Goal: Task Accomplishment & Management: Manage account settings

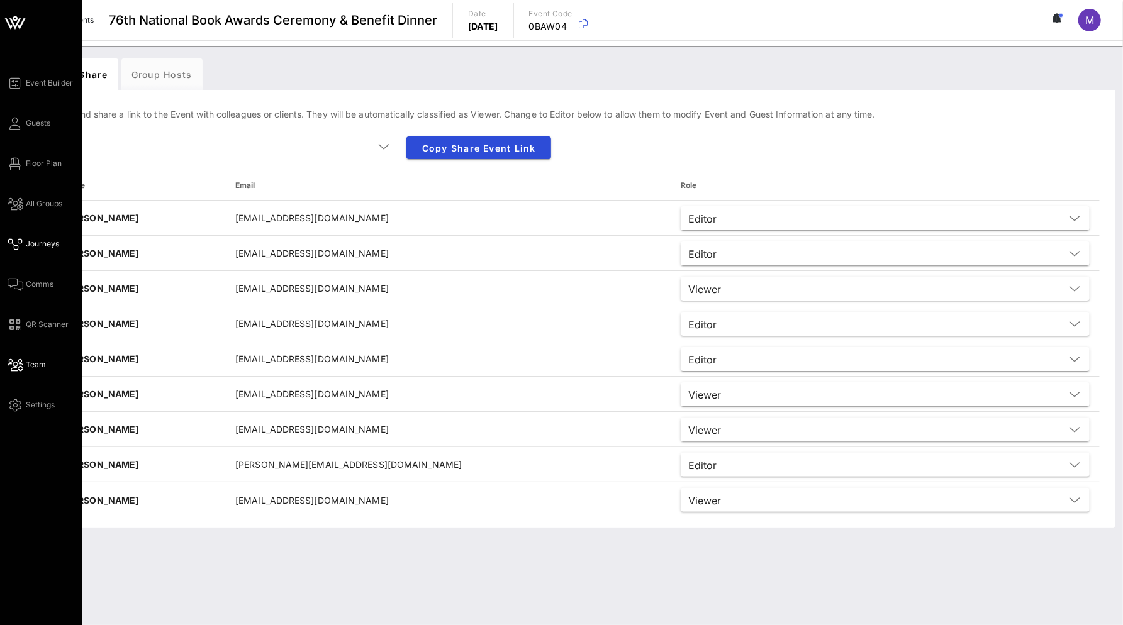
click at [42, 243] on span "Journeys" at bounding box center [42, 243] width 33 height 11
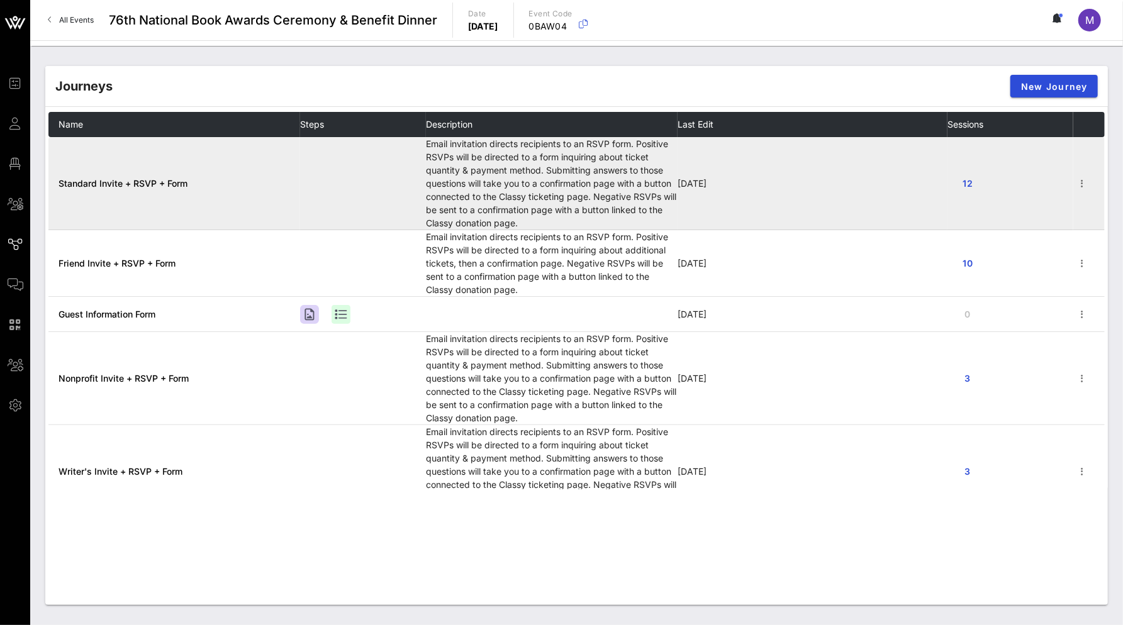
click at [165, 183] on span "Standard Invite + RSVP + Form" at bounding box center [122, 183] width 129 height 11
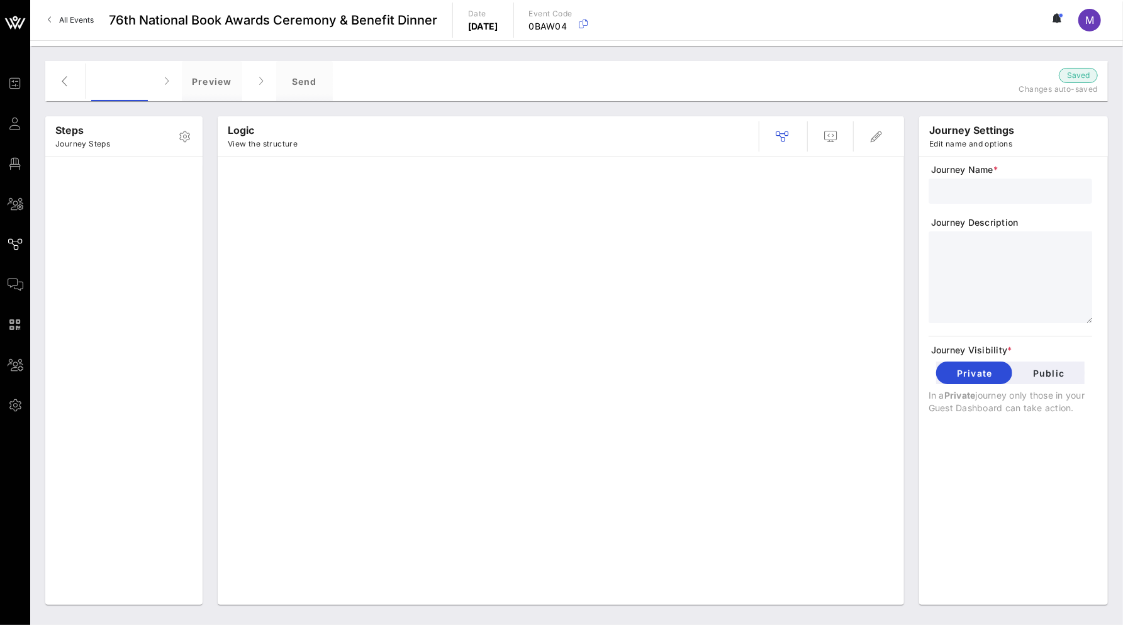
type input "Standard Invite + RSVP + Form"
type textarea "**********"
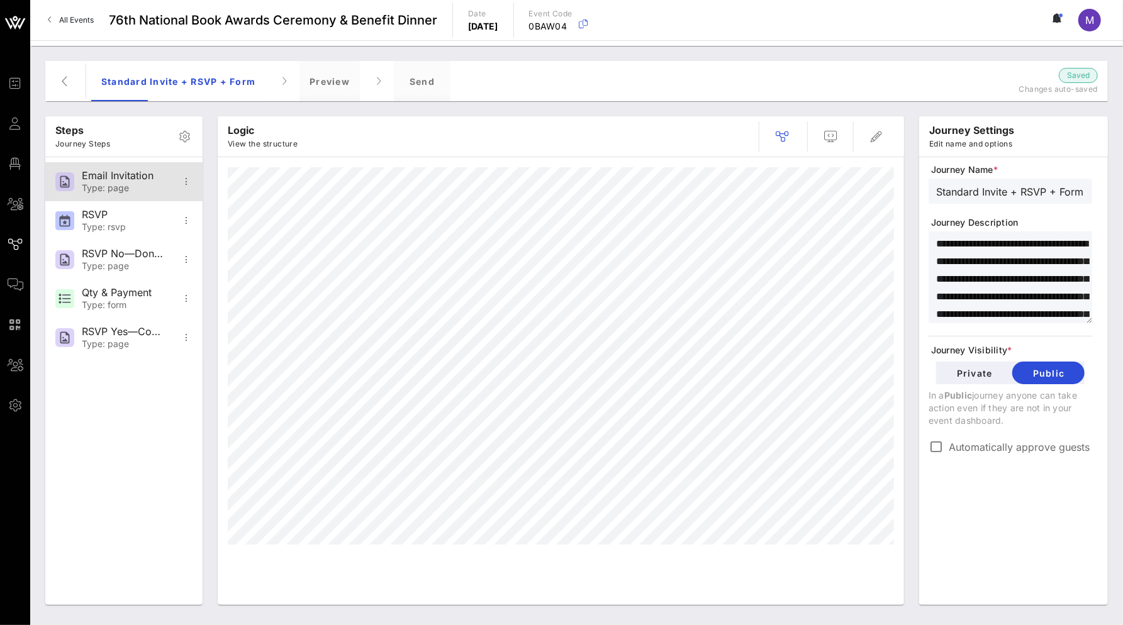
click at [148, 179] on div "Email Invitation" at bounding box center [123, 176] width 83 height 12
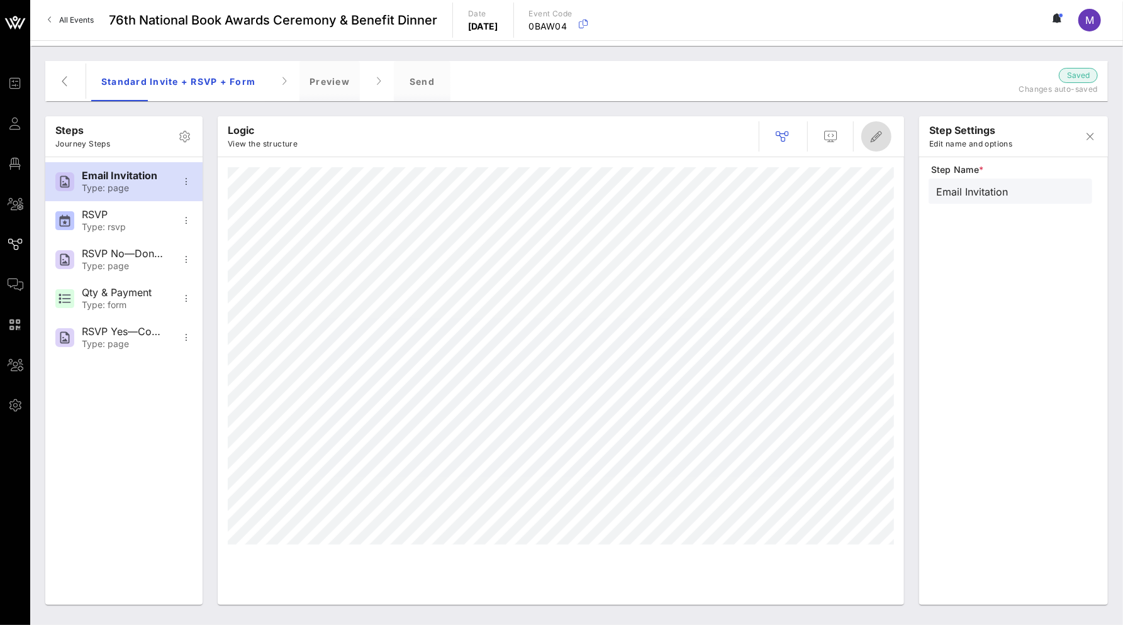
click at [882, 143] on icon "button" at bounding box center [876, 136] width 15 height 15
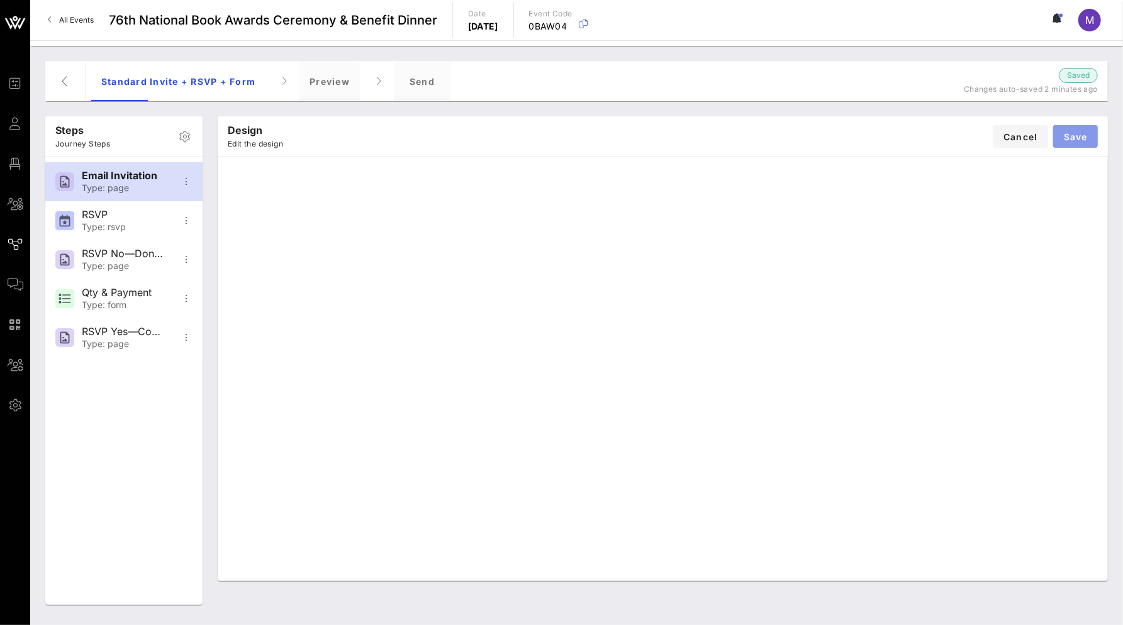
click at [1074, 140] on span "Save" at bounding box center [1075, 136] width 25 height 11
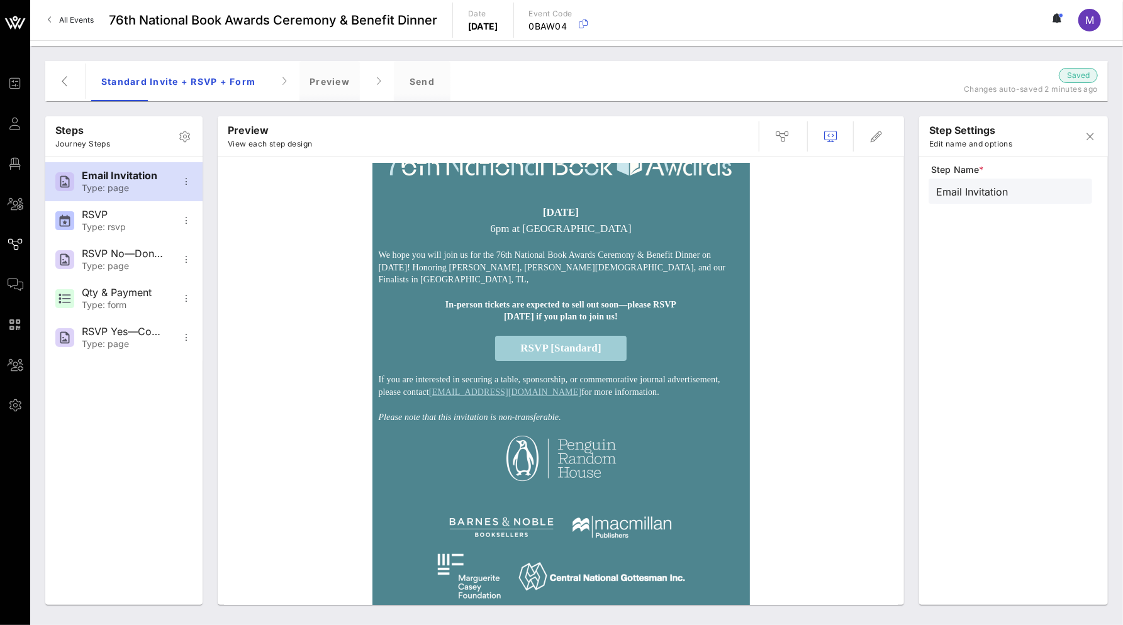
scroll to position [31, 0]
click at [878, 131] on icon "button" at bounding box center [876, 136] width 15 height 15
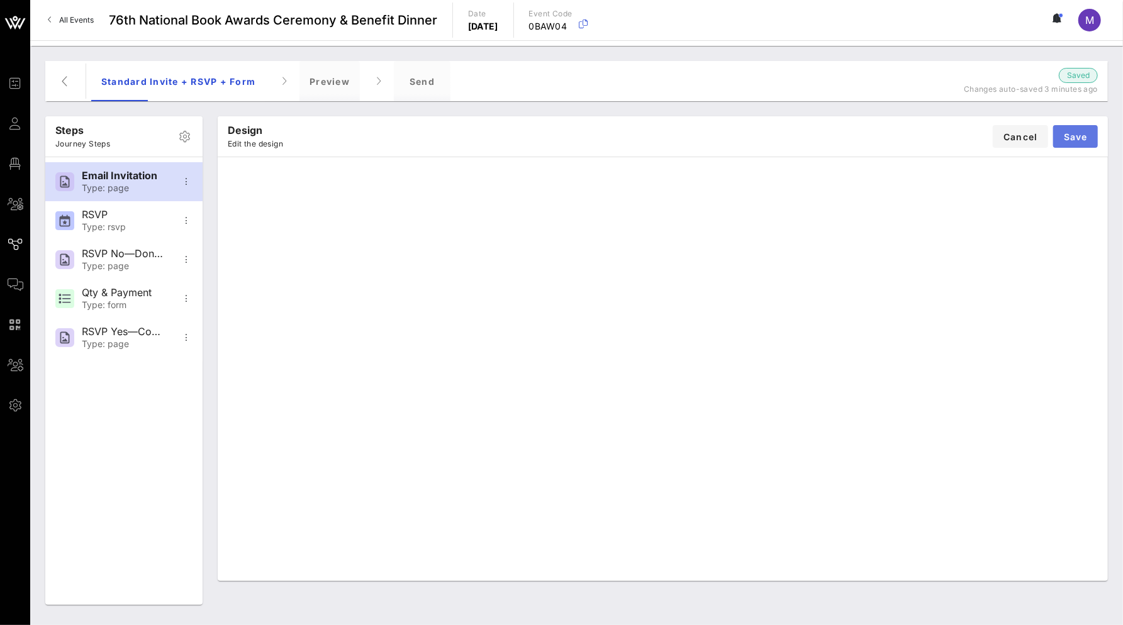
click at [1078, 132] on span "Save" at bounding box center [1075, 136] width 25 height 11
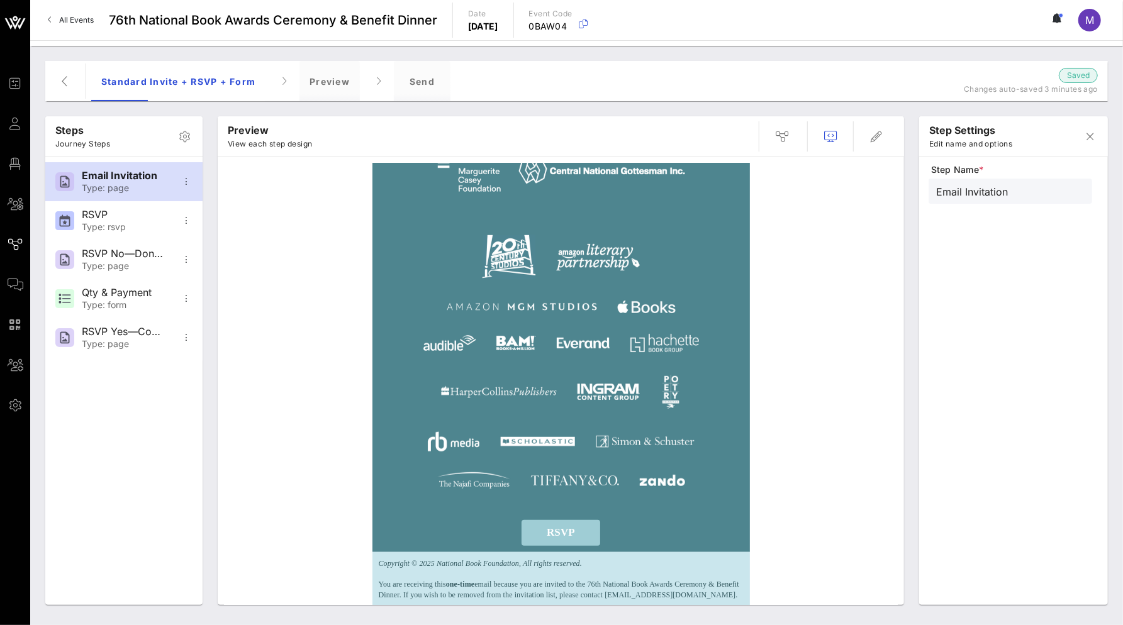
scroll to position [455, 0]
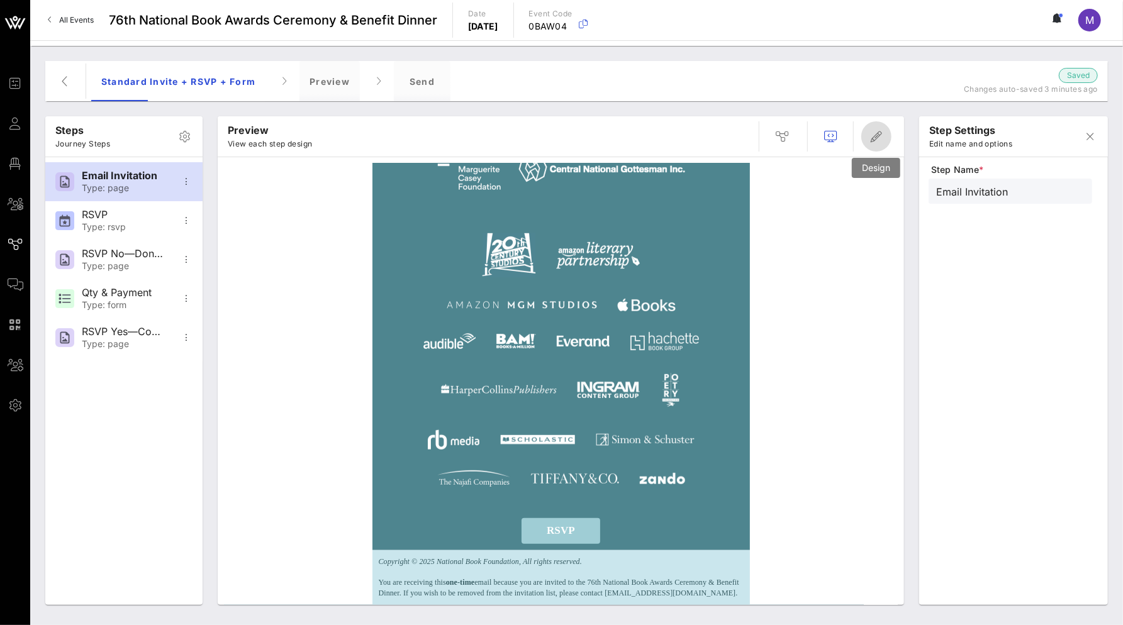
click at [876, 138] on icon "button" at bounding box center [876, 136] width 15 height 15
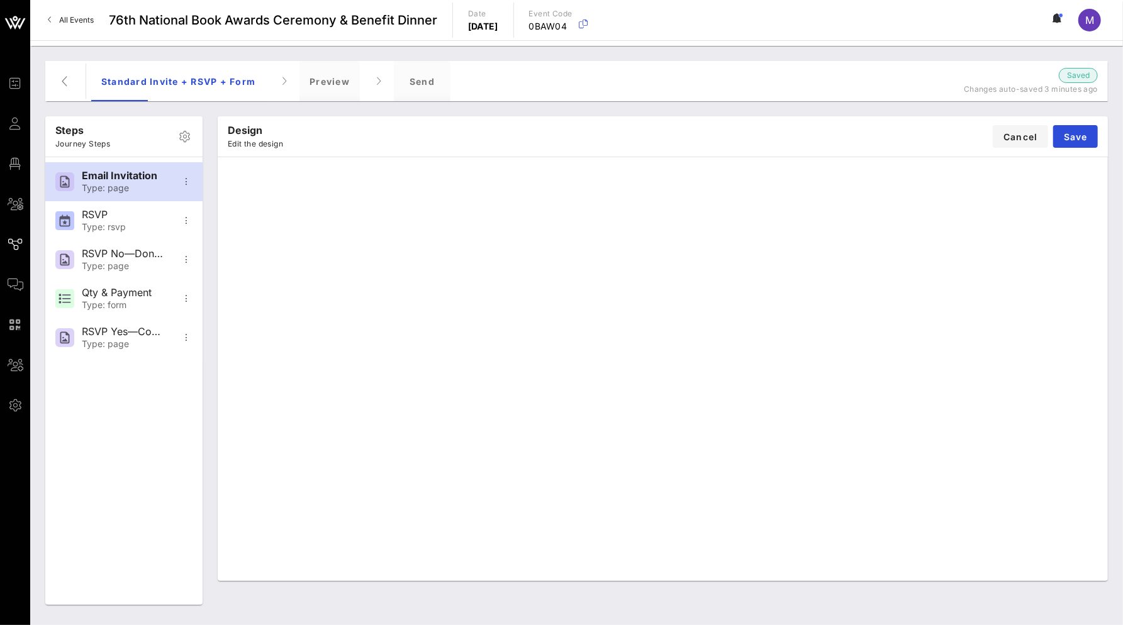
click at [1070, 122] on div "Design Edit the design Cancel Save" at bounding box center [663, 136] width 890 height 40
click at [1073, 131] on span "Save" at bounding box center [1075, 136] width 25 height 11
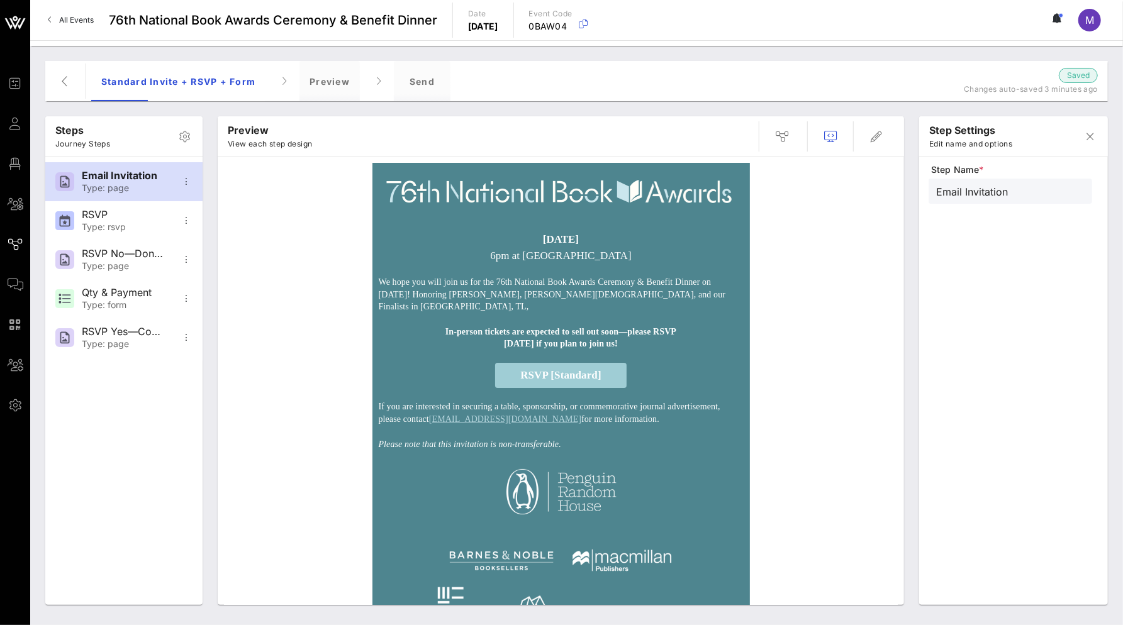
scroll to position [0, 0]
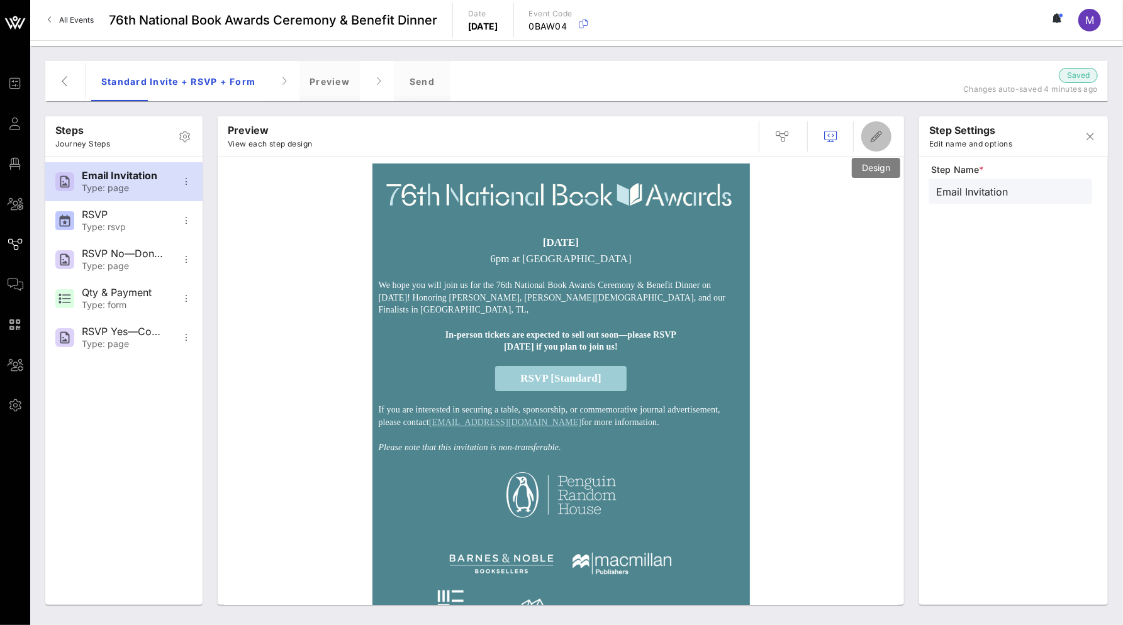
click at [874, 136] on icon "button" at bounding box center [876, 136] width 15 height 15
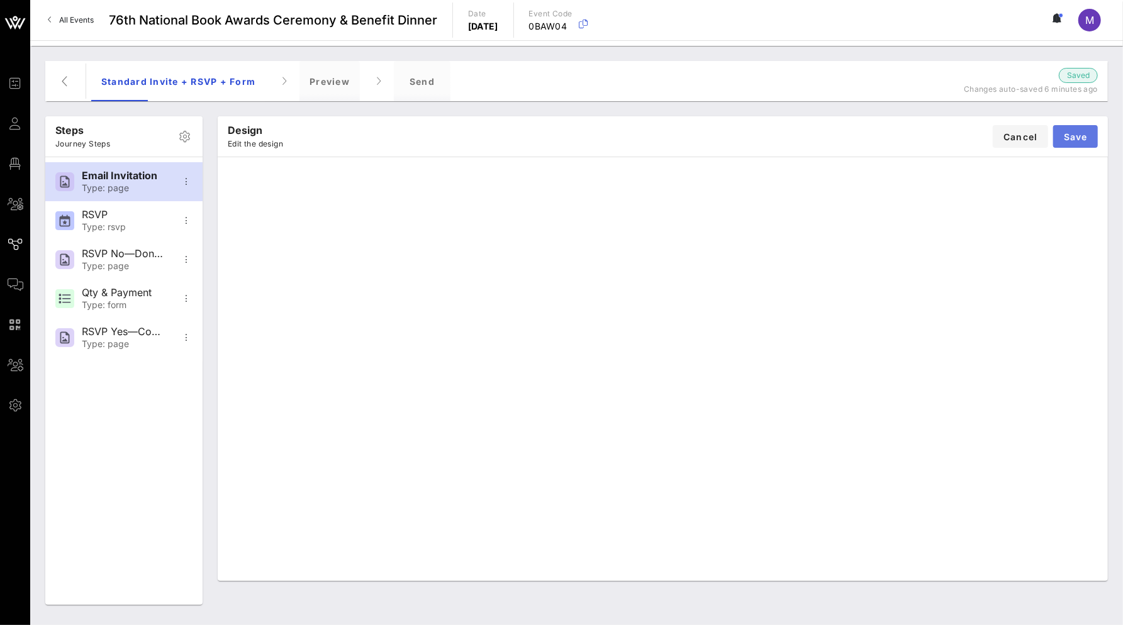
click at [1083, 137] on span "Save" at bounding box center [1075, 136] width 25 height 11
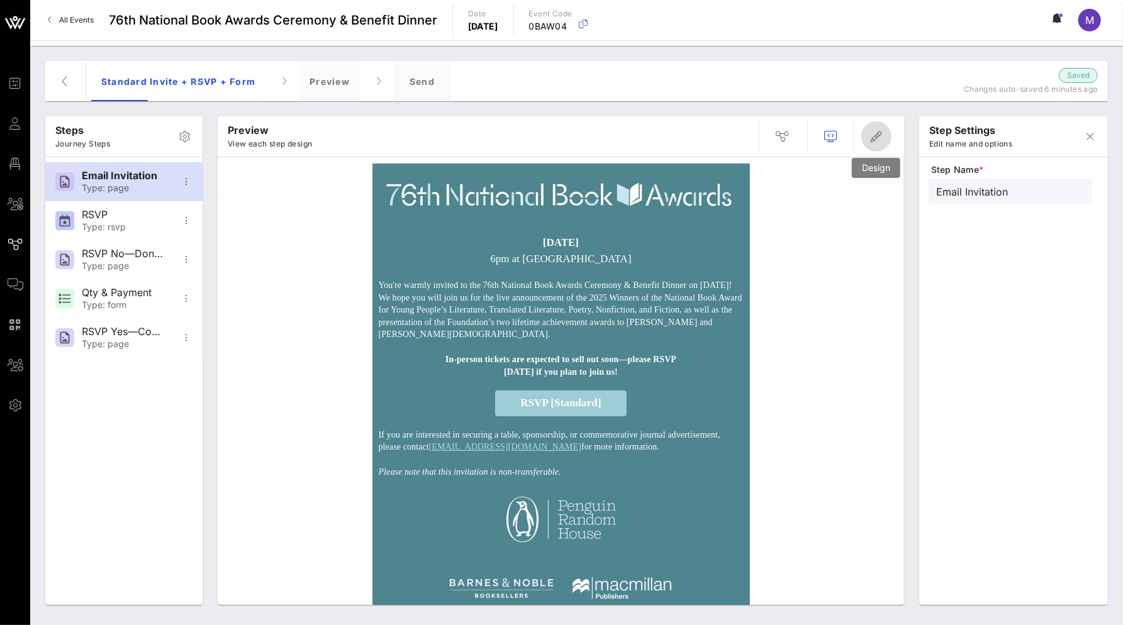
click at [880, 134] on icon "button" at bounding box center [876, 136] width 15 height 15
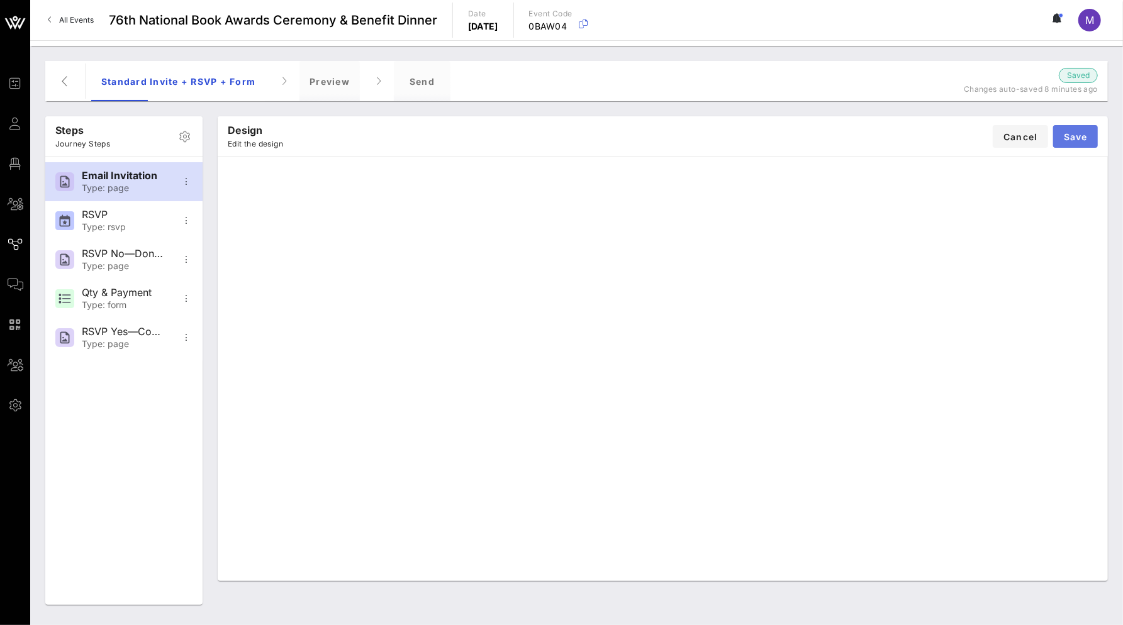
click at [1079, 134] on span "Save" at bounding box center [1075, 136] width 25 height 11
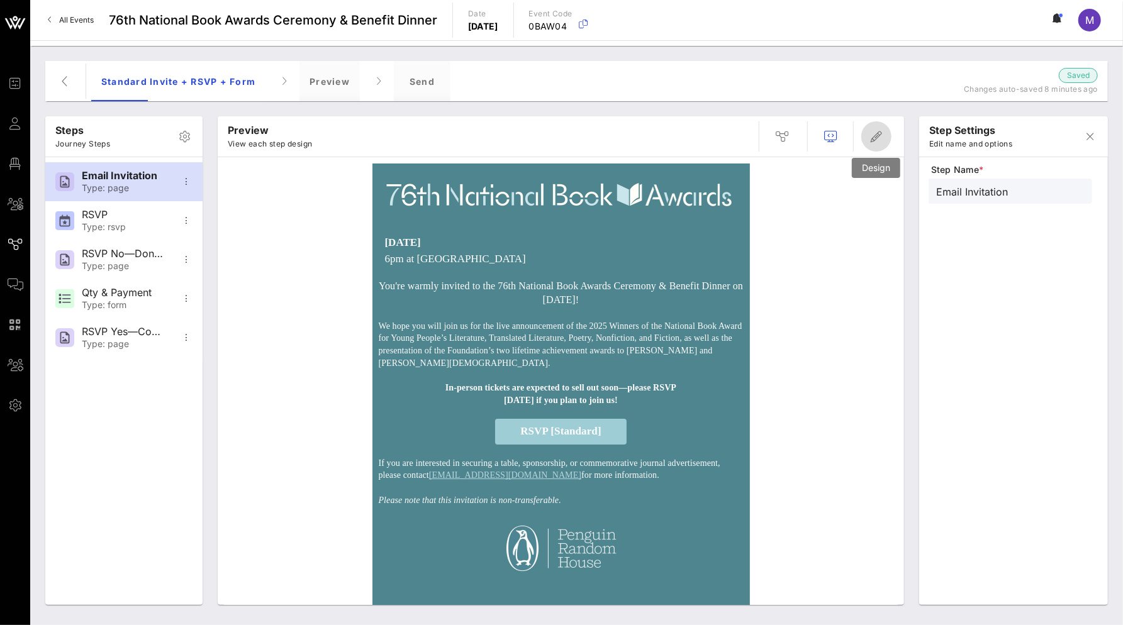
click at [878, 136] on icon "button" at bounding box center [876, 136] width 15 height 15
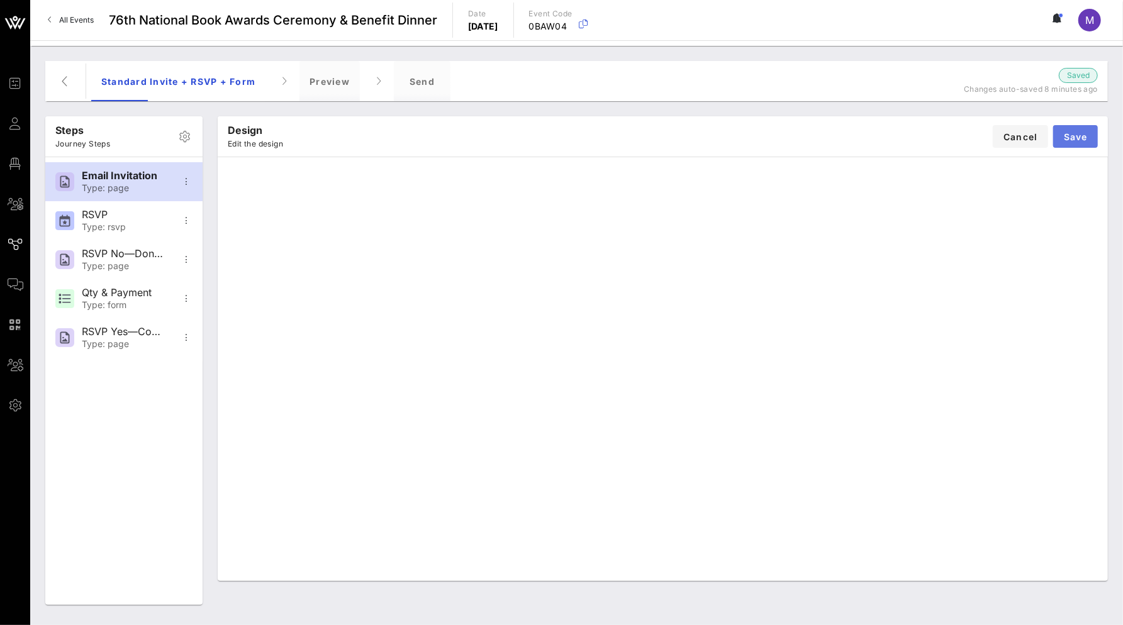
click at [1082, 134] on span "Save" at bounding box center [1075, 136] width 25 height 11
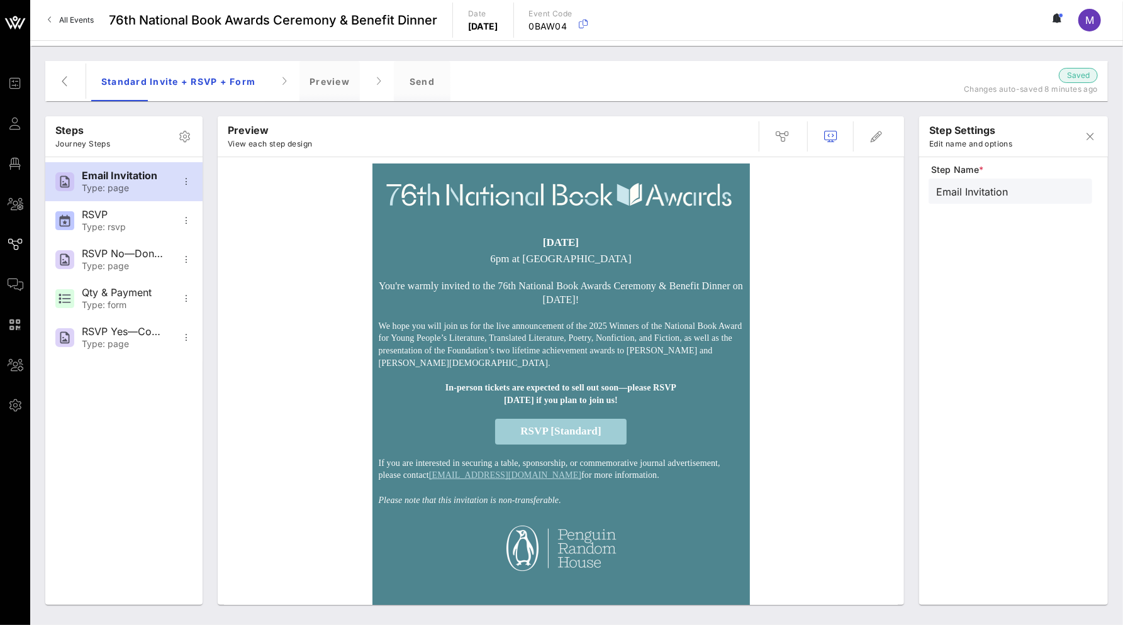
click at [567, 257] on p "6pm at Cipriani Wall Street" at bounding box center [561, 259] width 365 height 16
click at [570, 203] on img at bounding box center [561, 196] width 365 height 52
click at [870, 143] on icon "button" at bounding box center [876, 136] width 15 height 15
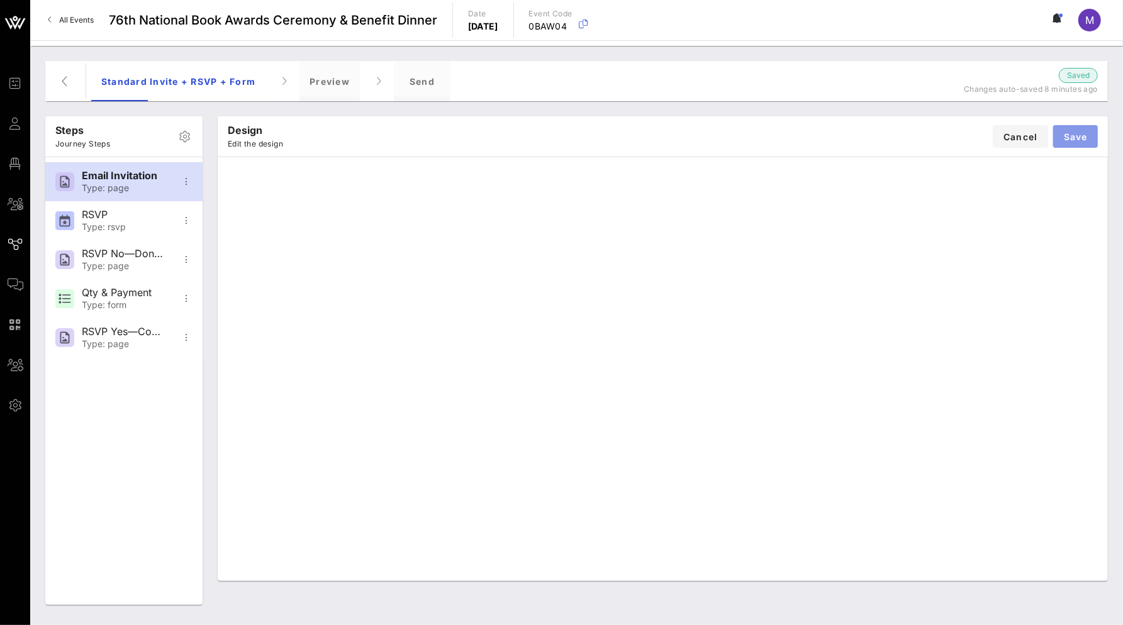
click at [1076, 140] on span "Save" at bounding box center [1075, 136] width 25 height 11
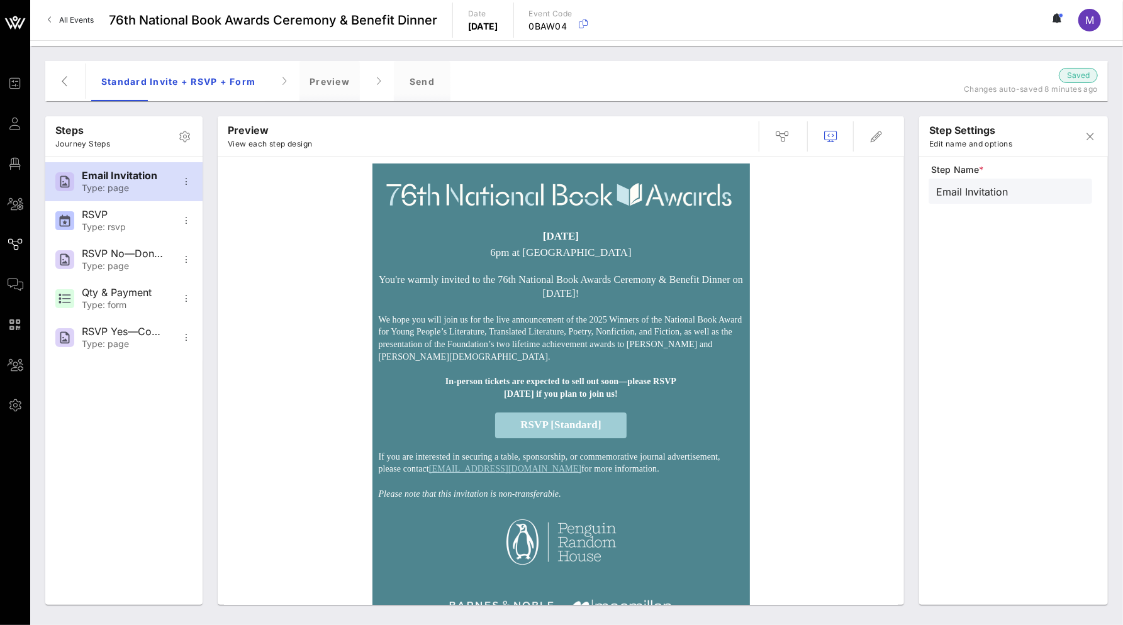
click at [558, 247] on p "6pm at Cipriani Wall Street" at bounding box center [561, 253] width 365 height 16
click at [630, 252] on p "6pm at Cipriani Wall Street" at bounding box center [561, 253] width 365 height 16
click at [877, 138] on icon "button" at bounding box center [876, 136] width 15 height 15
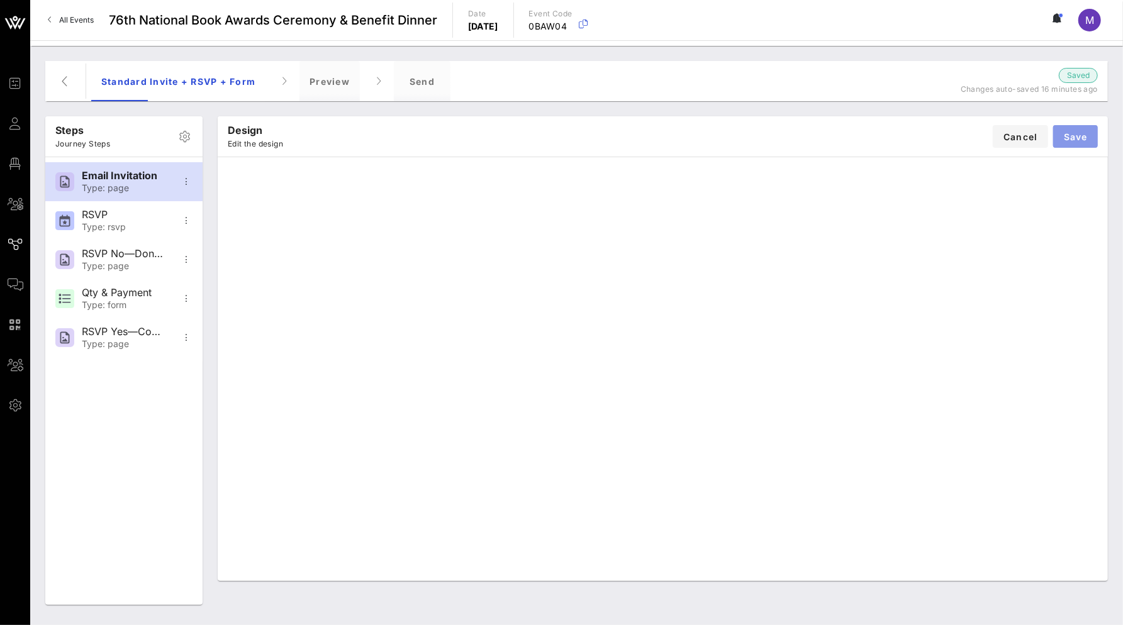
click at [1085, 135] on span "Save" at bounding box center [1075, 136] width 25 height 11
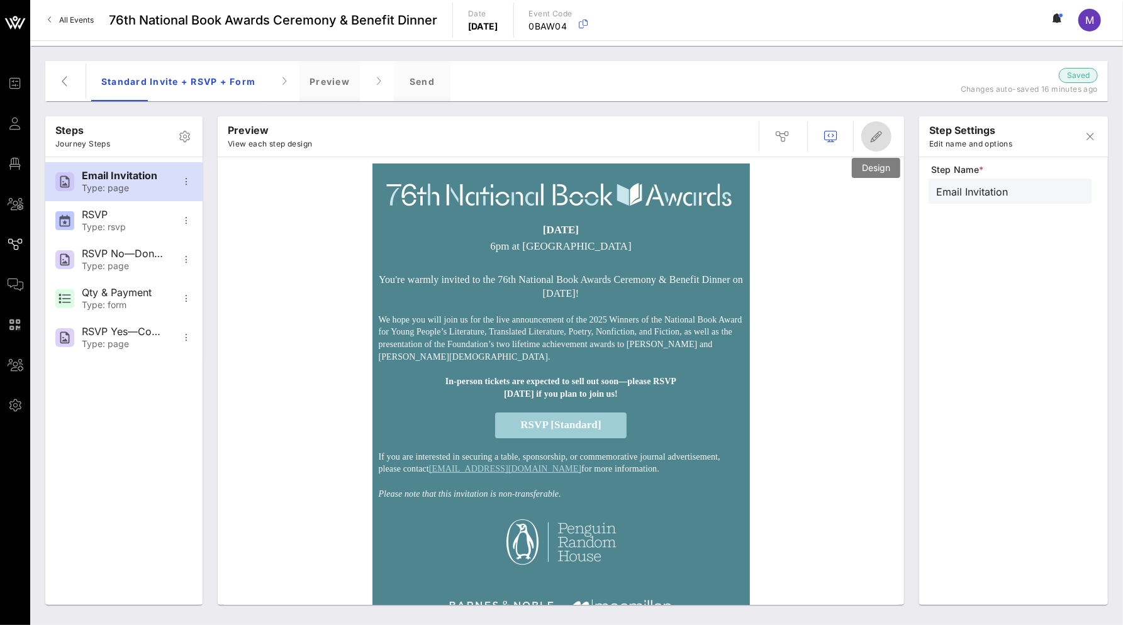
click at [870, 139] on icon "button" at bounding box center [876, 136] width 15 height 15
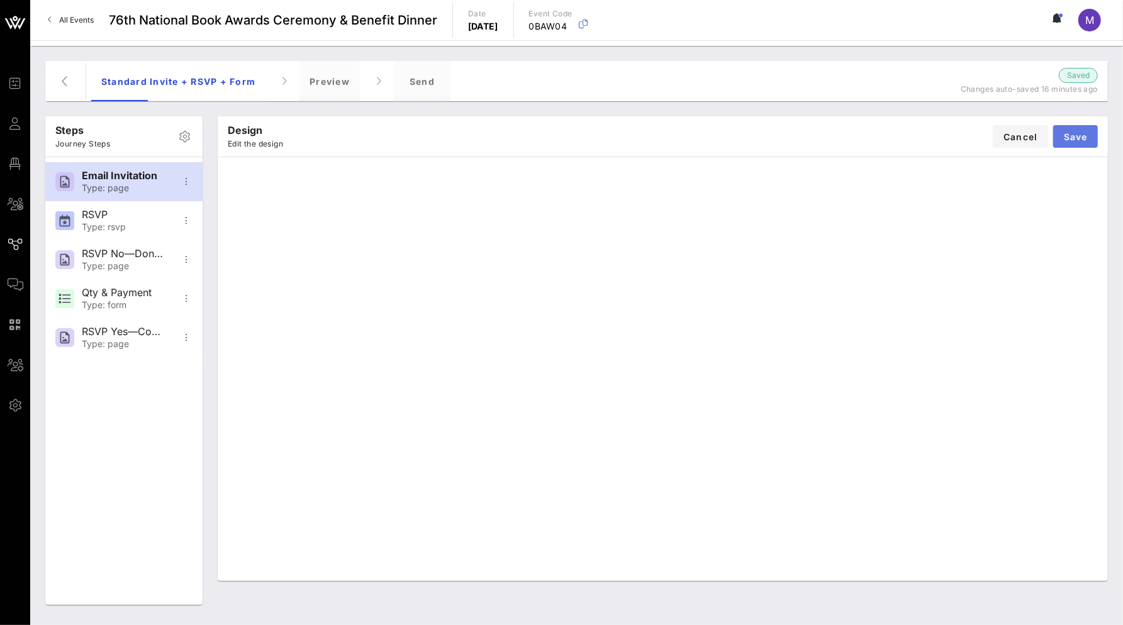
click at [1077, 133] on span "Save" at bounding box center [1075, 136] width 25 height 11
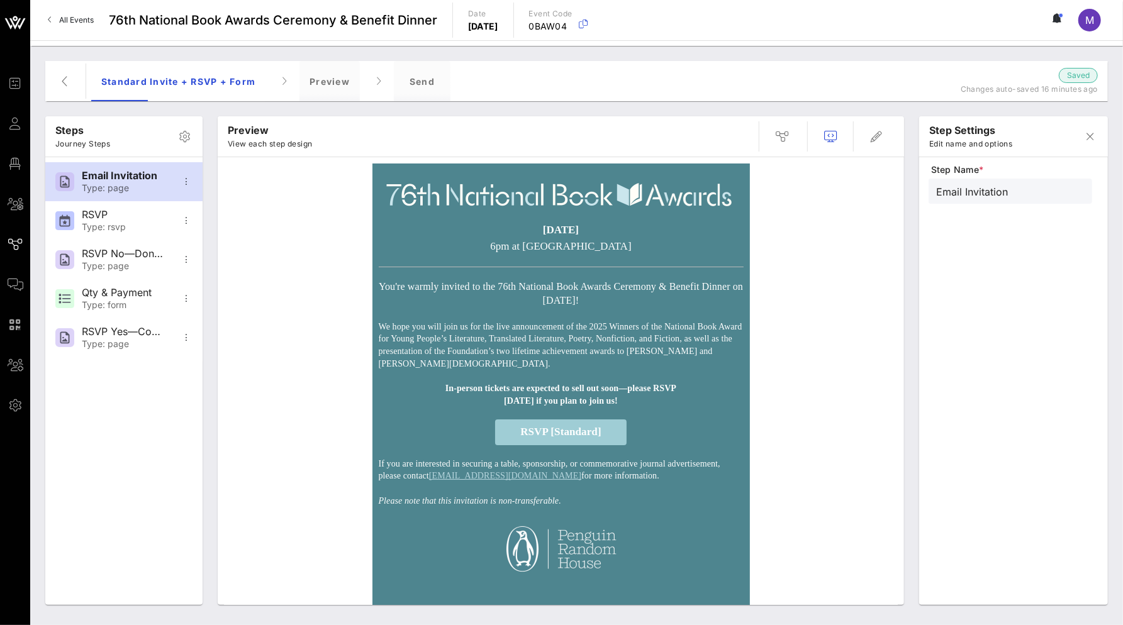
click at [473, 267] on td "divider" at bounding box center [561, 267] width 365 height 1
click at [873, 133] on icon "button" at bounding box center [876, 136] width 15 height 15
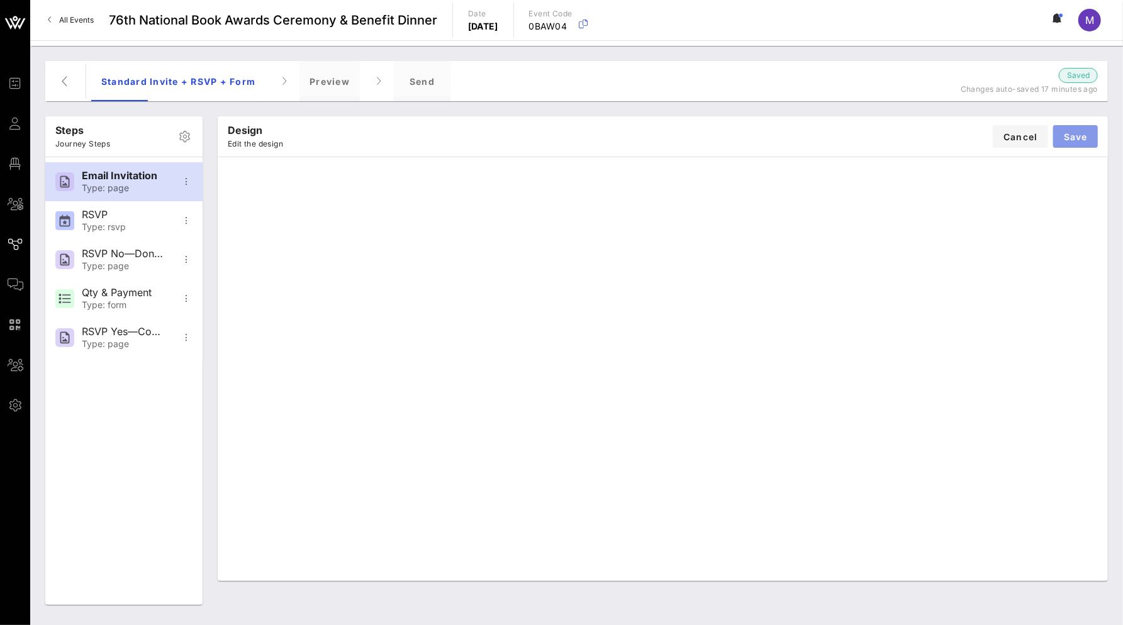
click at [1089, 133] on button "Save" at bounding box center [1075, 136] width 45 height 23
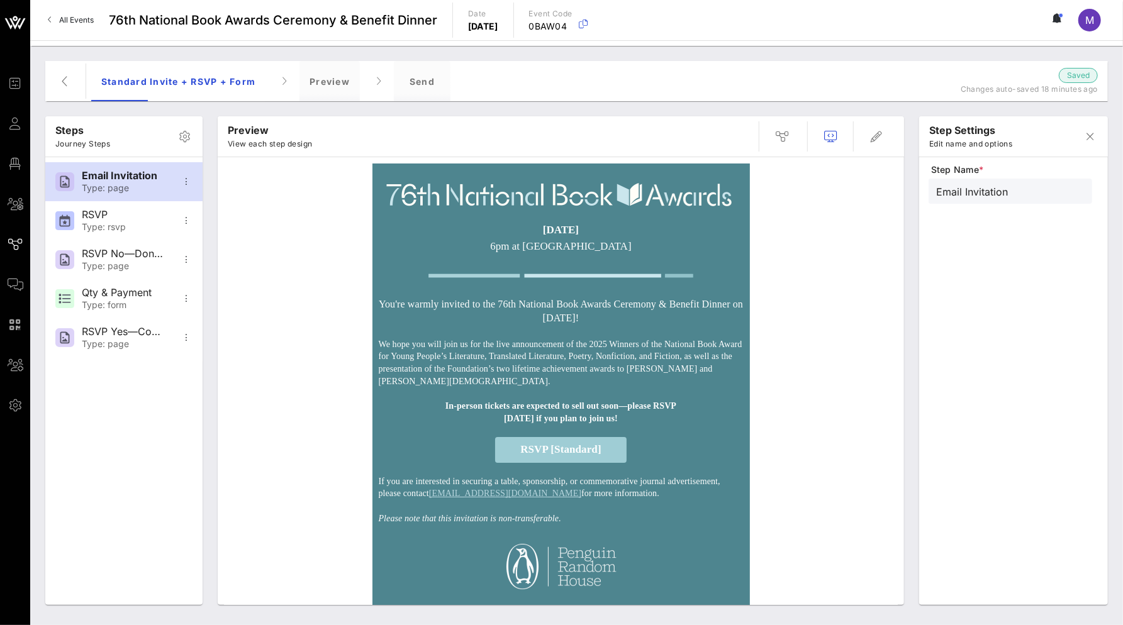
click at [591, 242] on p "6pm at Cipriani Wall Street" at bounding box center [561, 246] width 365 height 16
click at [882, 136] on icon "button" at bounding box center [876, 136] width 15 height 15
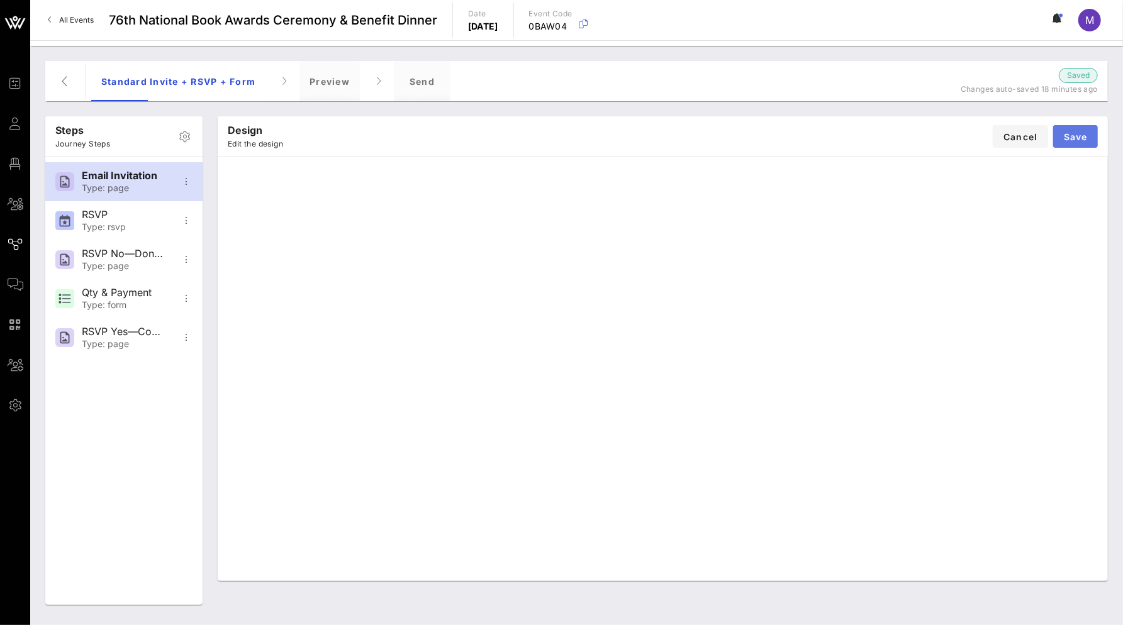
click at [1082, 141] on span "Save" at bounding box center [1075, 136] width 25 height 11
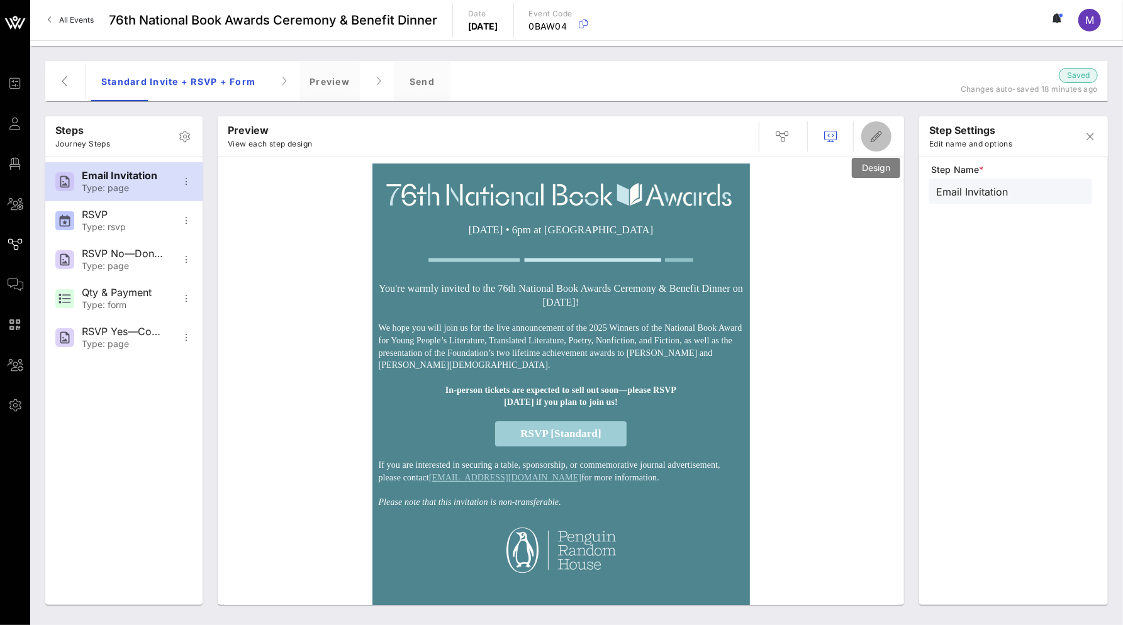
click at [870, 138] on icon "button" at bounding box center [876, 136] width 15 height 15
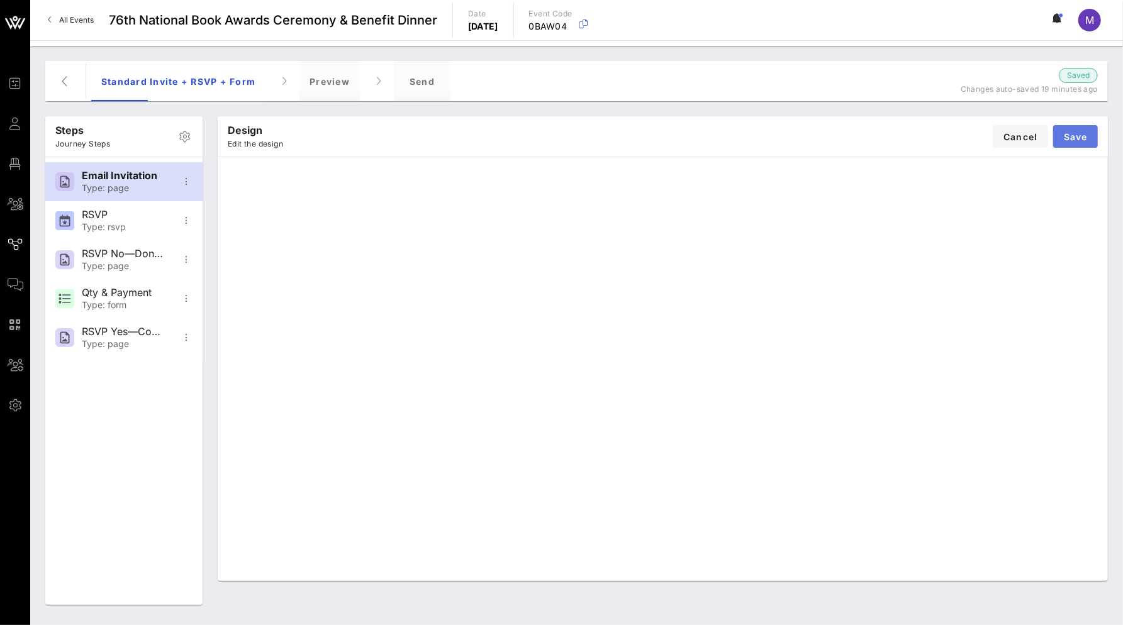
click at [1077, 142] on button "Save" at bounding box center [1075, 136] width 45 height 23
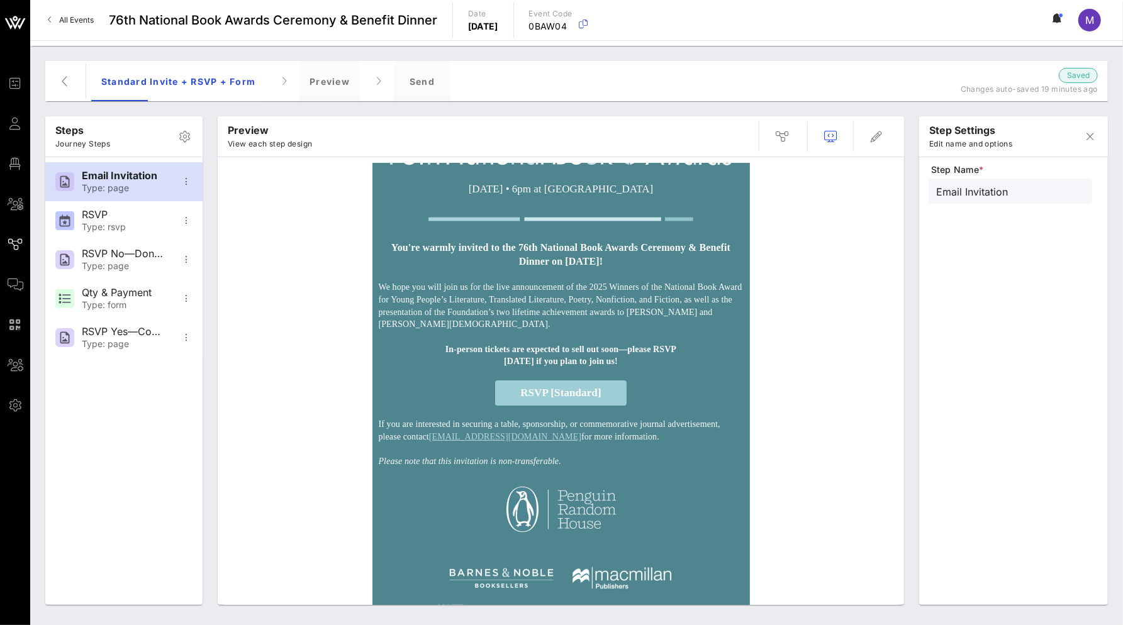
scroll to position [43, 0]
click at [886, 138] on span "button" at bounding box center [876, 136] width 30 height 15
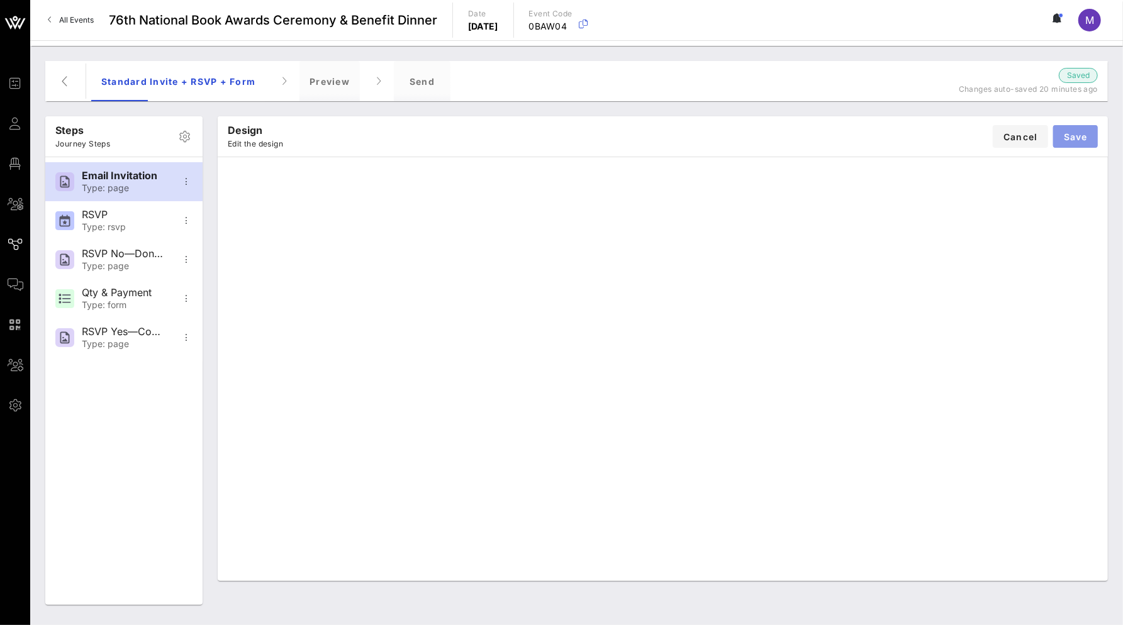
click at [1083, 136] on span "Save" at bounding box center [1075, 136] width 25 height 11
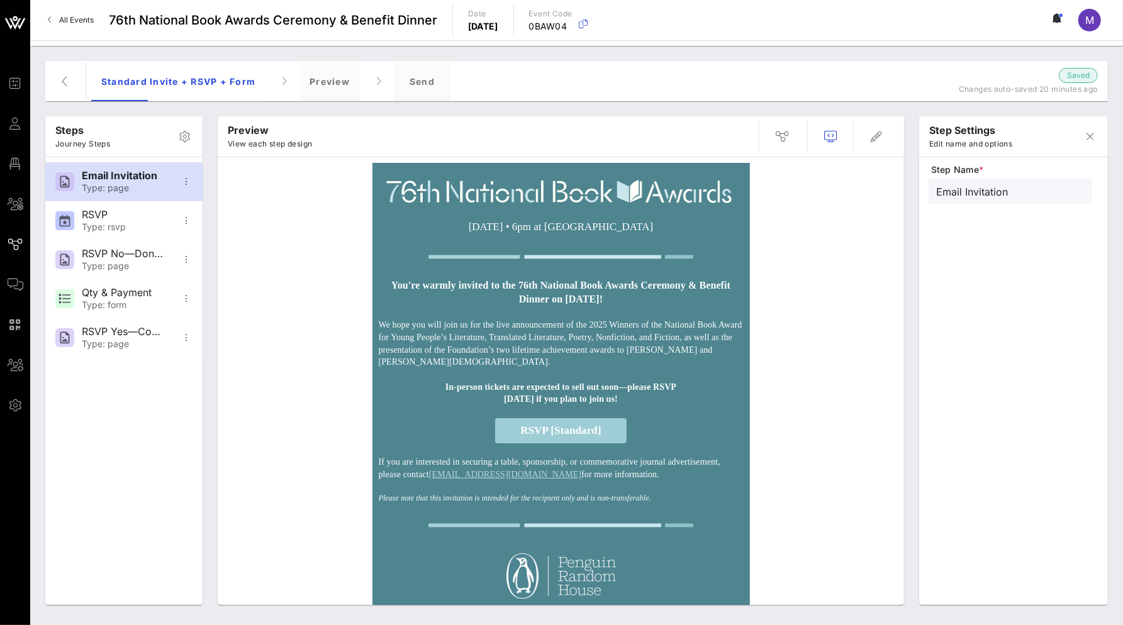
scroll to position [6, 0]
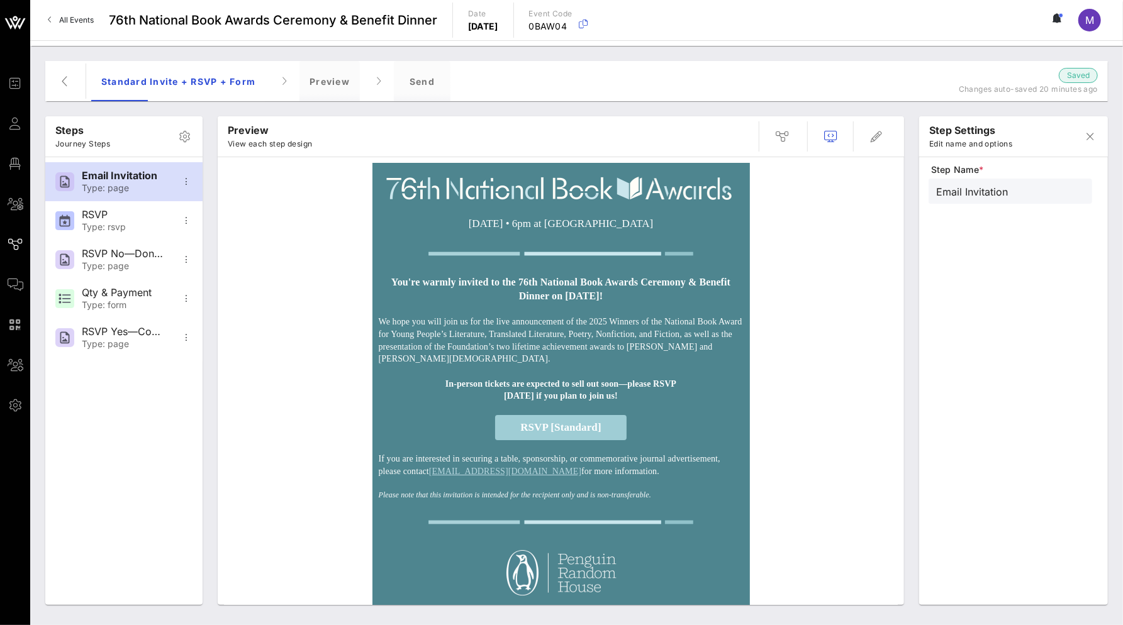
click at [671, 292] on strong "You're warmly invited to the 76th National Book Awards Ceremony & Benefit Dinne…" at bounding box center [560, 289] width 339 height 25
click at [884, 133] on span "button" at bounding box center [876, 136] width 30 height 15
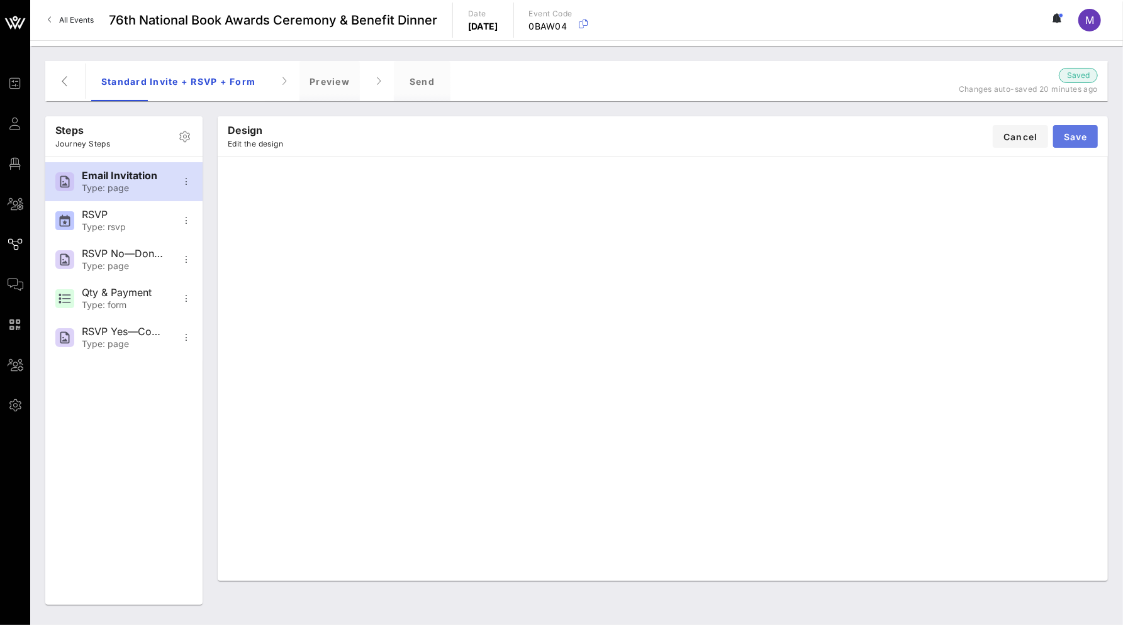
click at [1073, 131] on span "Save" at bounding box center [1075, 136] width 25 height 11
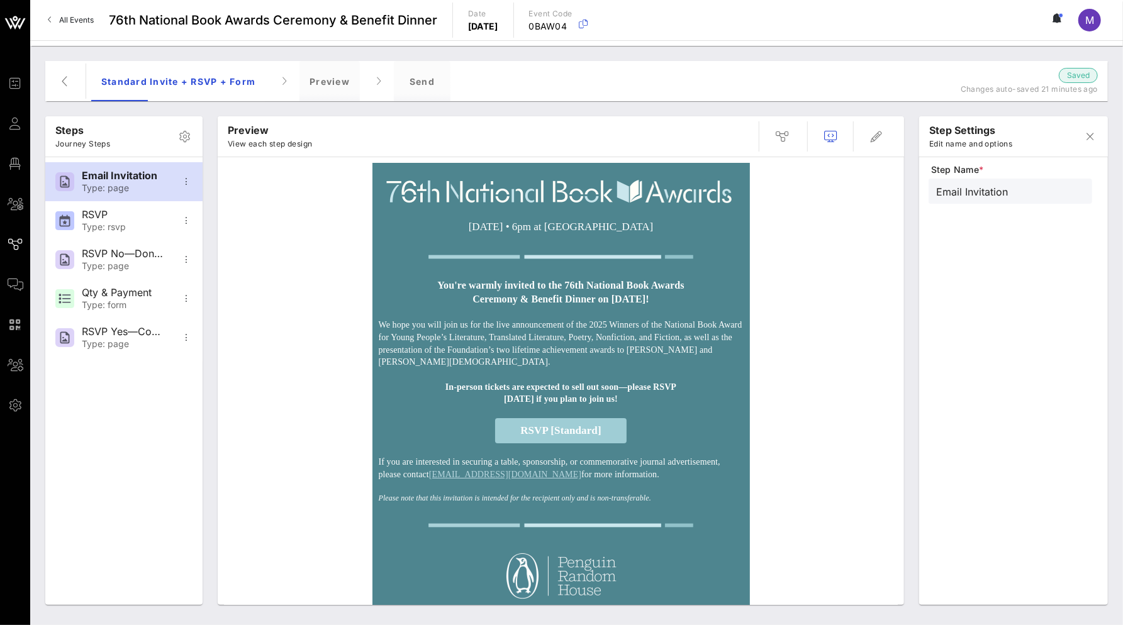
scroll to position [0, 0]
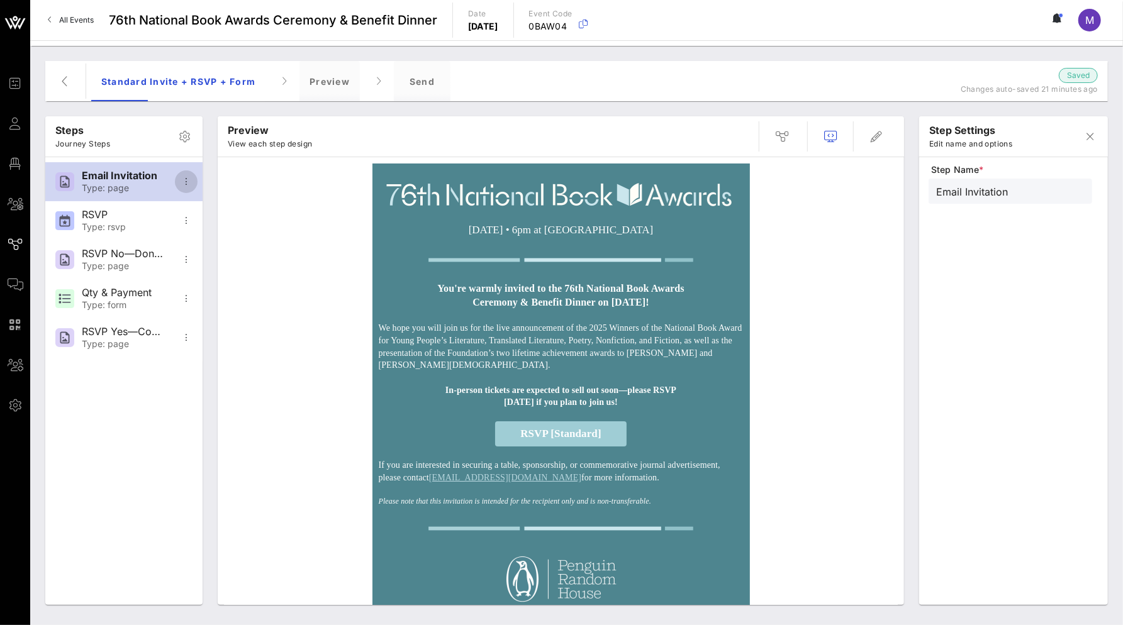
click at [188, 185] on icon "button" at bounding box center [186, 181] width 15 height 15
click at [836, 134] on icon "button" at bounding box center [830, 136] width 15 height 15
click at [415, 78] on div "Send" at bounding box center [422, 81] width 57 height 40
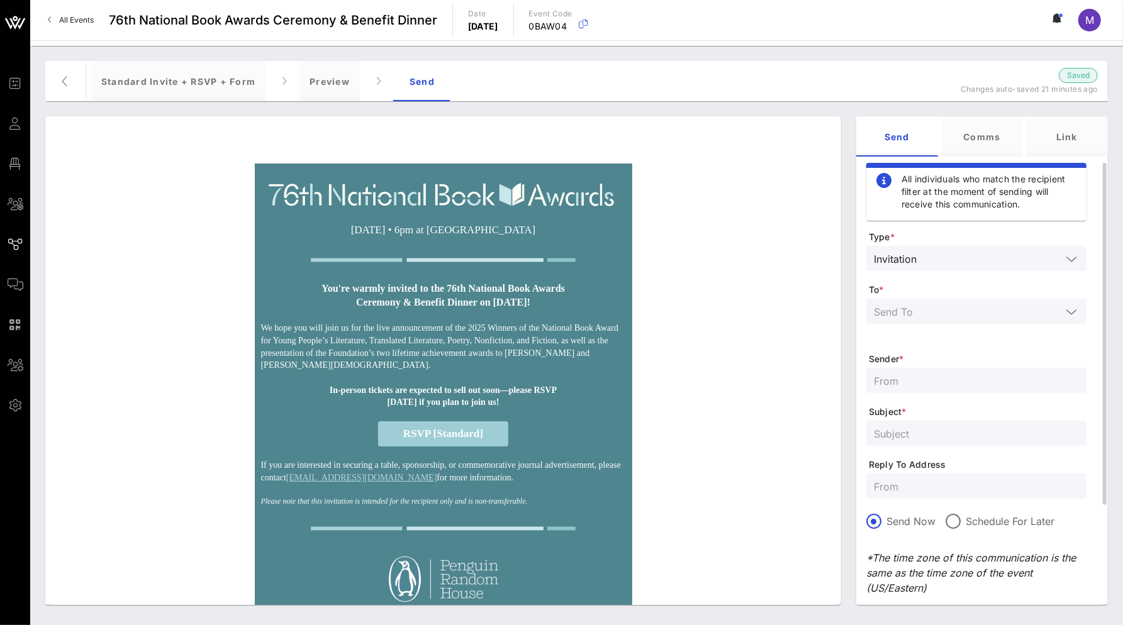
click at [1011, 301] on div at bounding box center [976, 311] width 205 height 25
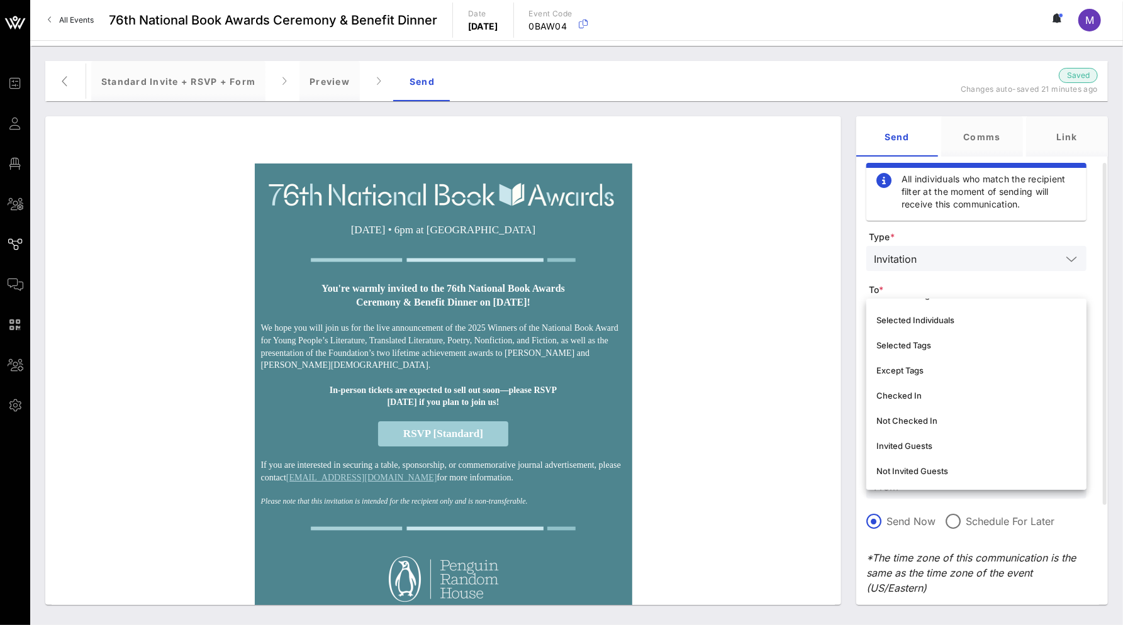
scroll to position [62, 0]
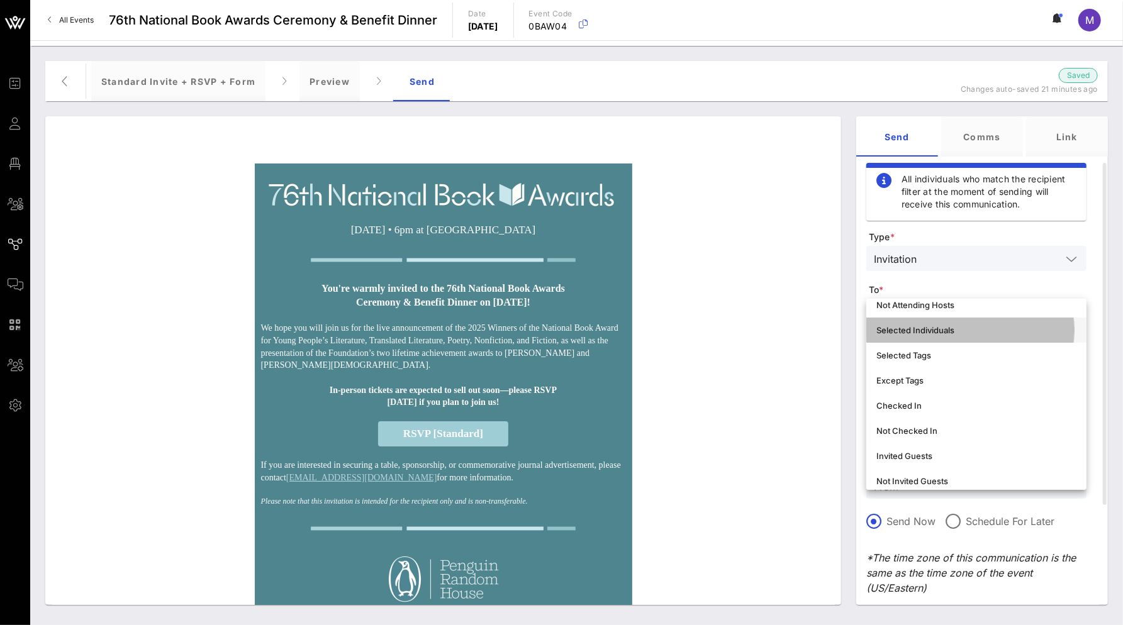
click at [946, 323] on div "Selected Individuals" at bounding box center [976, 330] width 200 height 20
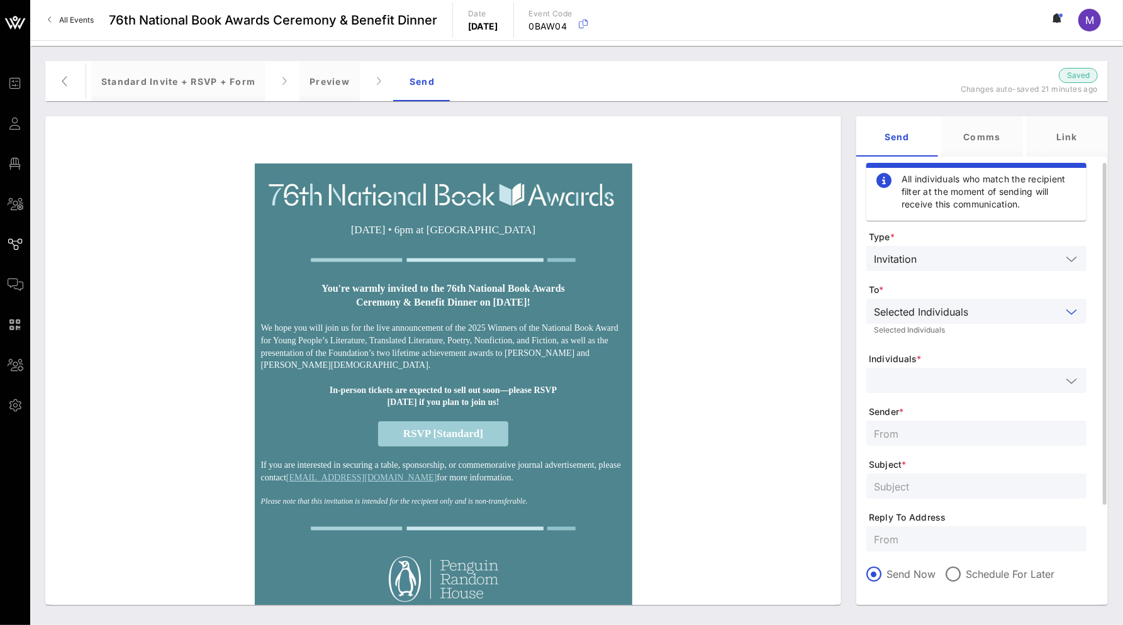
click at [995, 374] on input "text" at bounding box center [967, 380] width 187 height 16
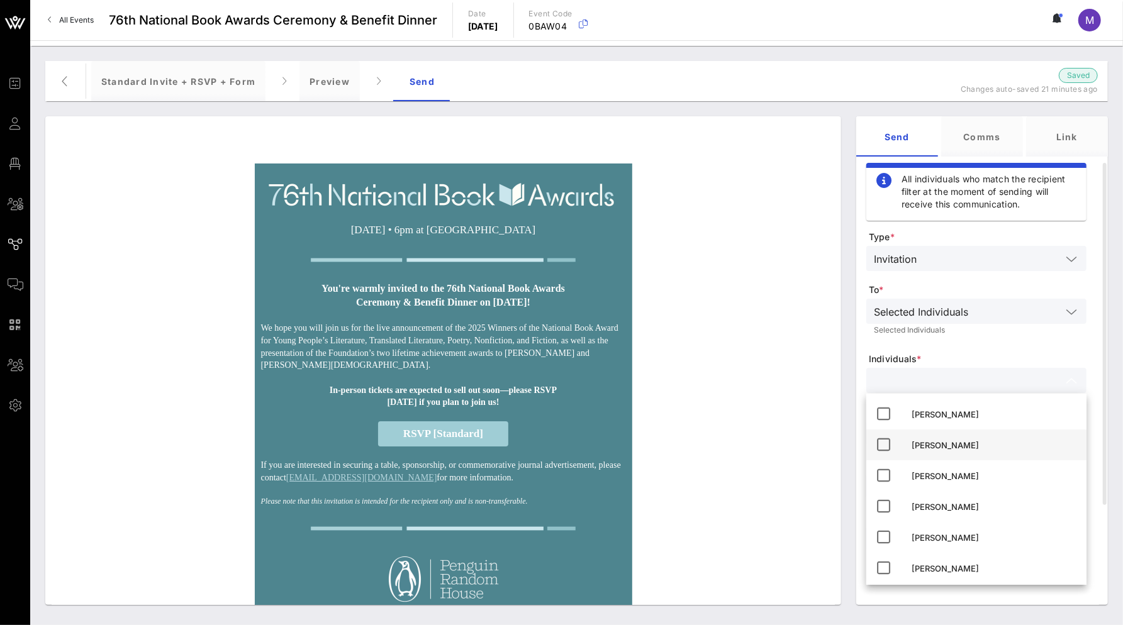
click at [876, 444] on icon at bounding box center [883, 444] width 15 height 15
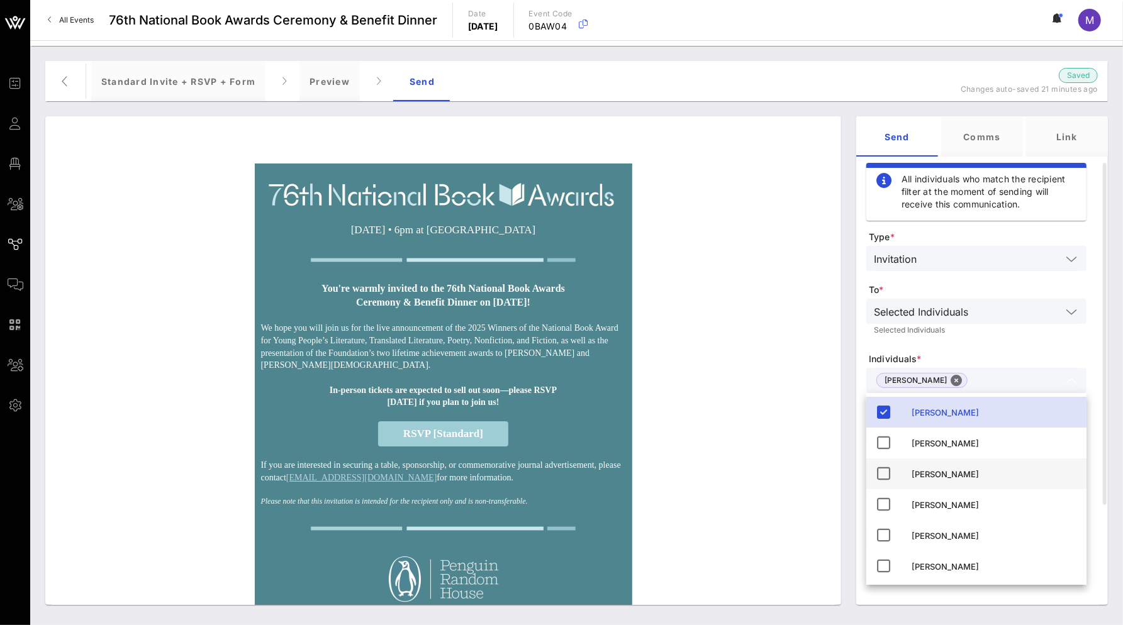
scroll to position [33, 0]
click at [890, 472] on icon at bounding box center [883, 472] width 15 height 15
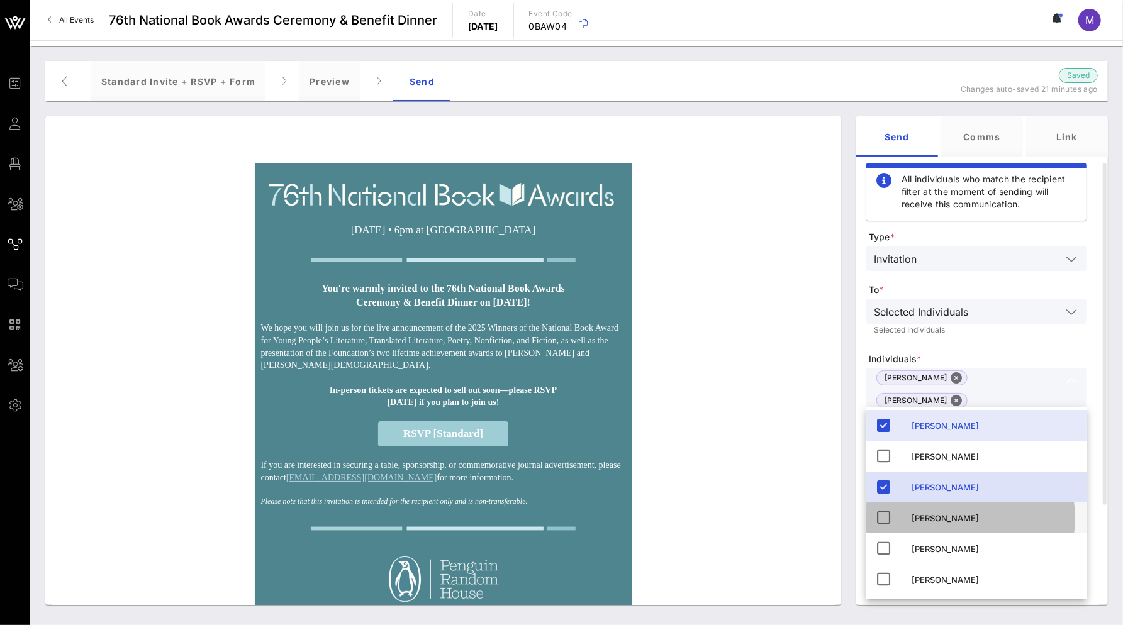
click at [886, 521] on icon at bounding box center [883, 517] width 15 height 15
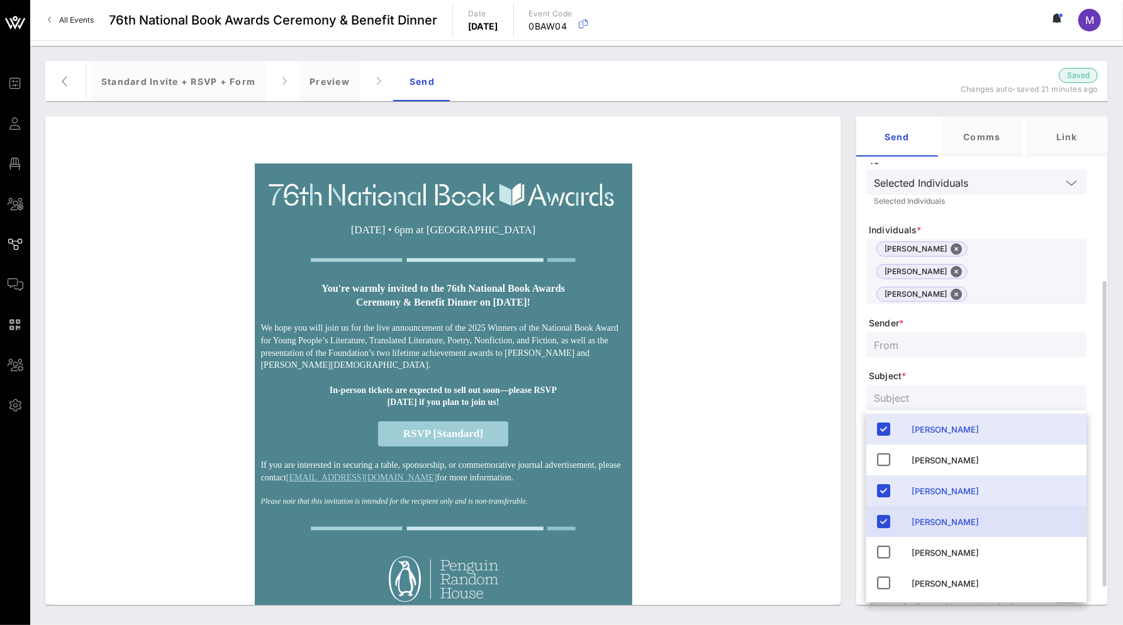
scroll to position [147, 0]
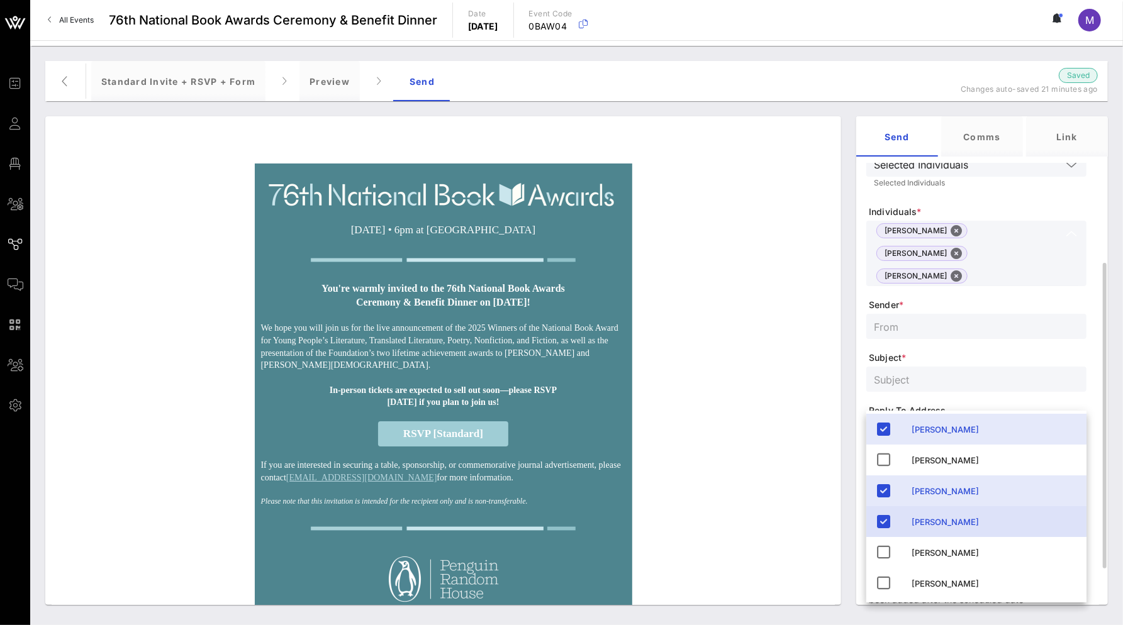
click at [966, 318] on input "text" at bounding box center [976, 326] width 205 height 16
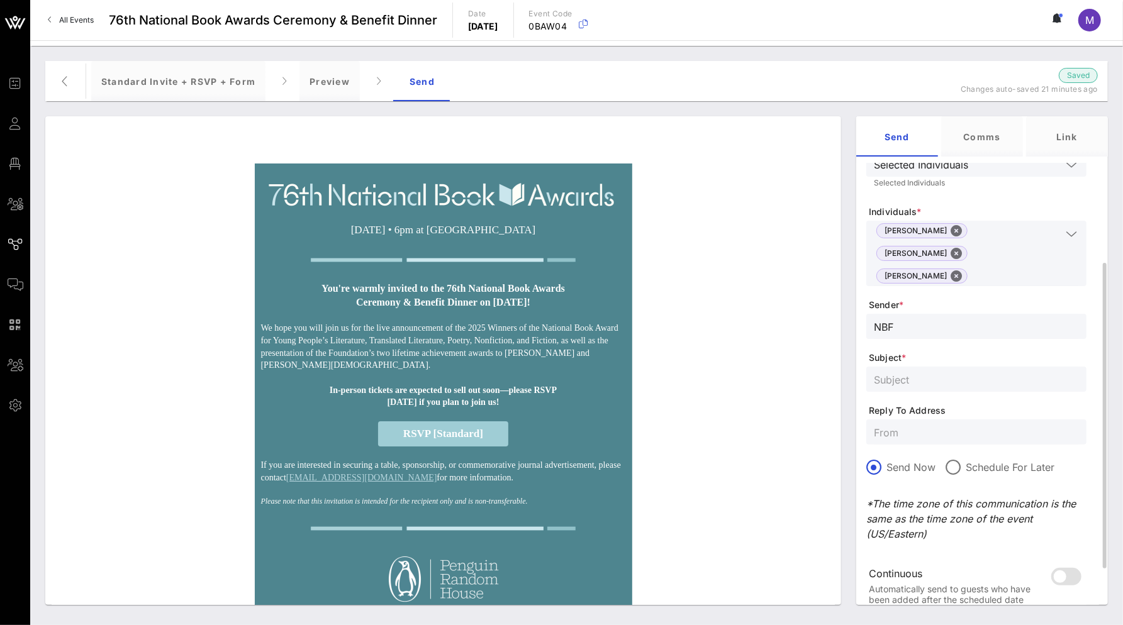
type input "NBF"
click at [977, 371] on input "text" at bounding box center [976, 379] width 205 height 16
type input "TEST: You're invited to the 76th National Book Awards!"
click at [942, 424] on input "text" at bounding box center [976, 432] width 205 height 16
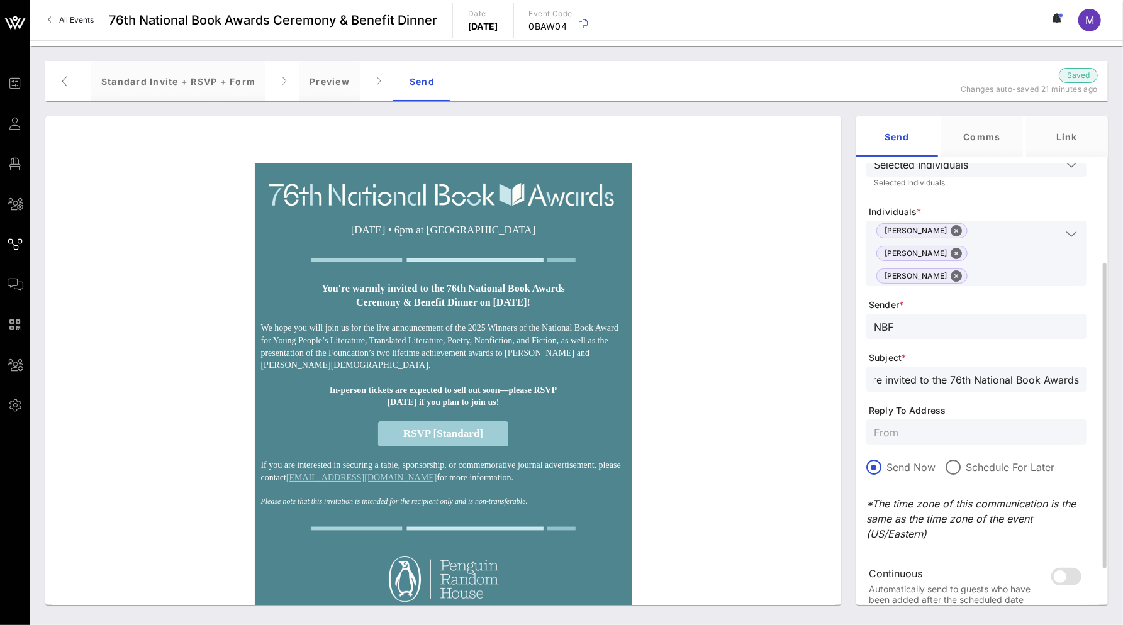
scroll to position [0, 0]
type input "awards@nationalbook.org"
click at [965, 272] on form "Type * Invitation To * Selected Individuals Selected Individuals Individuals * …" at bounding box center [976, 352] width 220 height 536
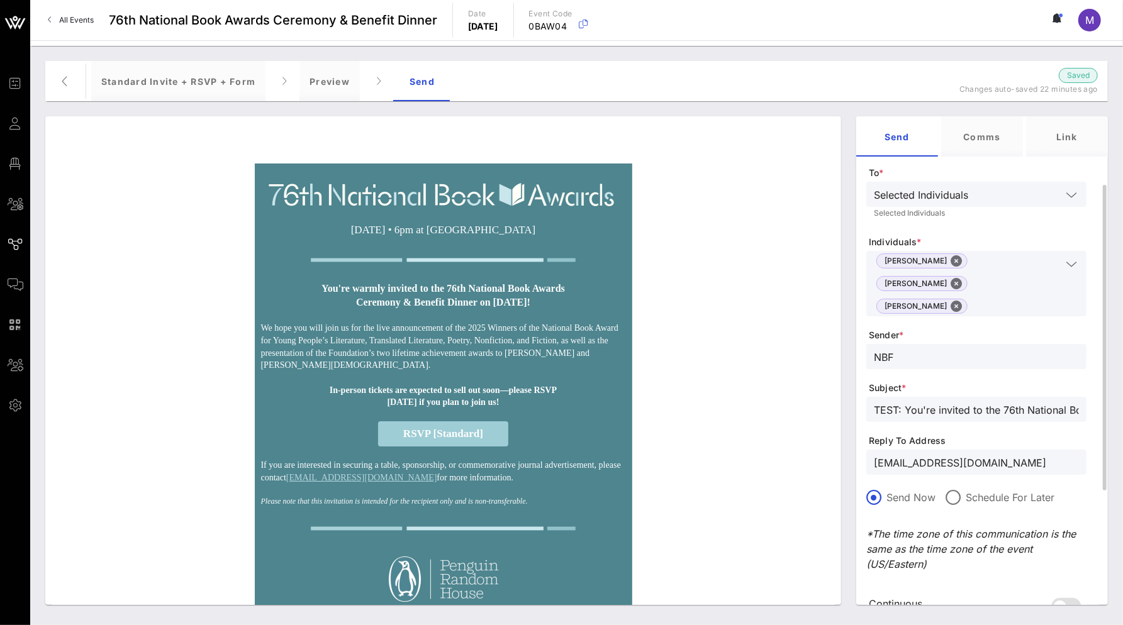
scroll to position [83, 0]
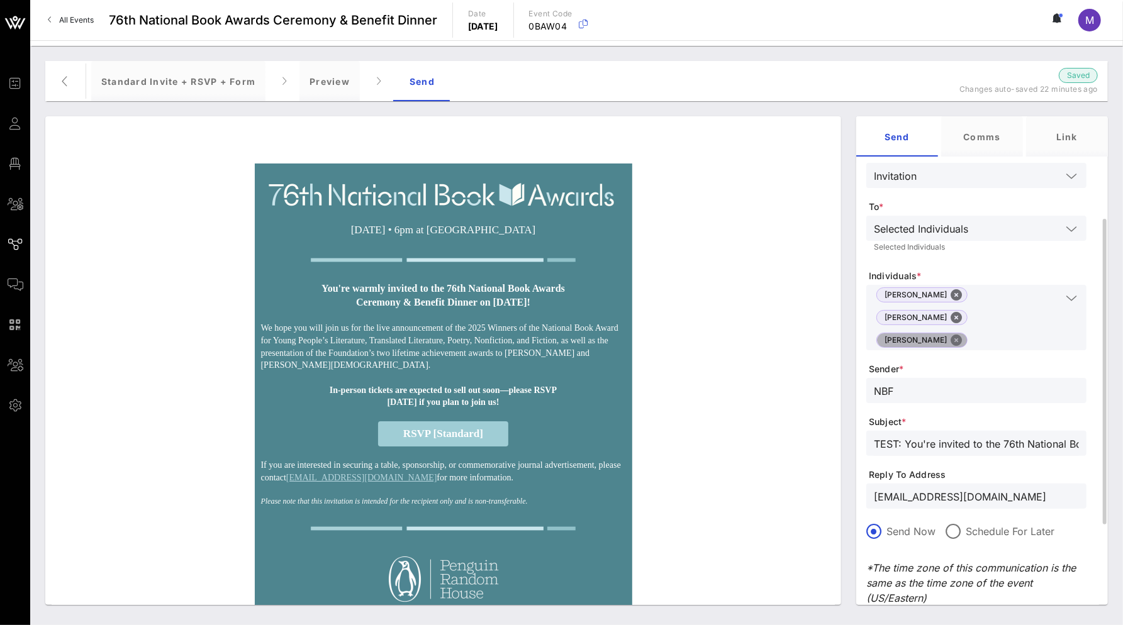
click at [962, 335] on button "Close" at bounding box center [955, 340] width 11 height 11
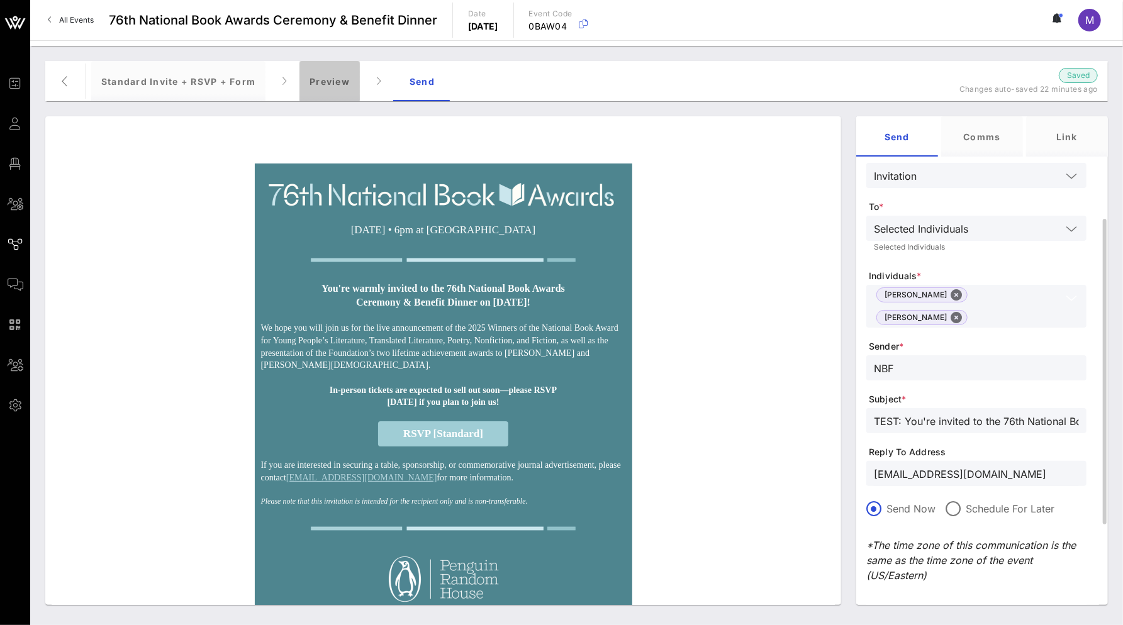
click at [331, 80] on div "Preview" at bounding box center [329, 81] width 60 height 40
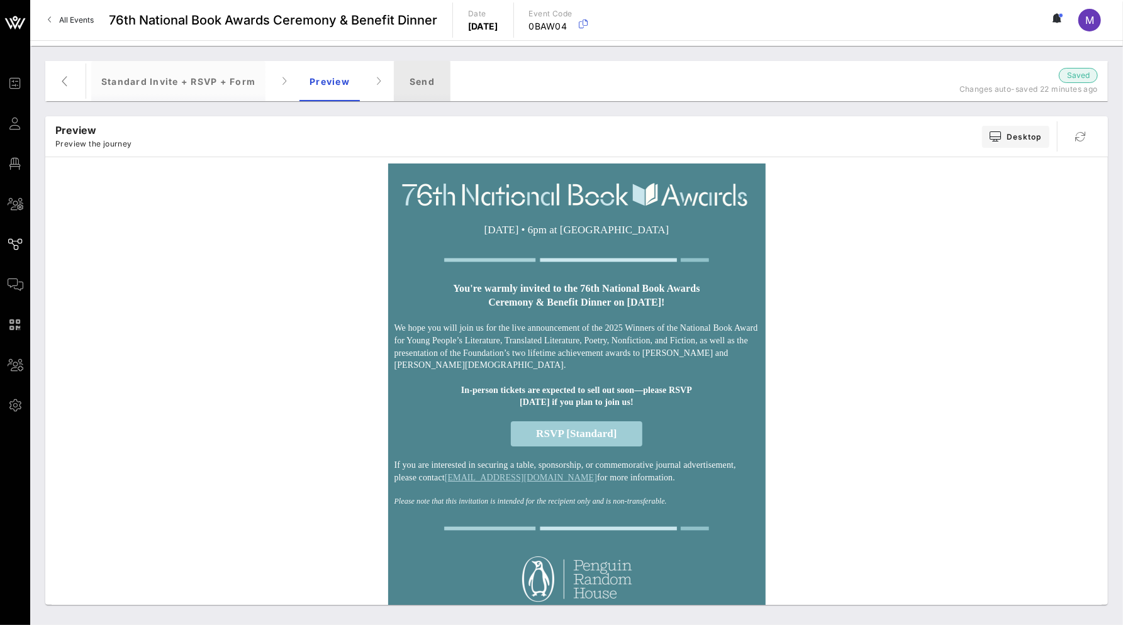
click at [423, 79] on div "Send" at bounding box center [422, 81] width 57 height 40
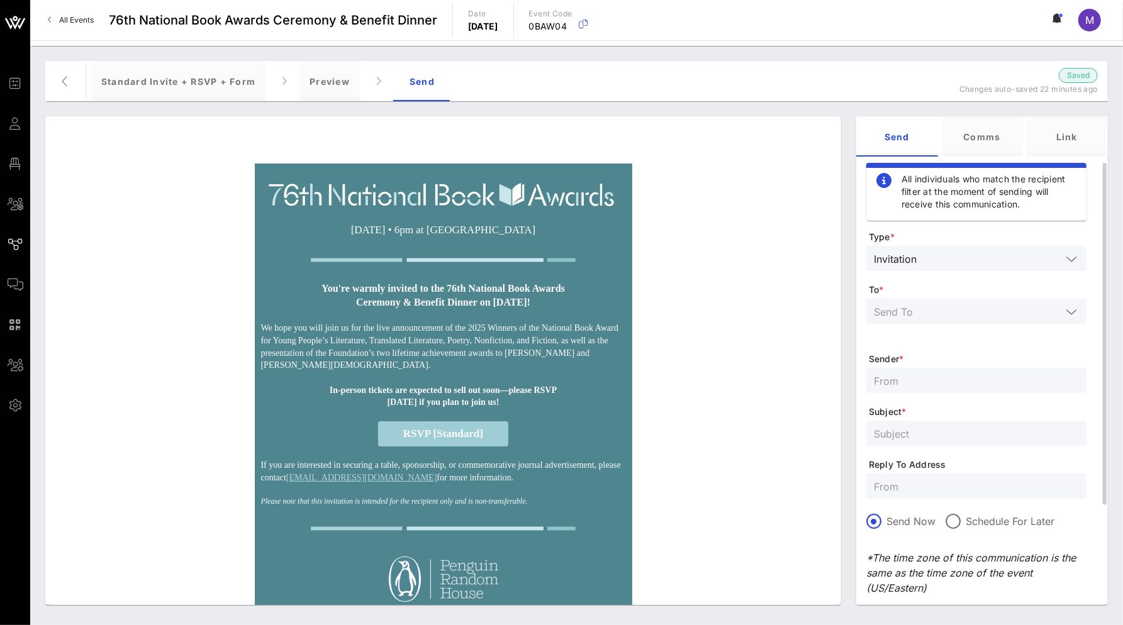
click at [970, 310] on input "text" at bounding box center [967, 311] width 187 height 16
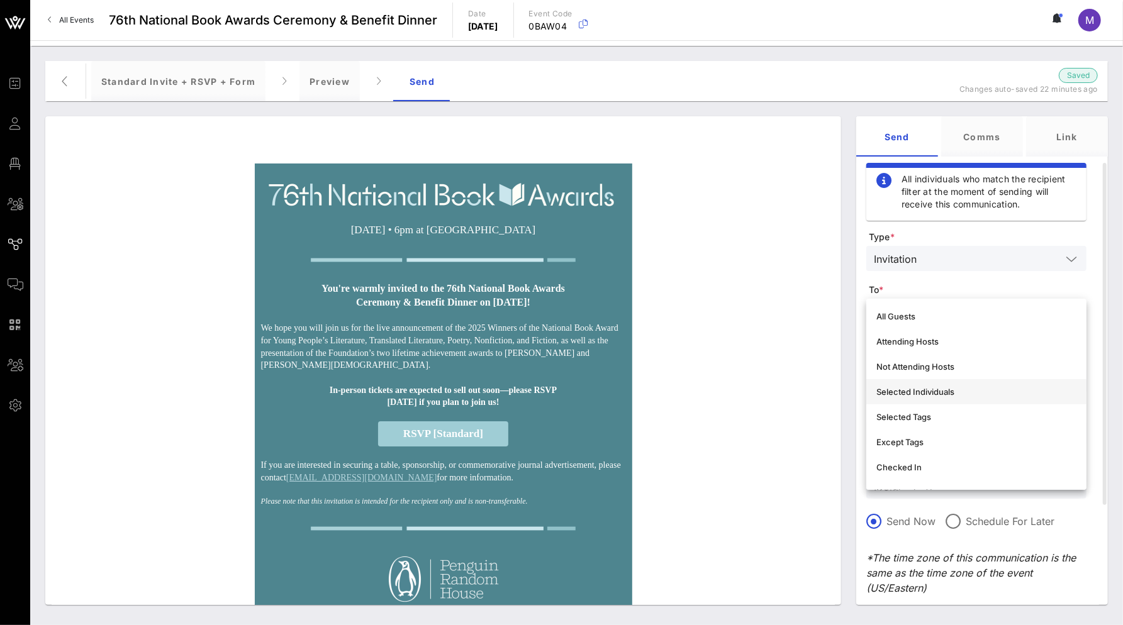
click at [977, 394] on div "Selected Individuals" at bounding box center [976, 392] width 200 height 10
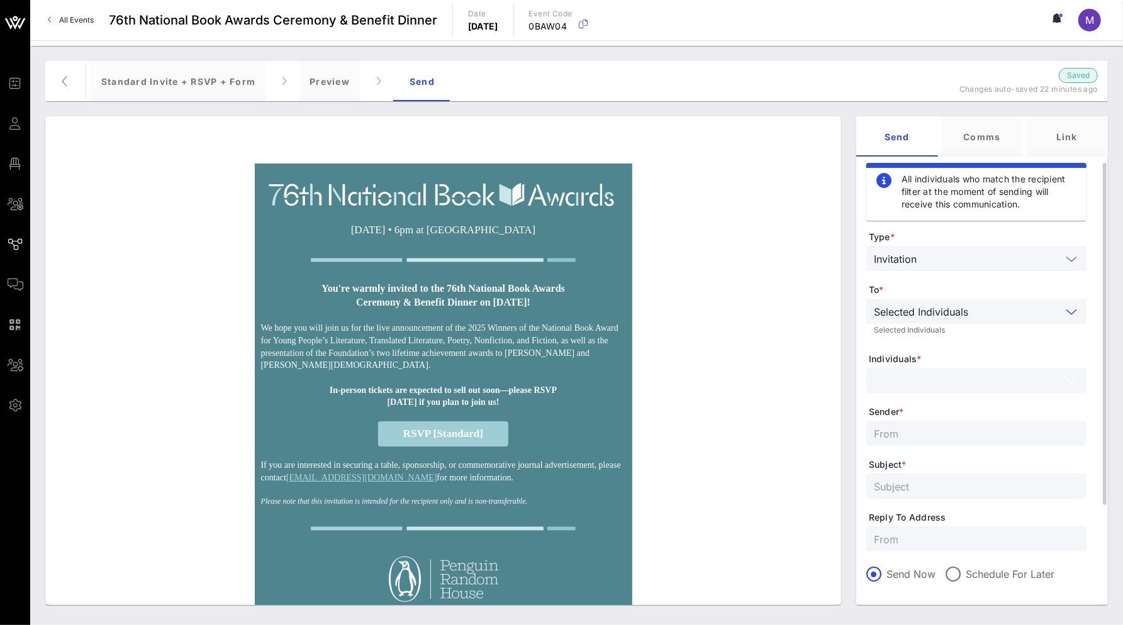
click at [952, 382] on input "text" at bounding box center [967, 380] width 187 height 16
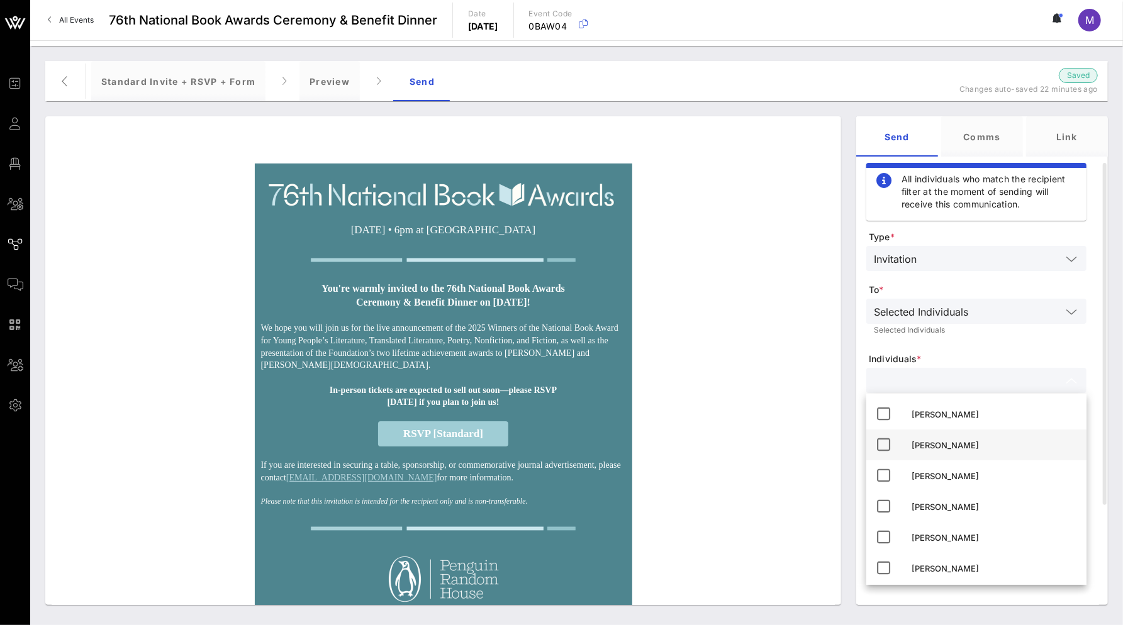
click at [887, 447] on icon at bounding box center [883, 444] width 15 height 15
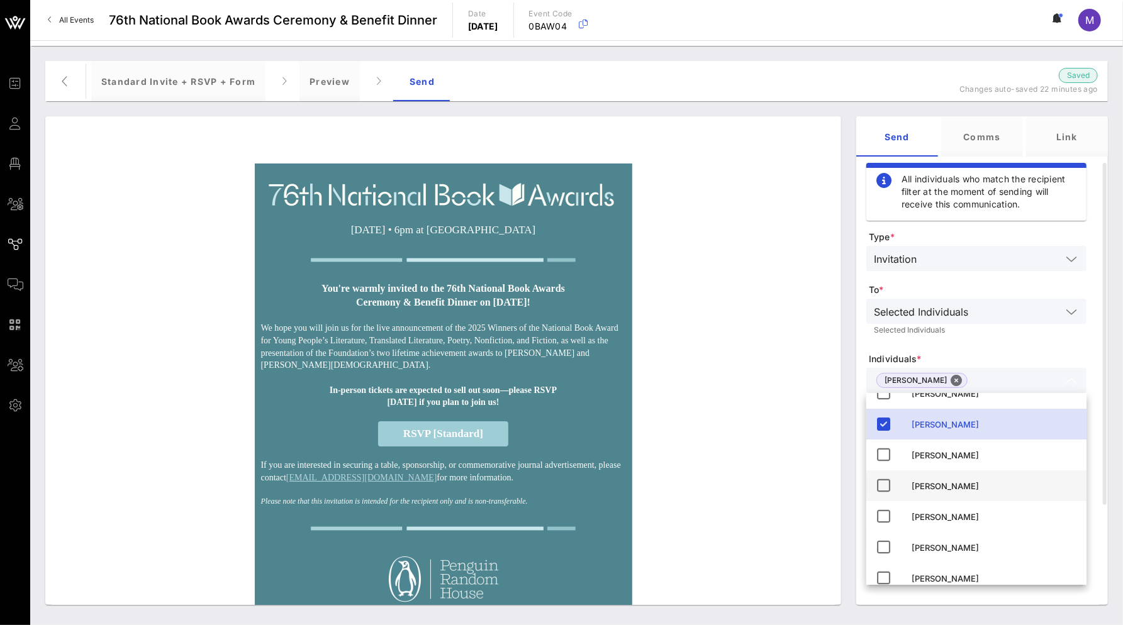
scroll to position [21, 0]
click at [880, 486] on icon at bounding box center [883, 484] width 15 height 15
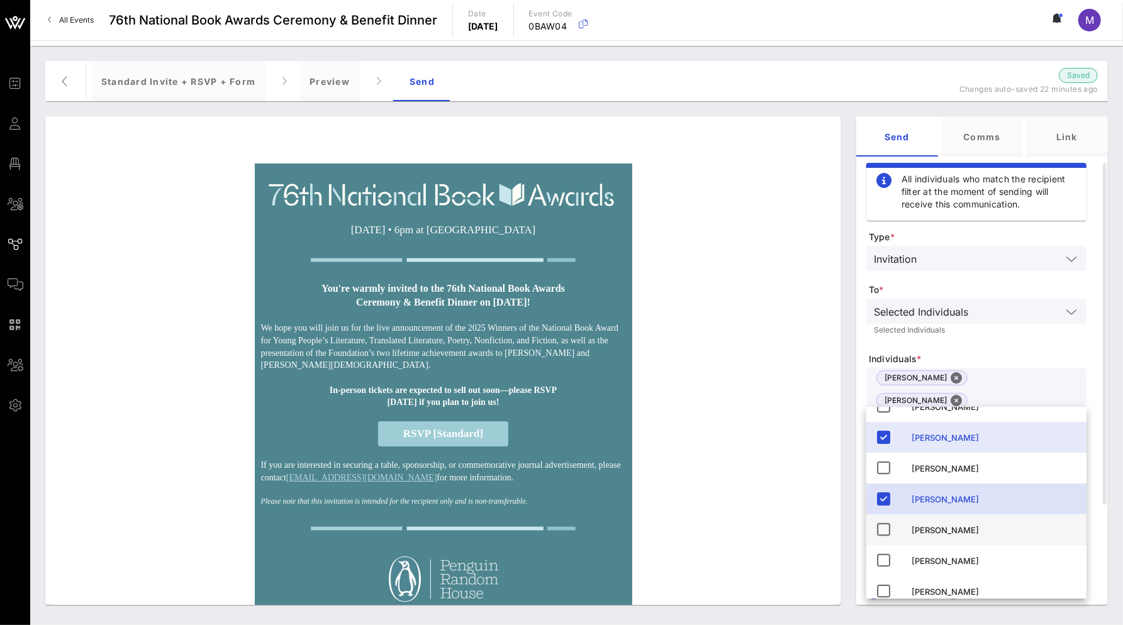
click at [886, 526] on icon at bounding box center [883, 529] width 15 height 15
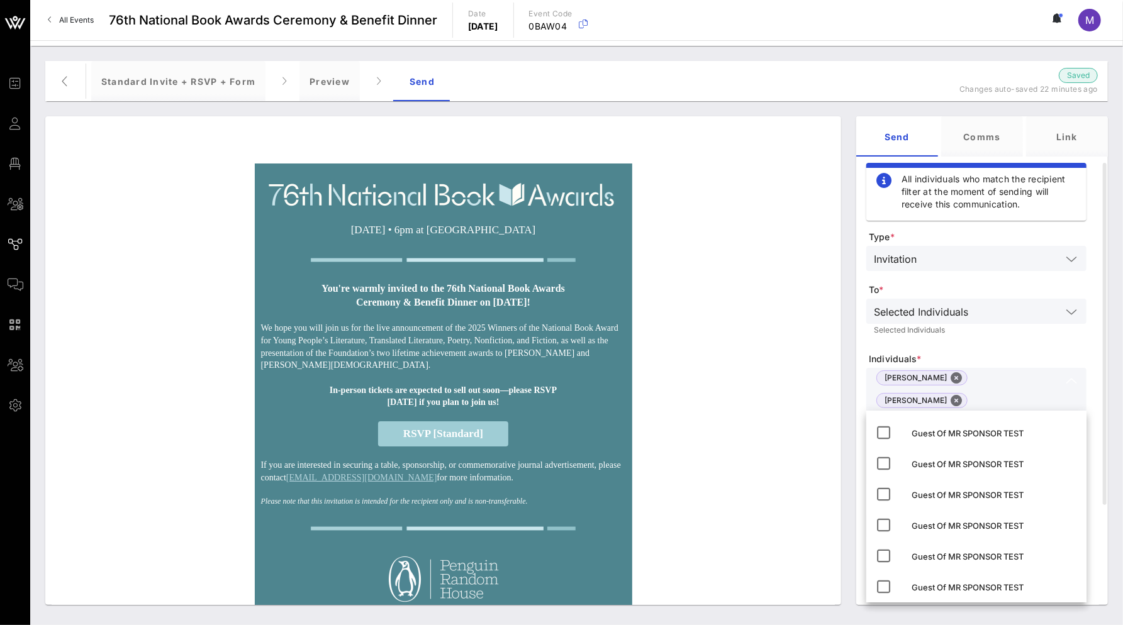
scroll to position [501, 0]
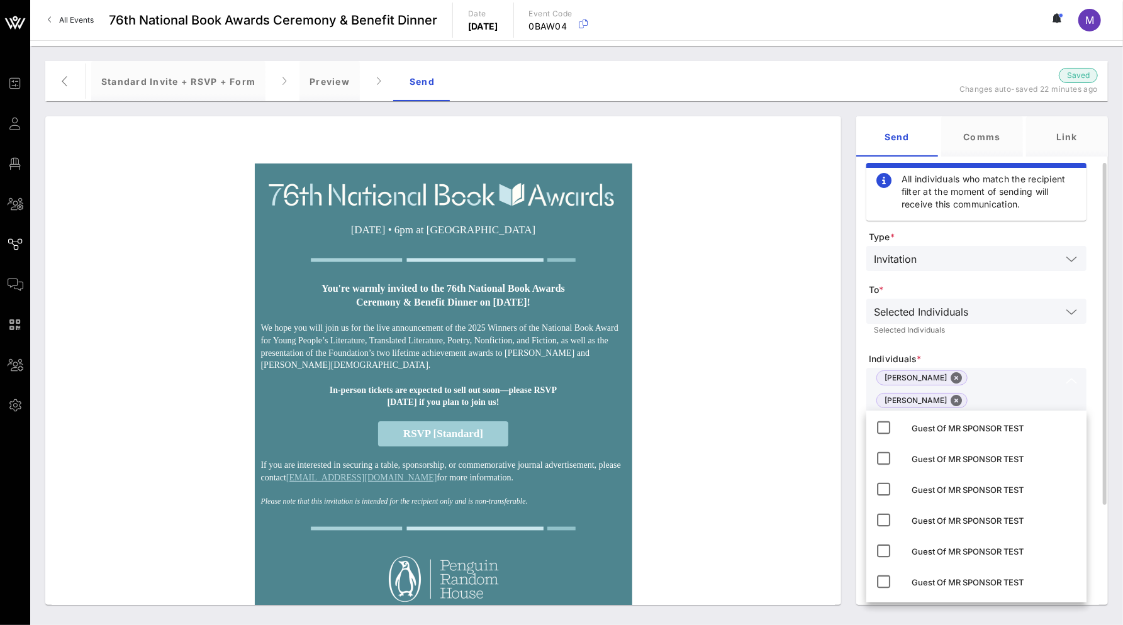
click at [967, 346] on form "Type * Invitation To * Selected Individuals Selected Individuals Individuals * …" at bounding box center [976, 499] width 220 height 536
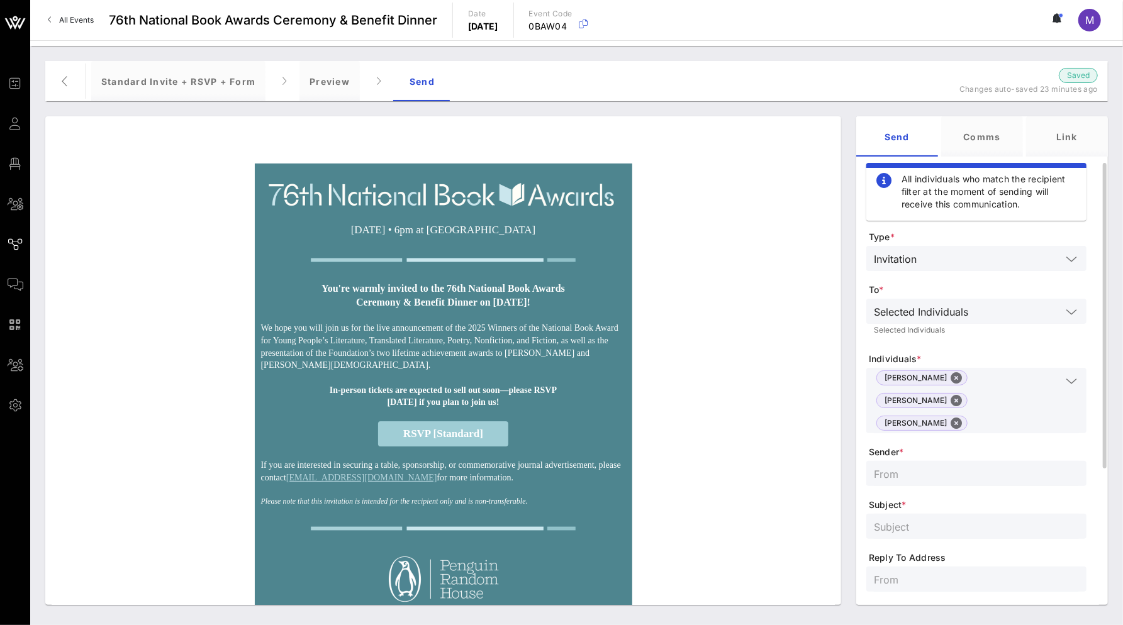
click at [933, 465] on input "text" at bounding box center [976, 473] width 205 height 16
type input "National Book Foundation"
type input "TEST: You're invited to the 76th National Book Awards!"
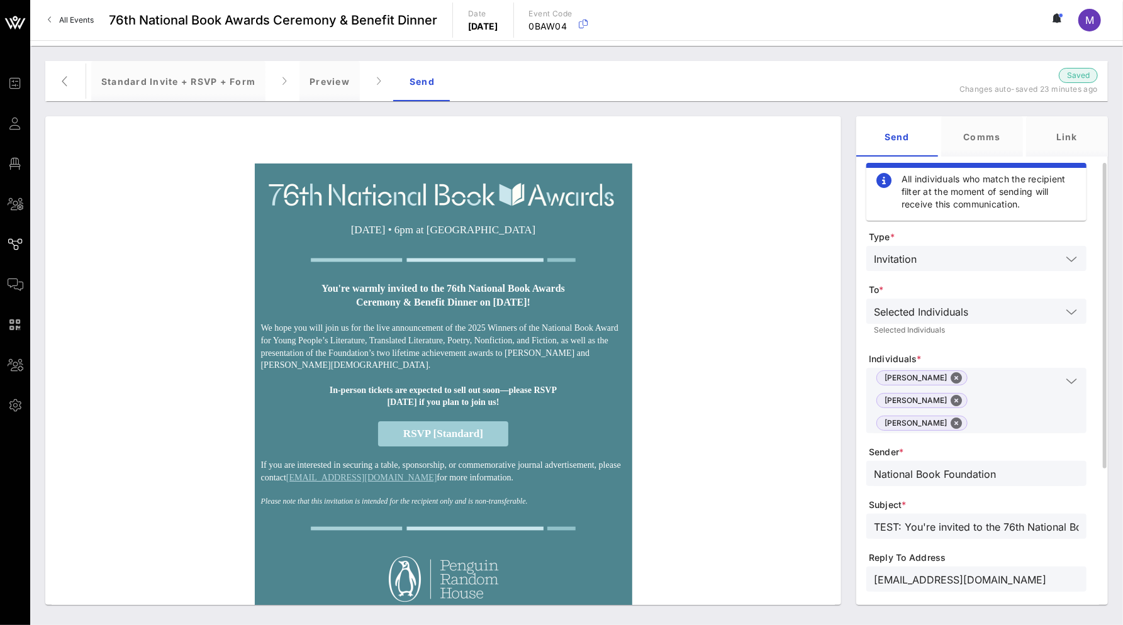
type input "awards@nationalbook.org"
click at [869, 499] on span "Subject *" at bounding box center [978, 505] width 218 height 13
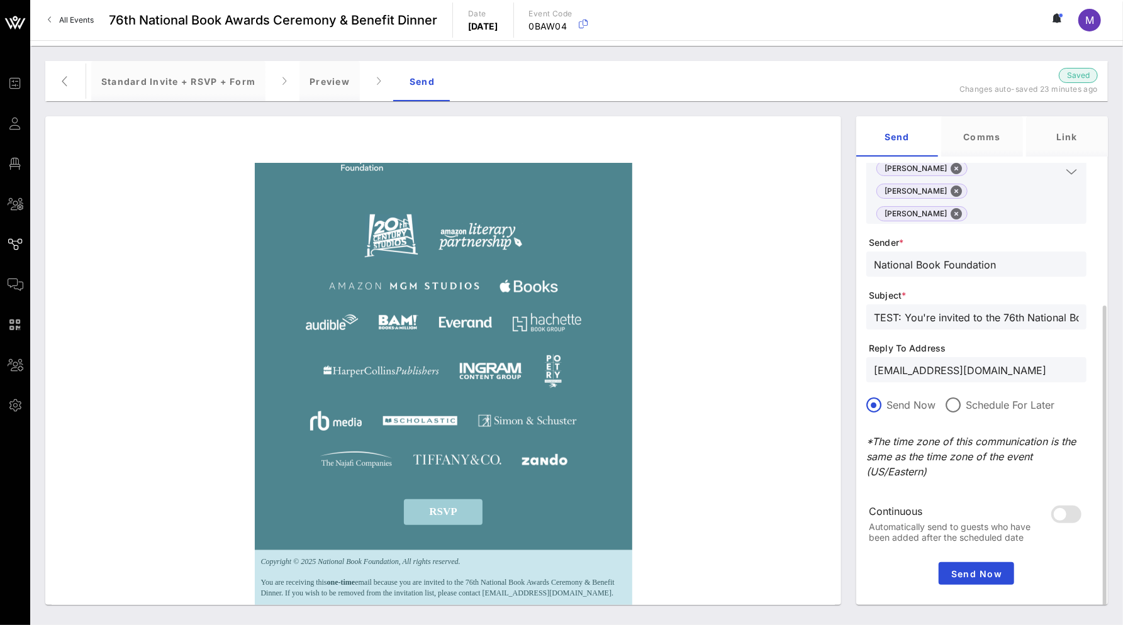
scroll to position [206, 0]
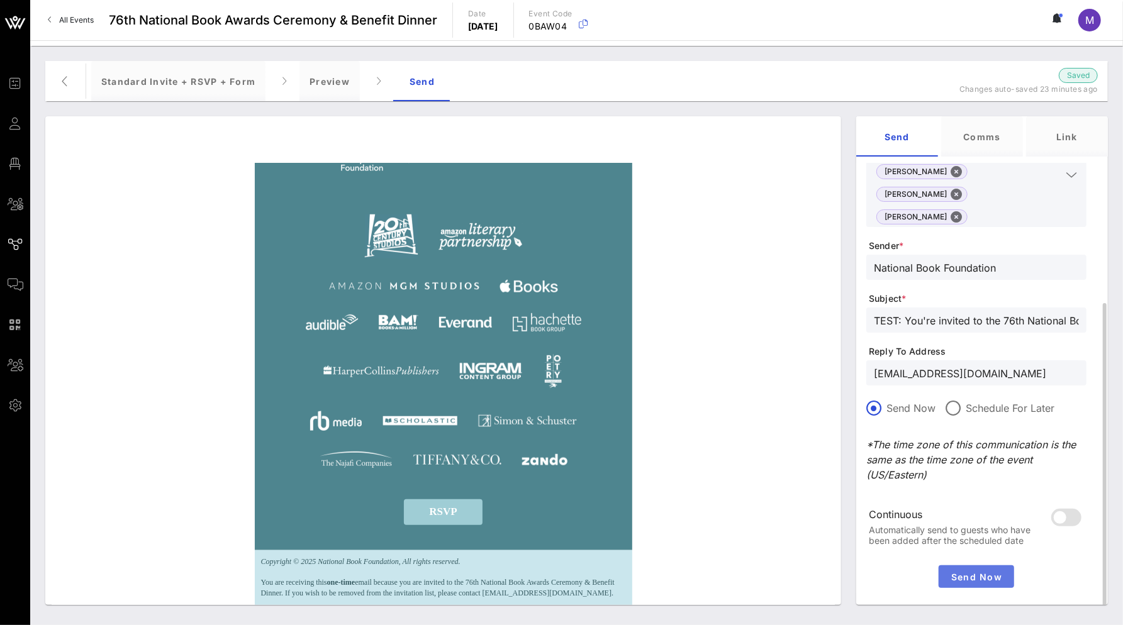
click at [978, 565] on button "Send Now" at bounding box center [975, 576] width 75 height 23
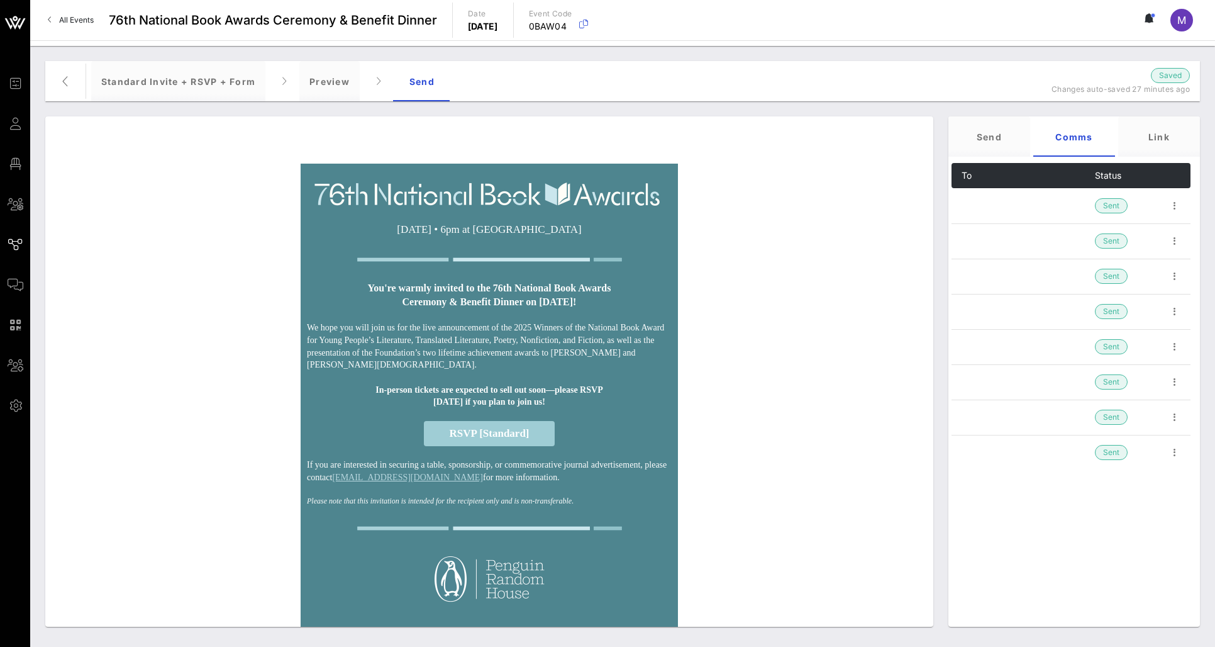
scroll to position [0, 0]
click at [140, 79] on div "Standard Invite + RSVP + Form" at bounding box center [178, 81] width 174 height 40
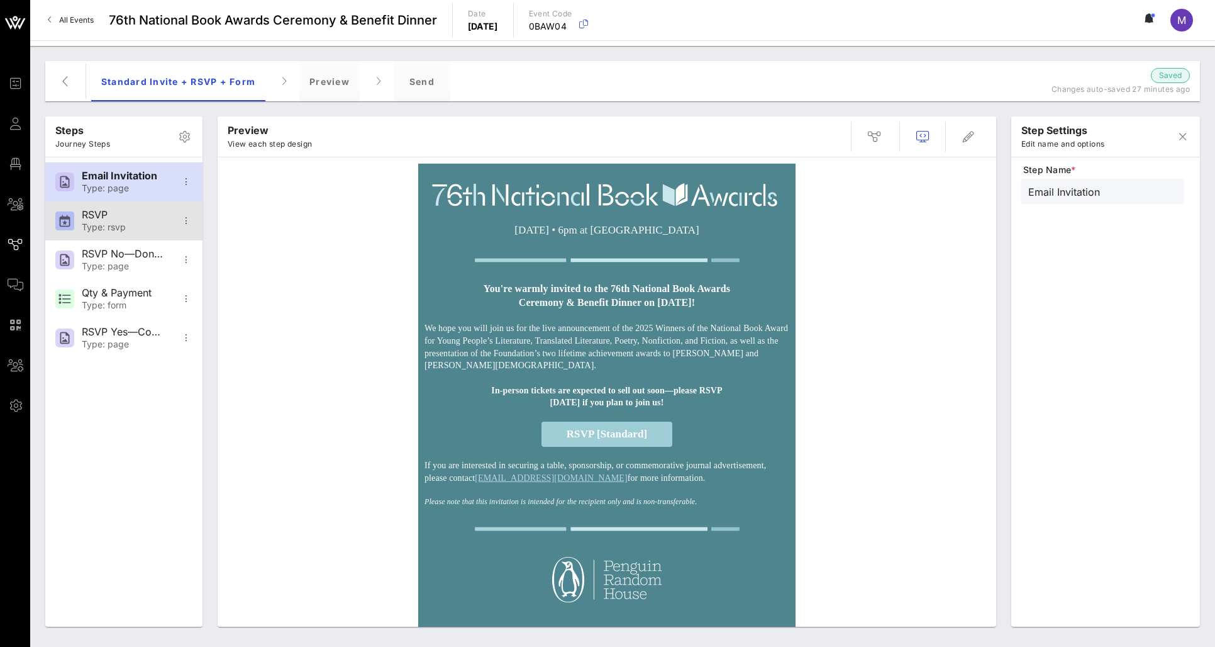
click at [122, 226] on div "Type: rsvp" at bounding box center [123, 227] width 83 height 11
type input "RSVP"
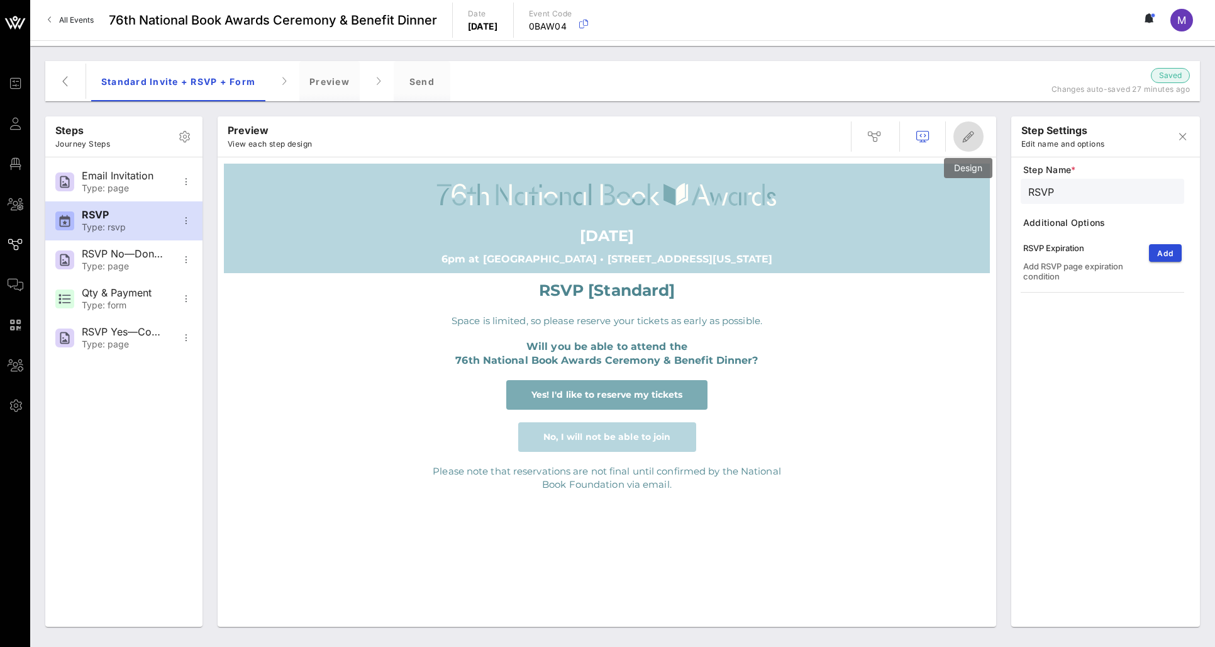
click at [980, 138] on span "button" at bounding box center [968, 136] width 30 height 15
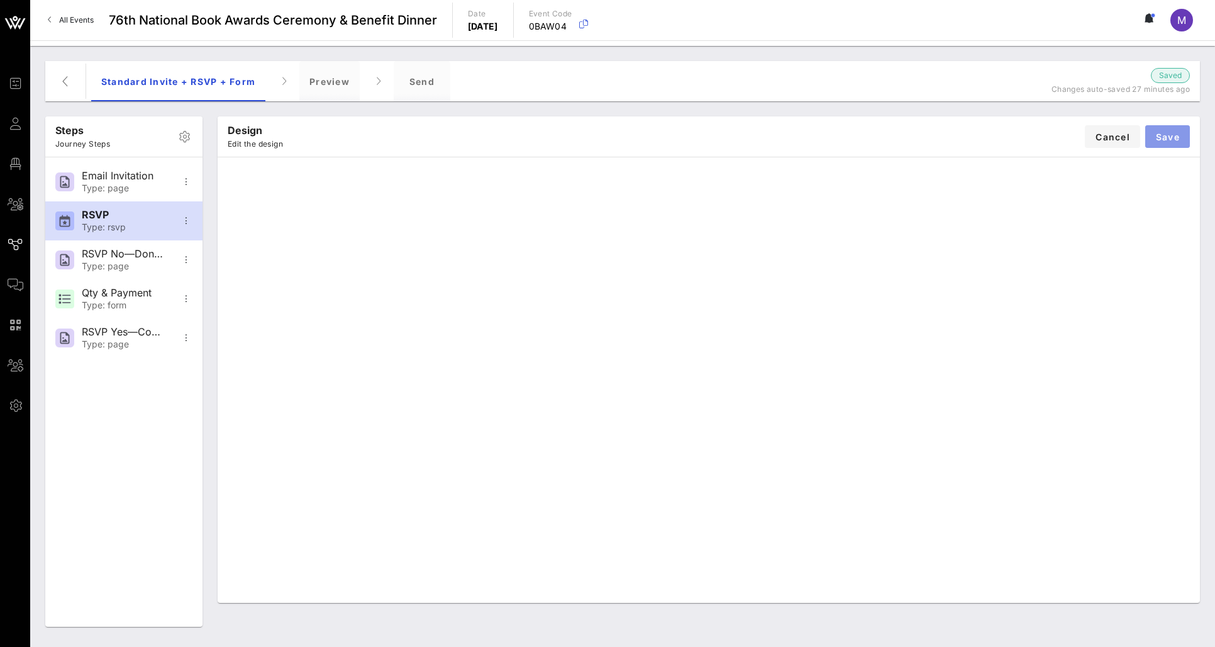
click at [1122, 134] on span "Save" at bounding box center [1167, 136] width 25 height 11
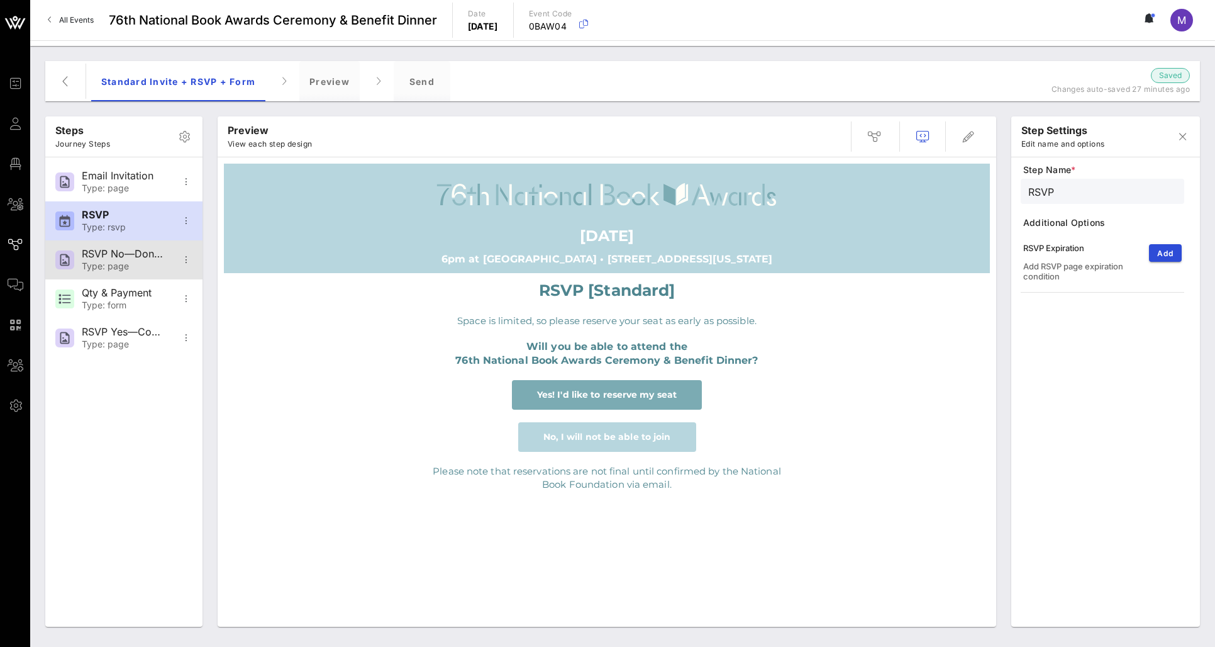
click at [140, 249] on div "RSVP No—Donation Page" at bounding box center [123, 254] width 83 height 12
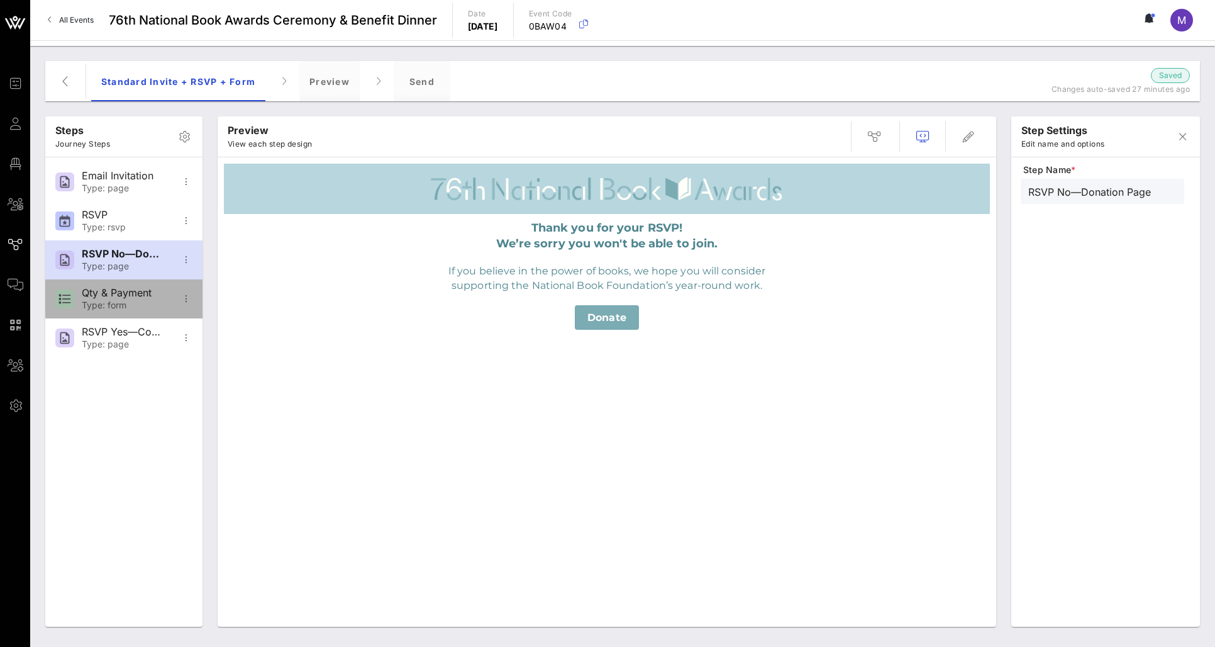
click at [143, 281] on div "Qty & Payment Type: form" at bounding box center [123, 298] width 83 height 39
type input "Qty & Payment"
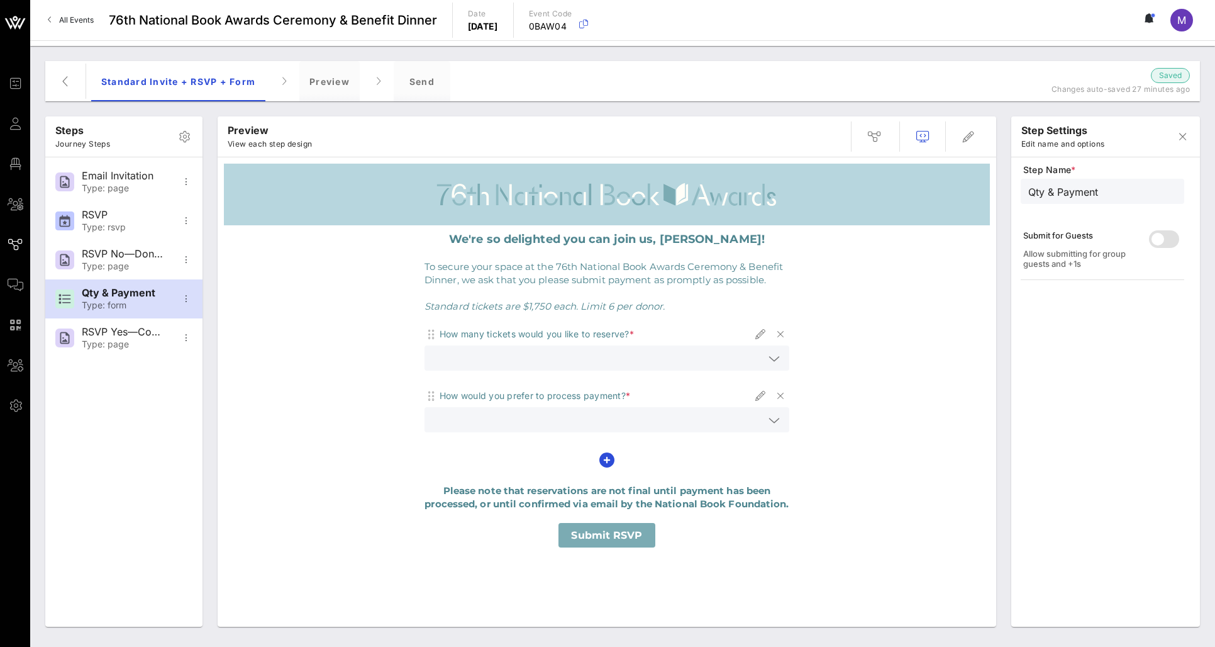
click at [568, 331] on div "How many tickets would you like to reserve? *" at bounding box center [537, 334] width 194 height 13
click at [763, 331] on icon "button" at bounding box center [760, 333] width 15 height 15
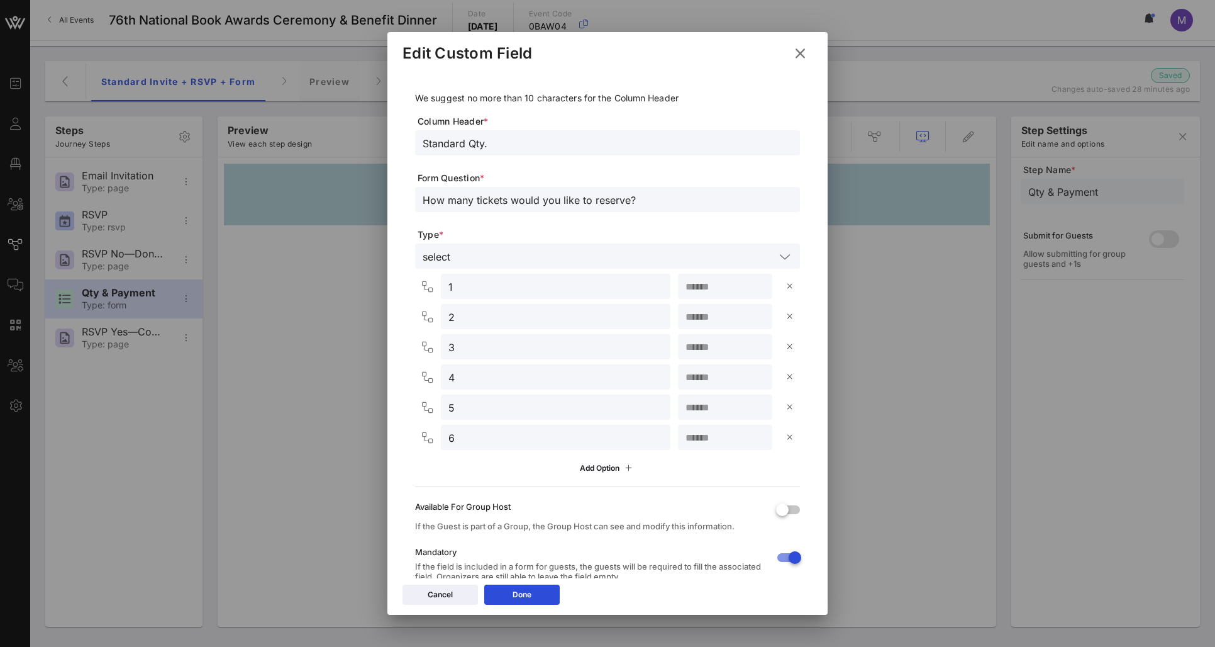
click at [494, 193] on input "How many tickets would you like to reserve?" at bounding box center [608, 199] width 370 height 16
click at [495, 199] on input "How many tickets would you like to reserve?" at bounding box center [608, 199] width 370 height 16
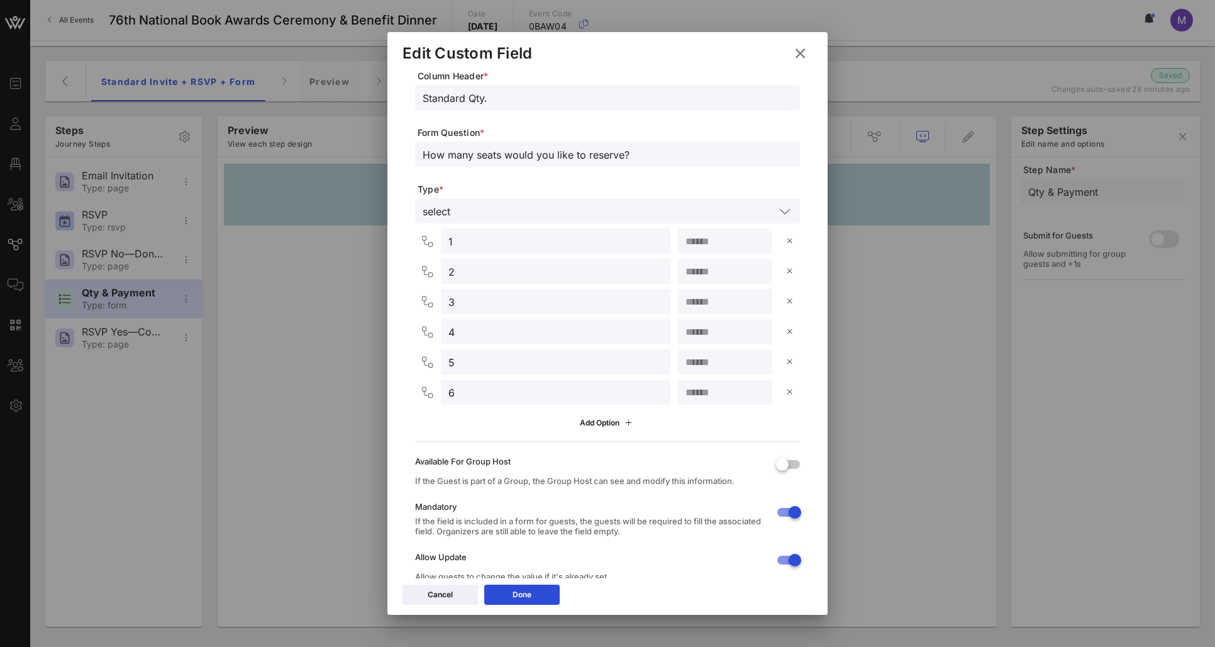
scroll to position [88, 0]
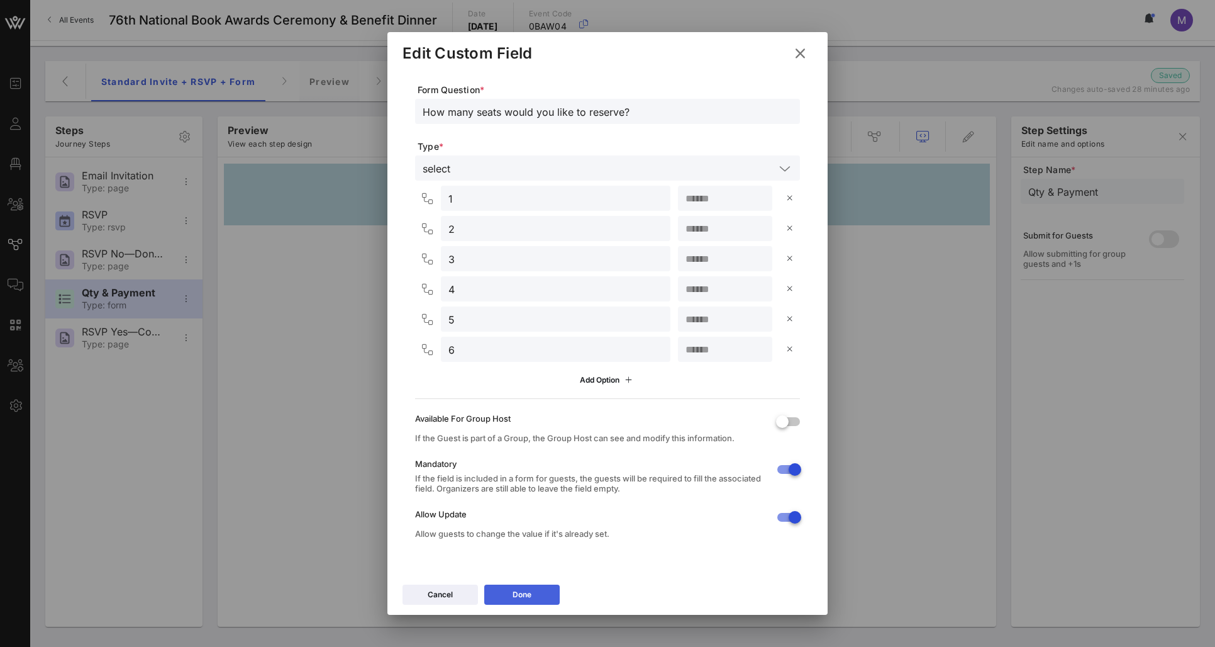
type input "How many seats would you like to reserve?"
click at [540, 591] on button "Done" at bounding box center [521, 594] width 75 height 20
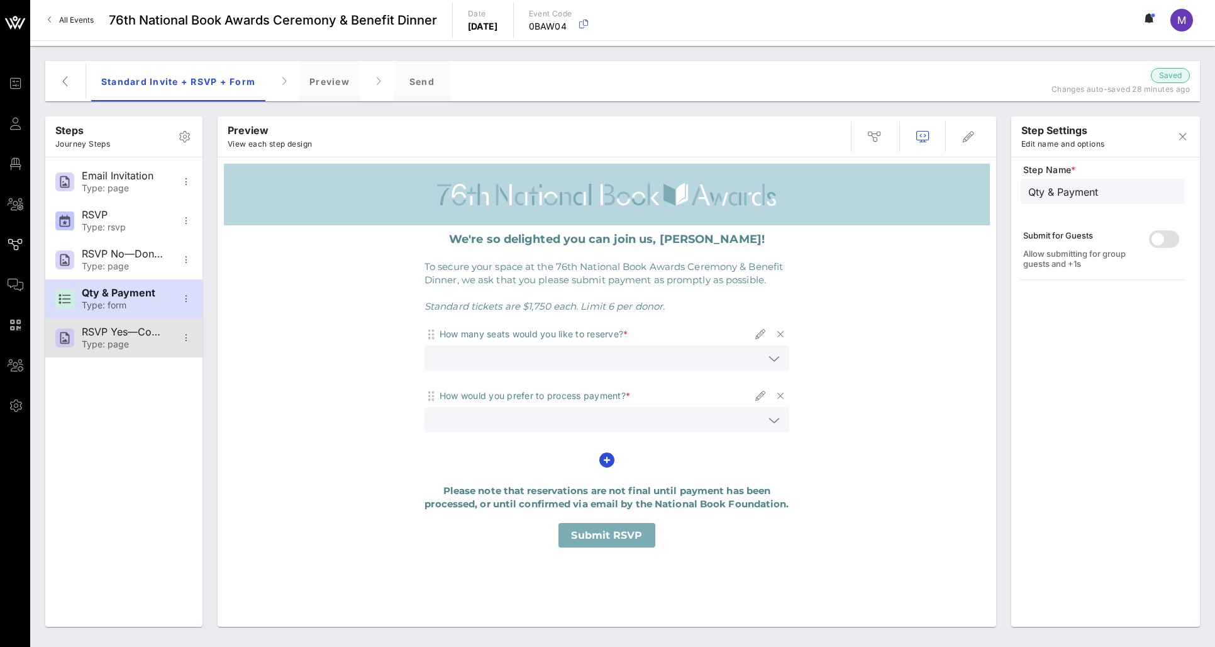
click at [126, 325] on div "RSVP Yes—Confirmation Type: page" at bounding box center [123, 337] width 83 height 39
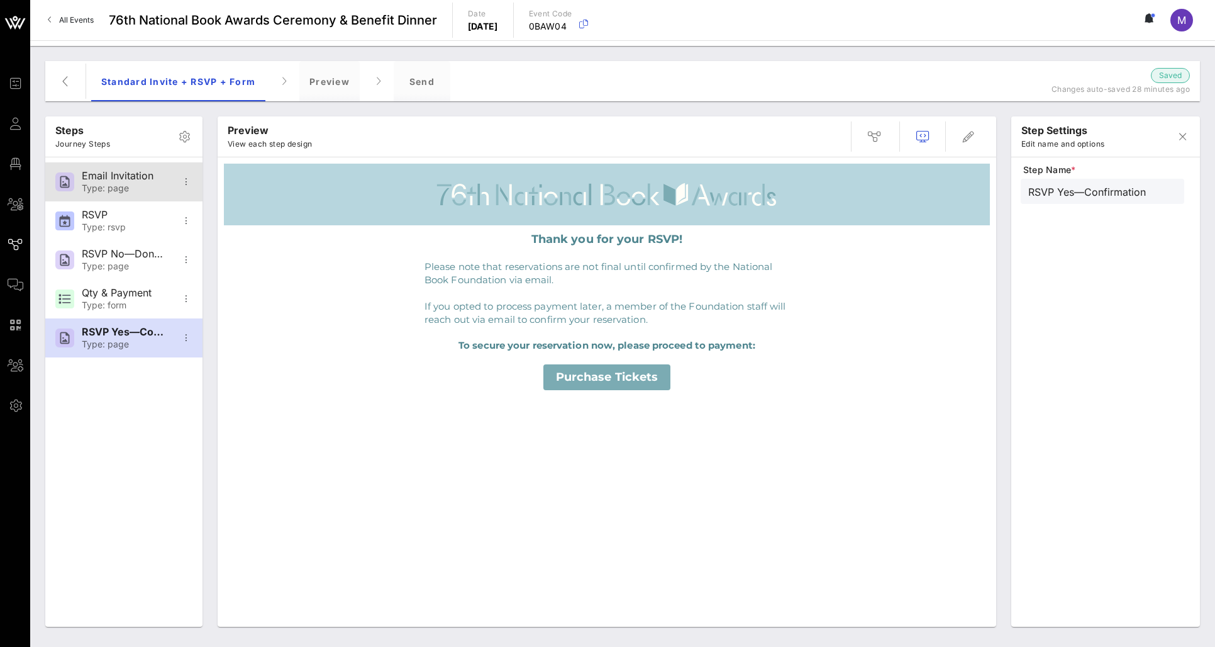
click at [127, 186] on div "Type: page" at bounding box center [123, 188] width 83 height 11
type input "Email Invitation"
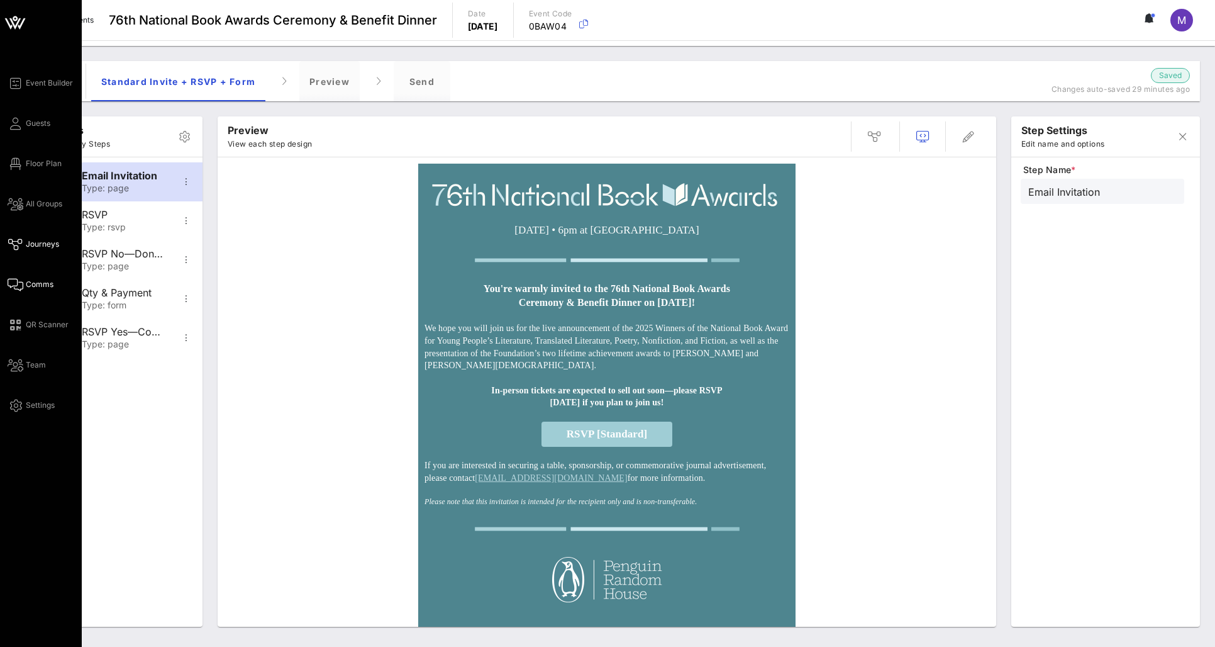
click at [43, 283] on span "Comms" at bounding box center [40, 284] width 28 height 11
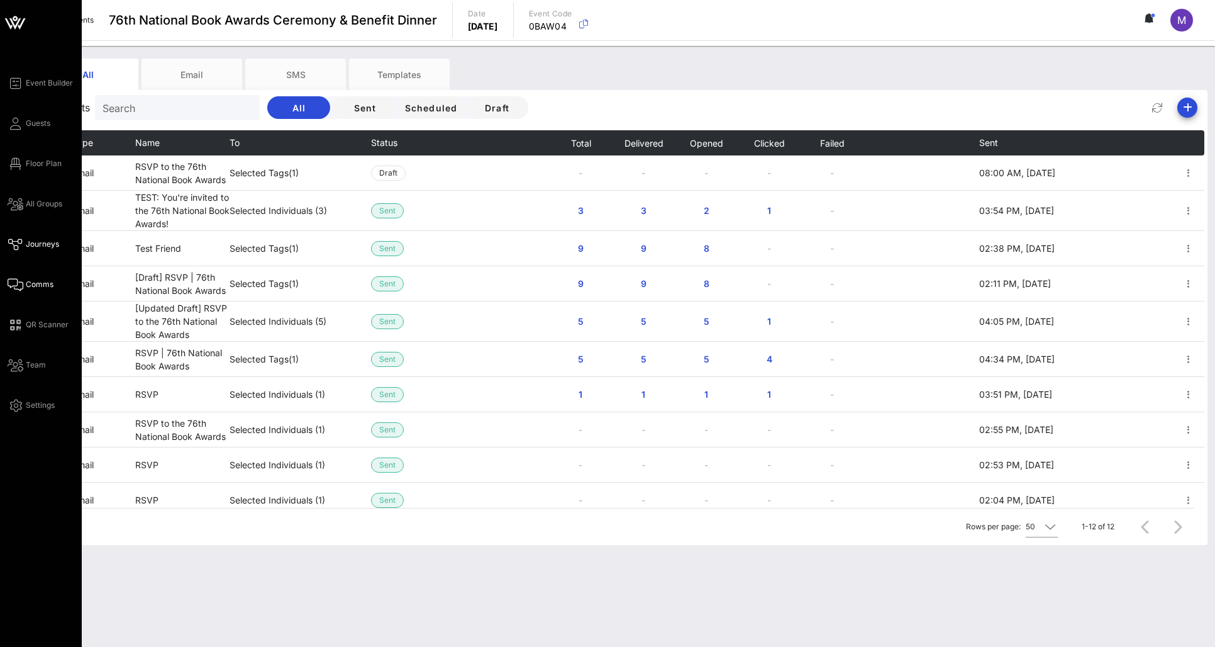
click at [38, 243] on span "Journeys" at bounding box center [42, 243] width 33 height 11
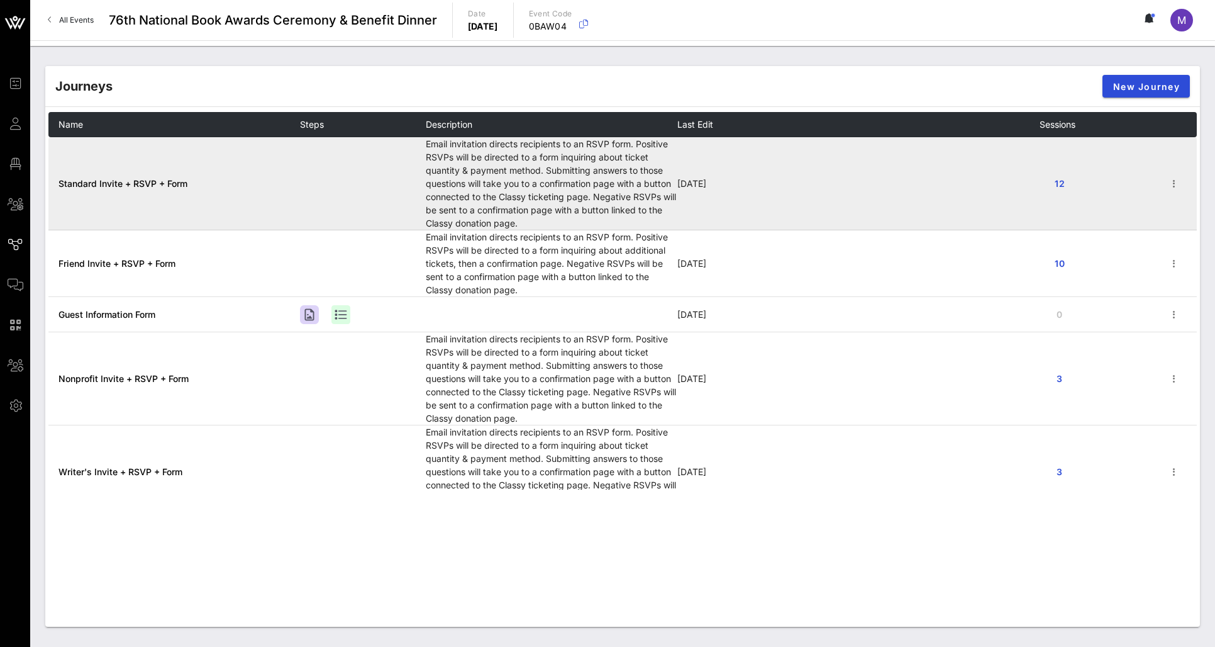
click at [178, 178] on span "Standard Invite + RSVP + Form" at bounding box center [122, 183] width 129 height 11
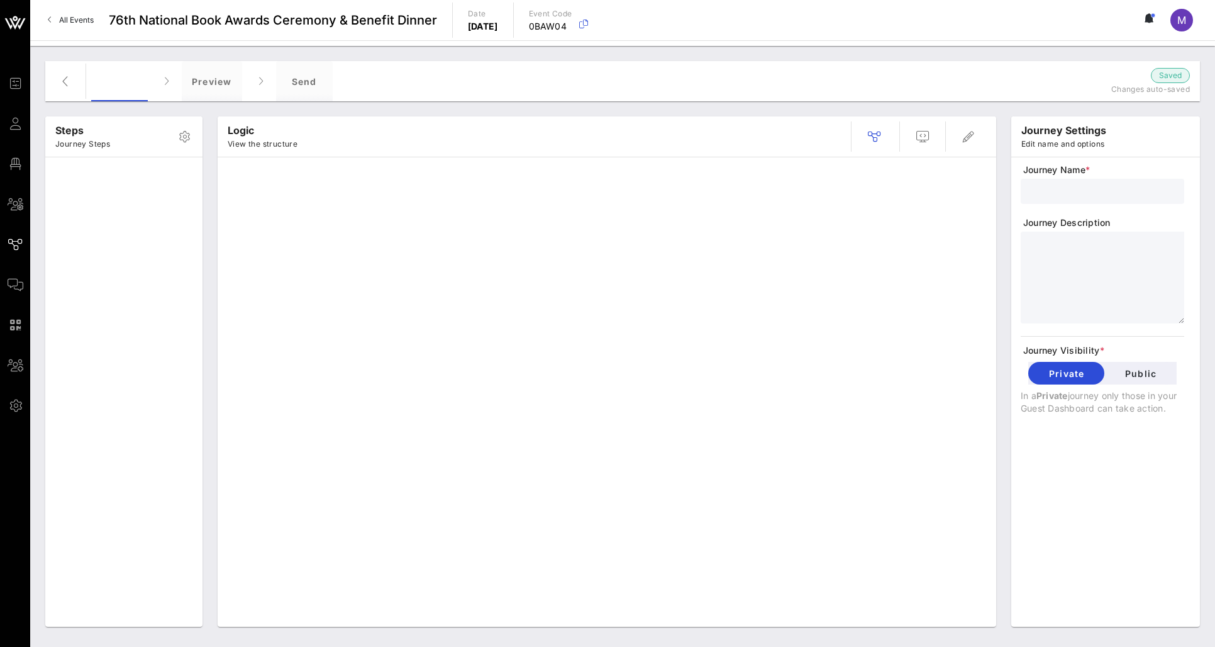
type input "Standard Invite + RSVP + Form"
type textarea "**********"
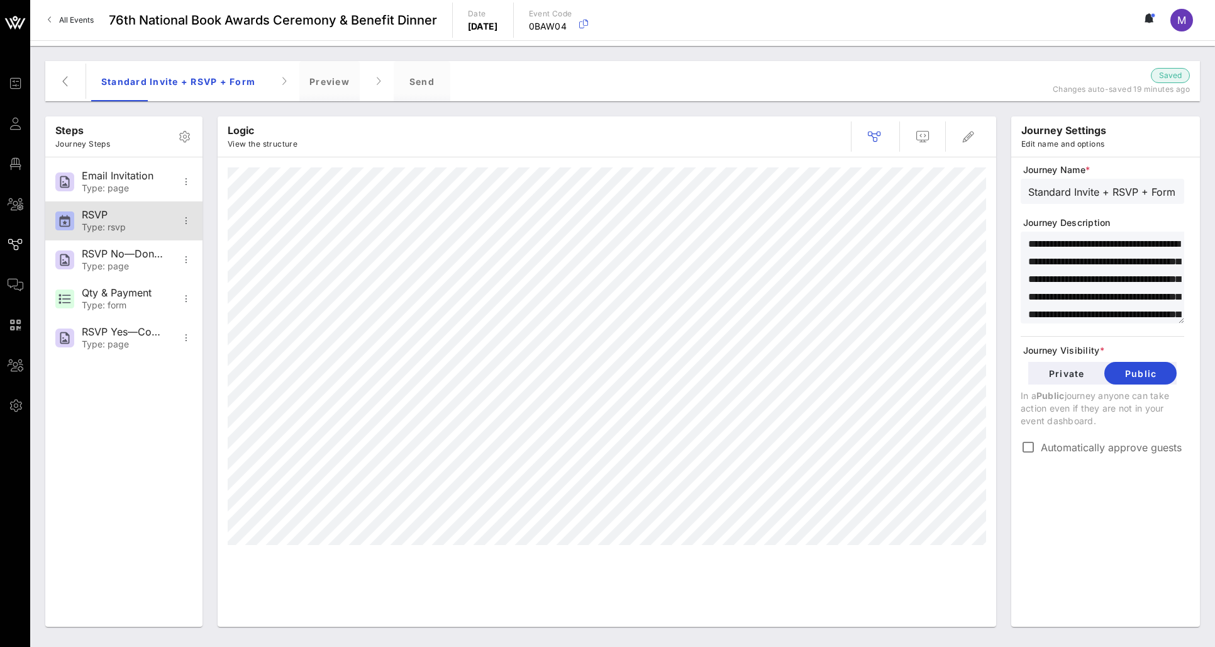
click at [137, 225] on div "Type: rsvp" at bounding box center [123, 227] width 83 height 11
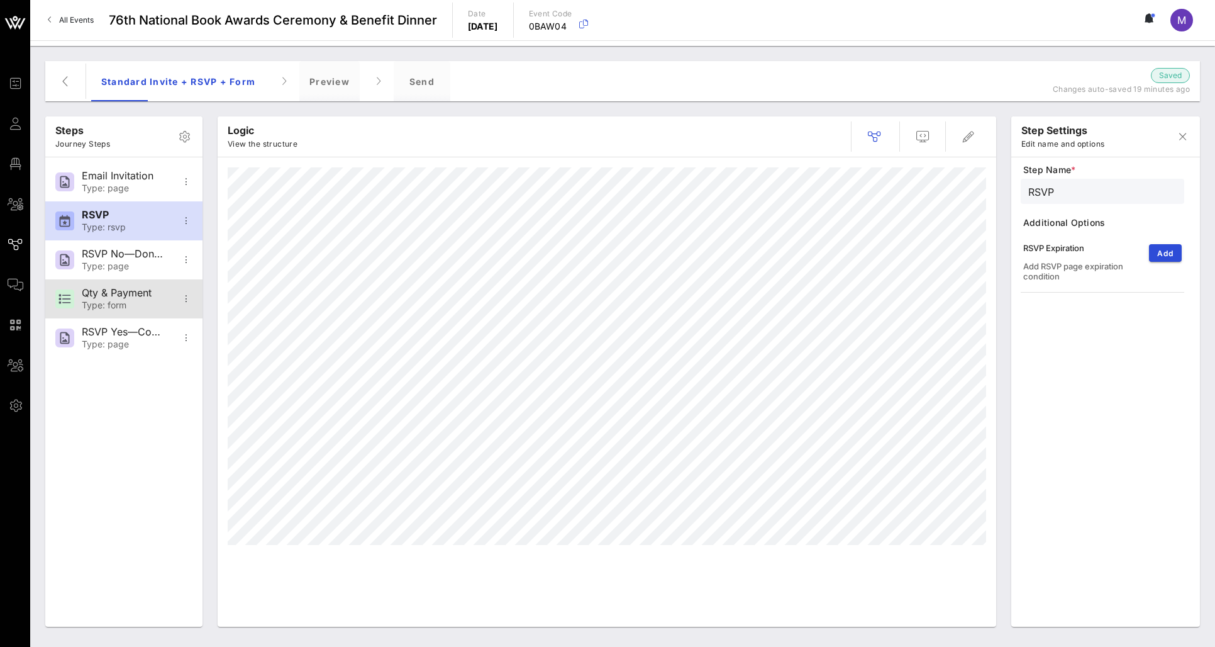
click at [108, 303] on div "Type: form" at bounding box center [123, 305] width 83 height 11
type input "Qty & Payment"
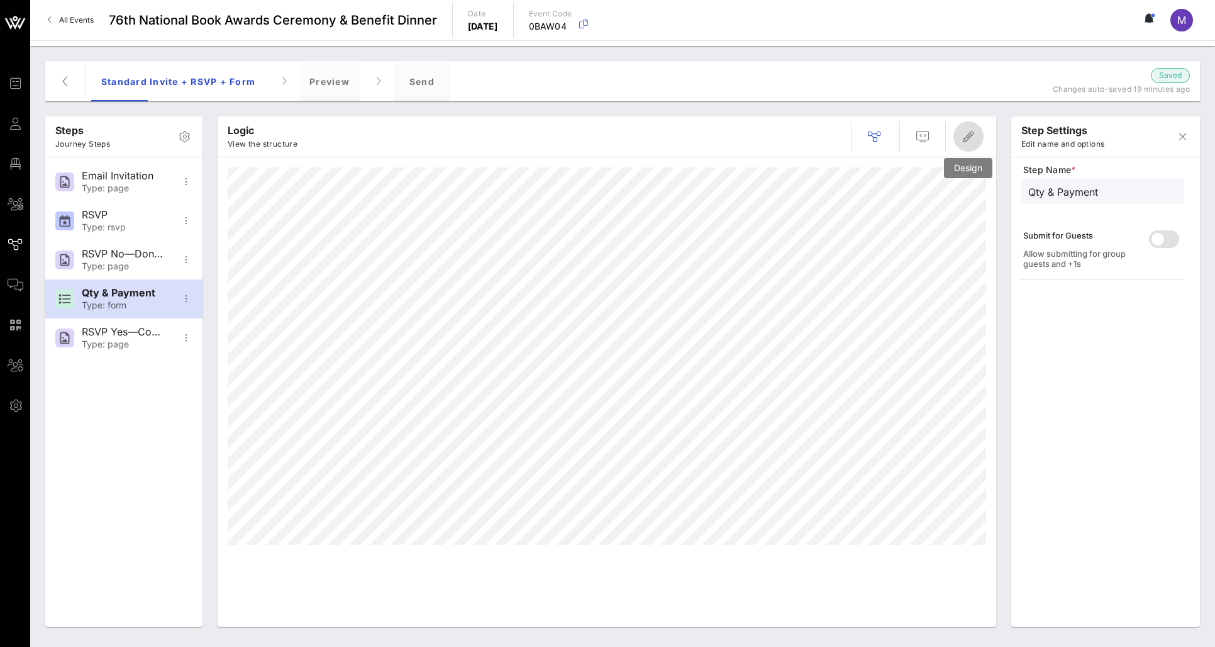
click at [972, 135] on icon "button" at bounding box center [968, 136] width 15 height 15
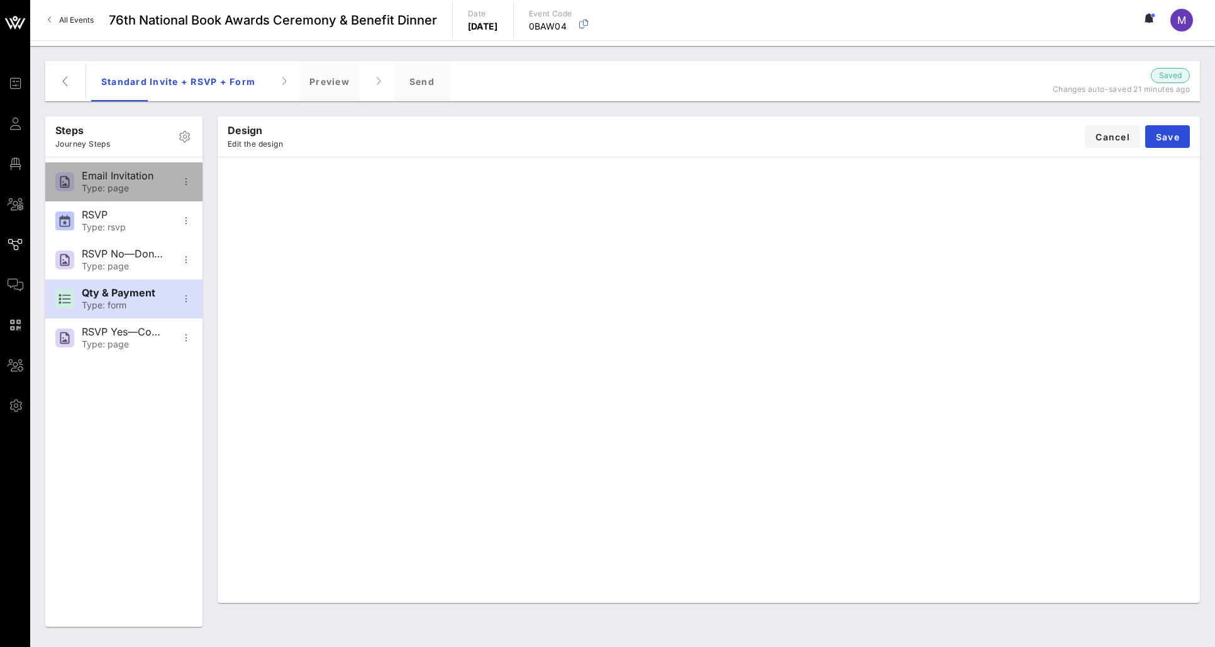
click at [134, 179] on div "Email Invitation" at bounding box center [123, 176] width 83 height 12
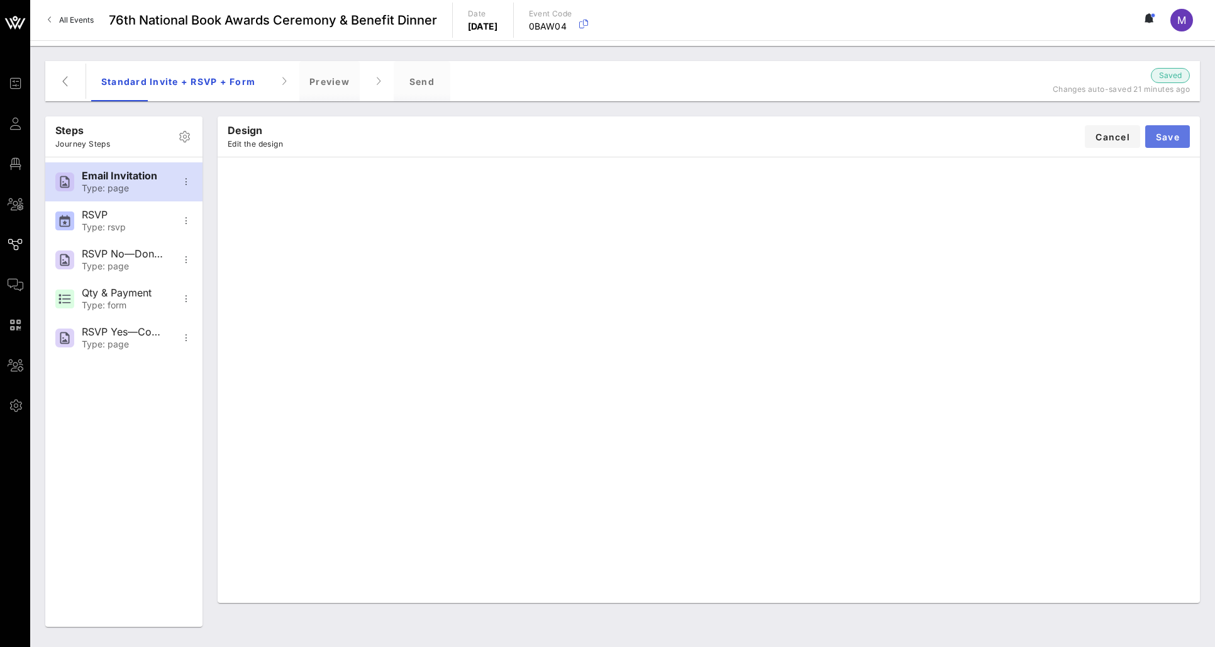
click at [1122, 138] on span "Save" at bounding box center [1167, 136] width 25 height 11
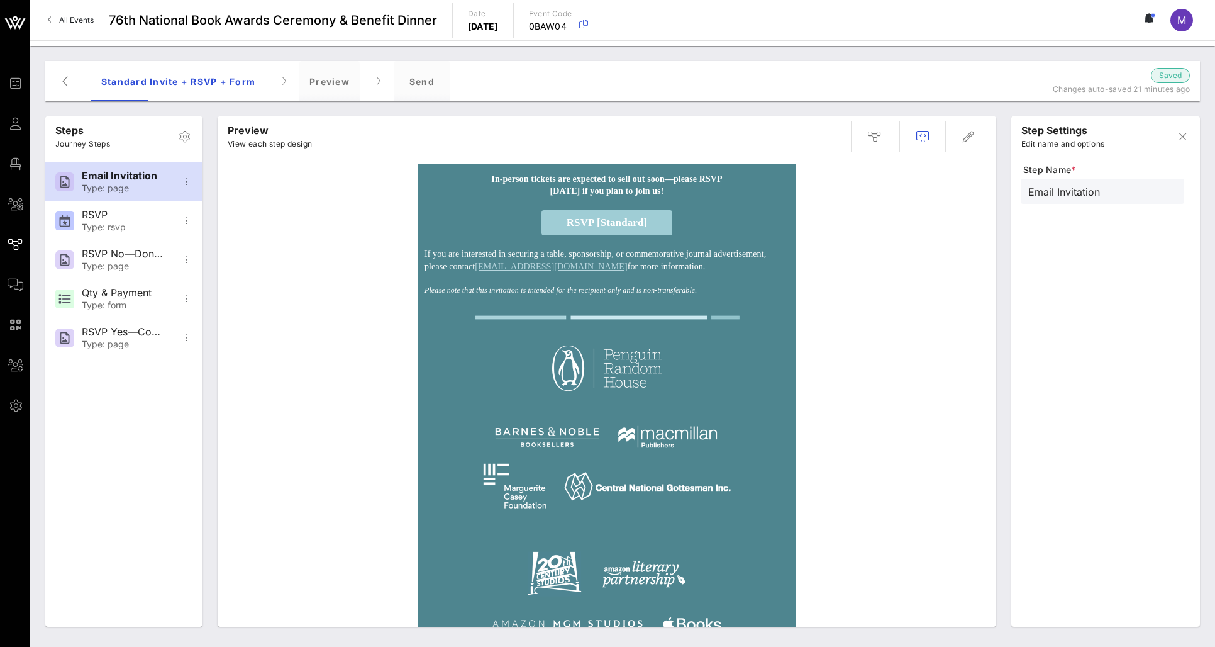
scroll to position [221, 0]
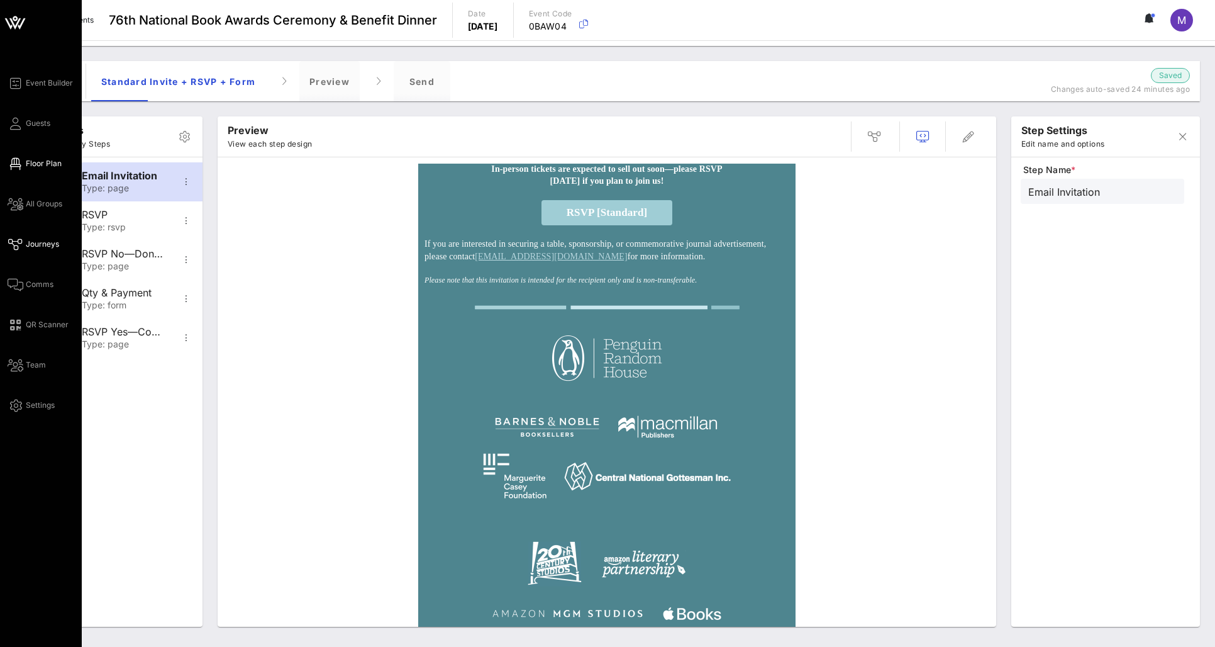
click at [13, 165] on icon at bounding box center [16, 164] width 16 height 2
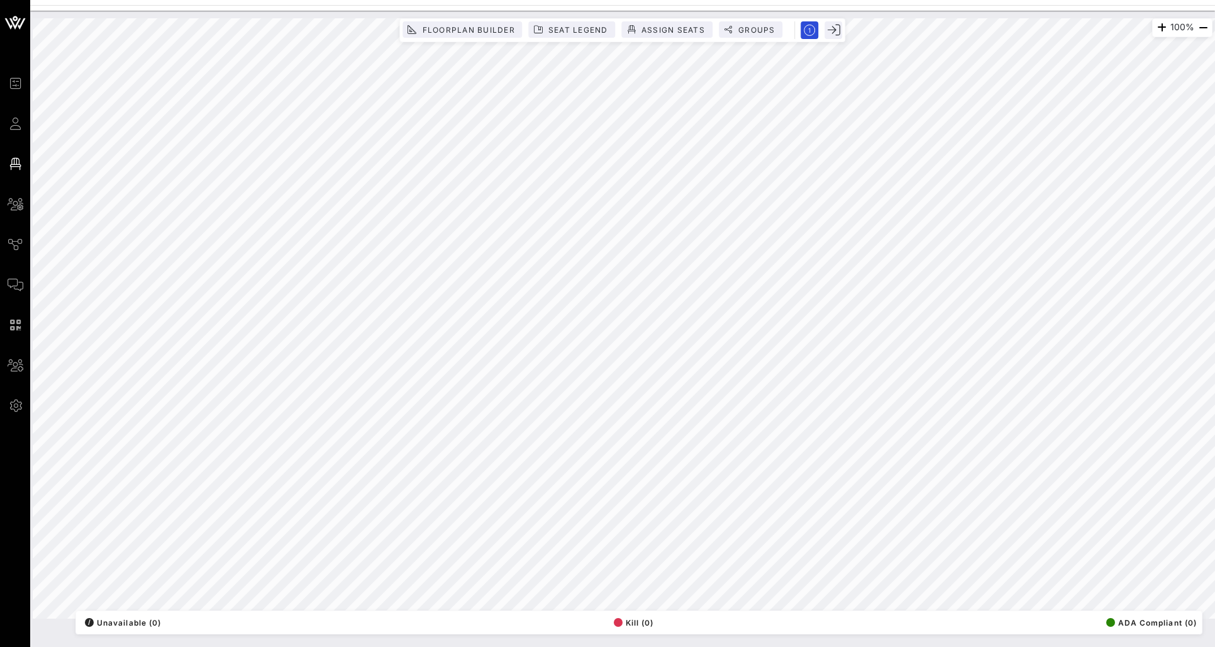
click at [485, 19] on div "Floorplan Builder Seat Legend Assign Seats Groups Exit" at bounding box center [622, 30] width 446 height 24
click at [485, 32] on span "Floorplan Builder" at bounding box center [467, 29] width 93 height 9
click at [513, 284] on div "100% Floorplan Builder Seat Legend Assign Seats Groups Exit All Reserved Shared…" at bounding box center [623, 318] width 1180 height 600
click at [523, 39] on circle at bounding box center [521, 39] width 5 height 5
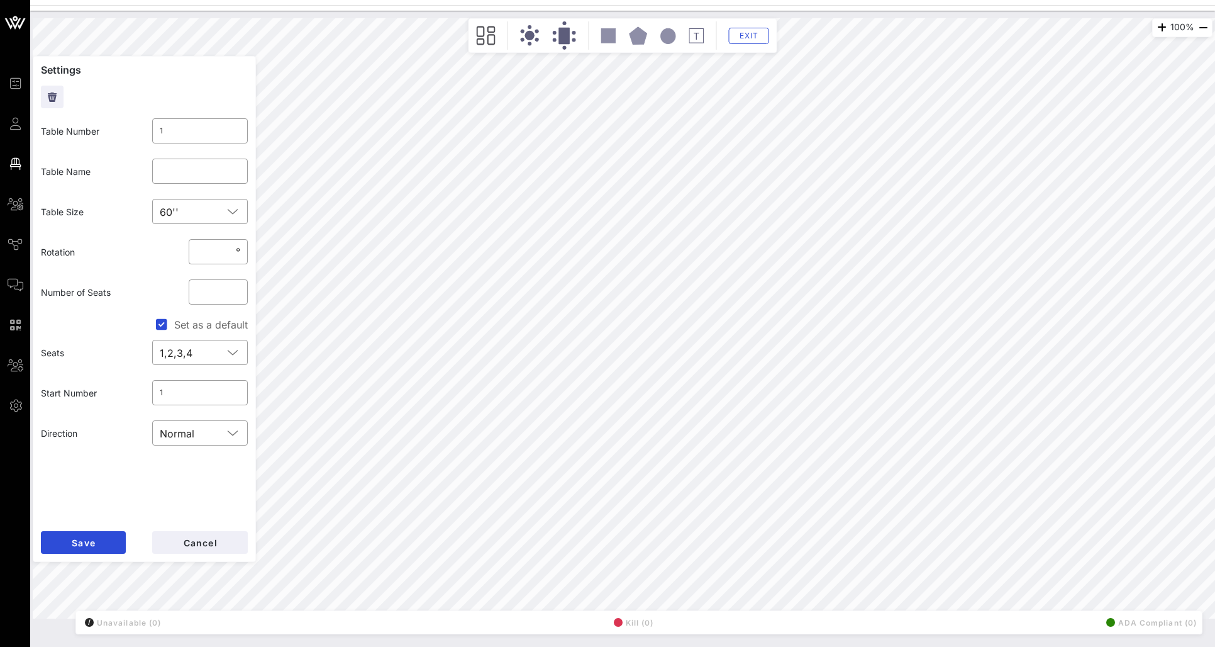
click at [528, 31] on circle at bounding box center [529, 35] width 9 height 9
click at [538, 37] on icon at bounding box center [530, 35] width 20 height 21
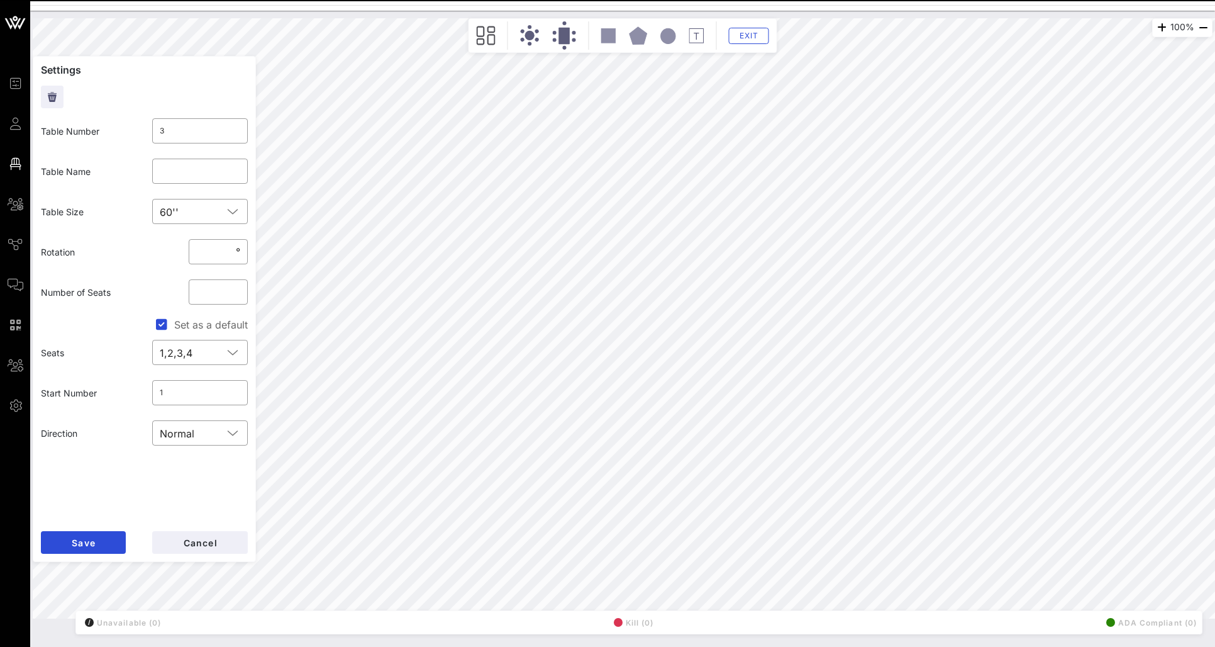
click at [533, 24] on div "Exit" at bounding box center [623, 35] width 303 height 28
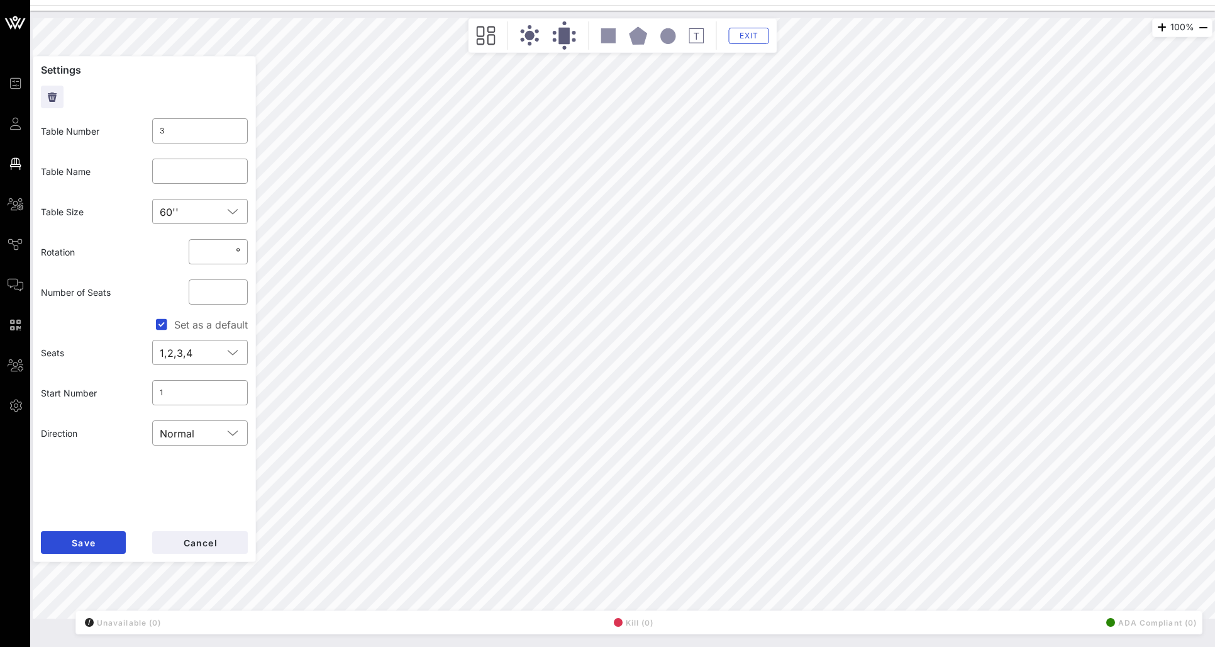
click at [526, 47] on div "Exit" at bounding box center [623, 35] width 303 height 28
click at [526, 38] on circle at bounding box center [529, 35] width 9 height 9
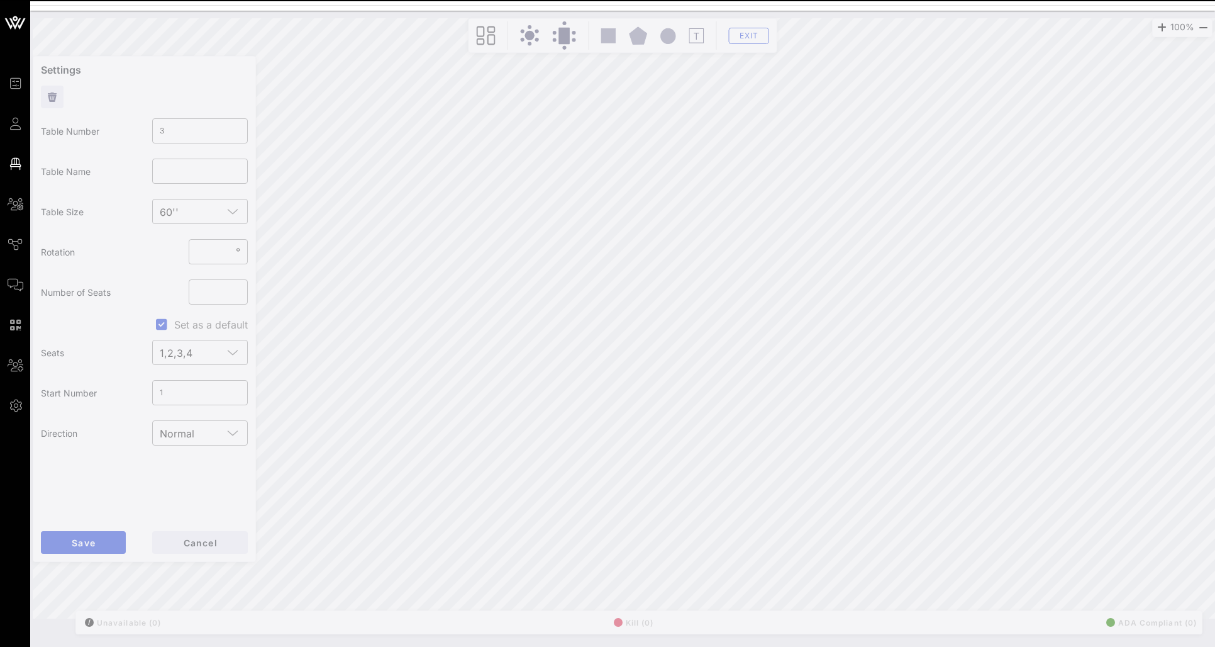
type input "4"
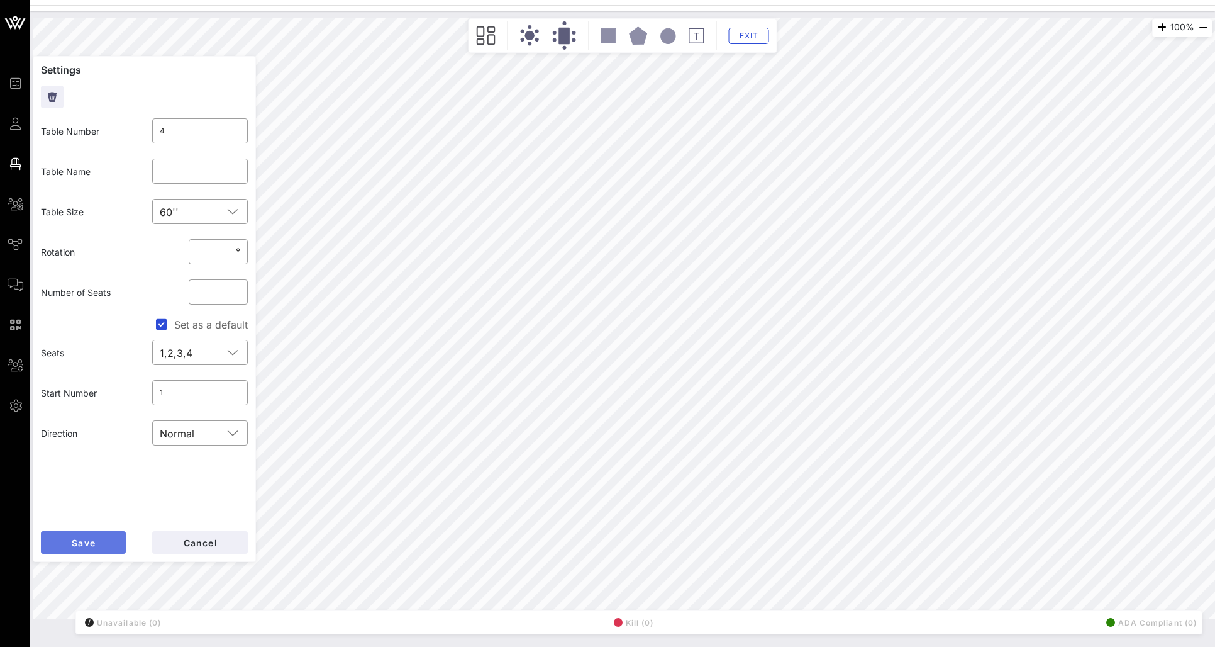
click at [89, 537] on span "Save" at bounding box center [83, 542] width 25 height 11
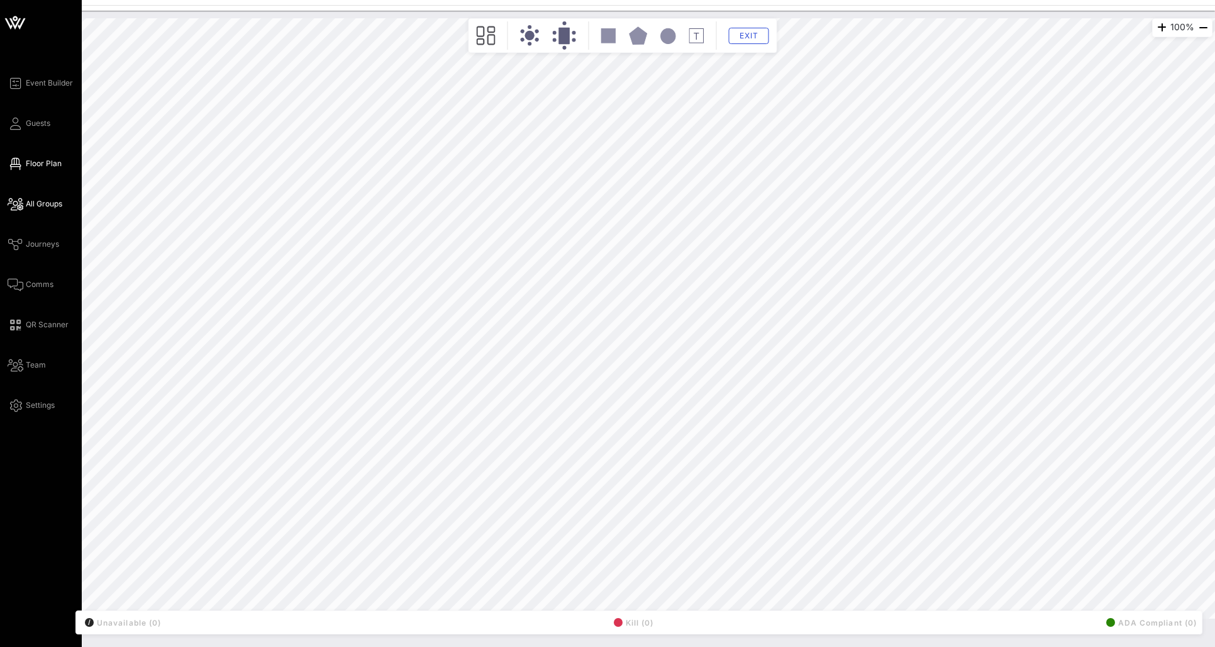
click at [35, 202] on span "All Groups" at bounding box center [44, 203] width 36 height 11
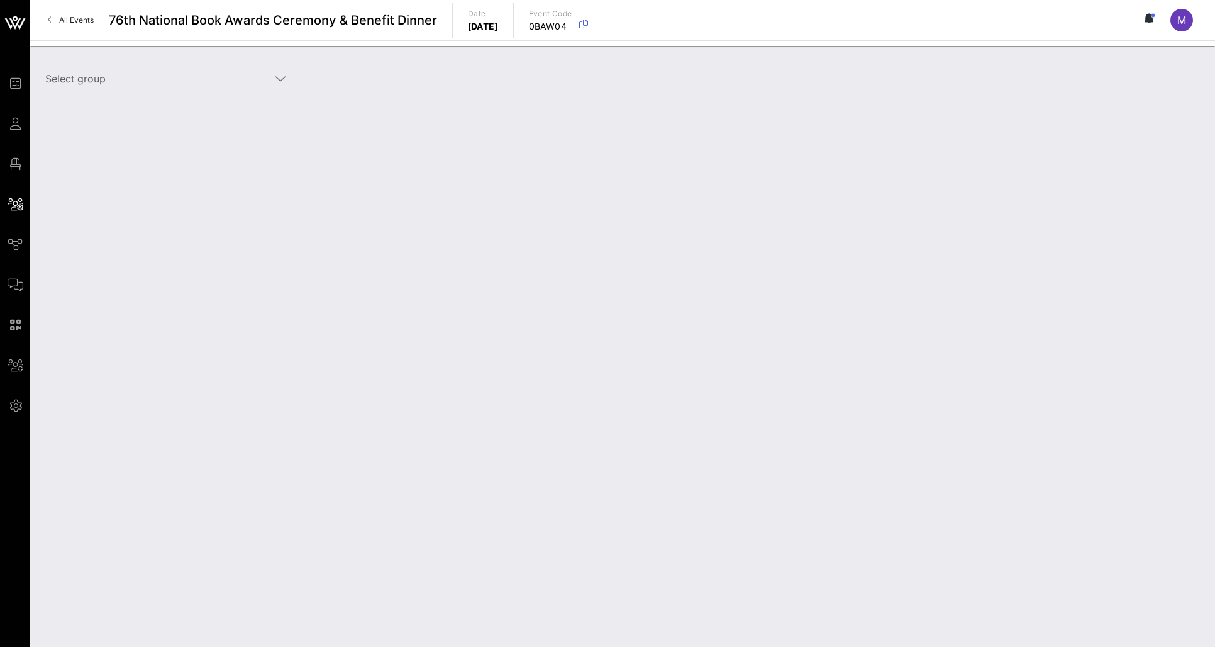
click at [248, 61] on div "Select group" at bounding box center [167, 82] width 258 height 42
click at [276, 72] on icon at bounding box center [280, 78] width 11 height 15
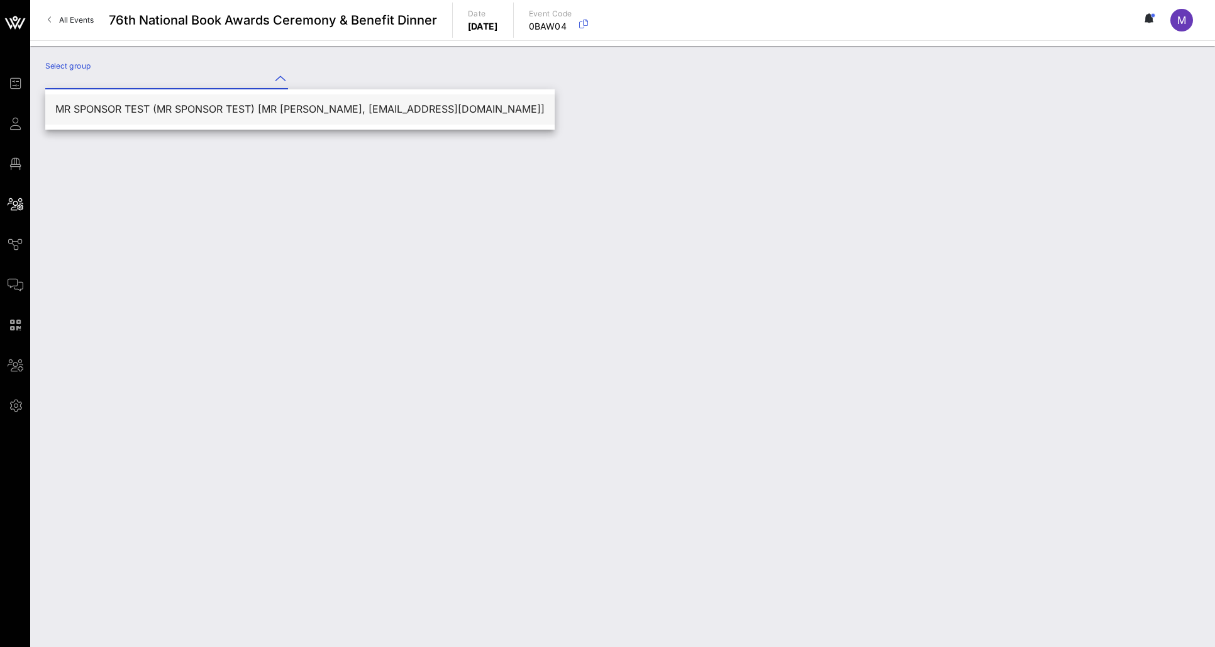
click at [281, 109] on div "MR SPONSOR TEST (MR SPONSOR TEST) [MR TEST, mvreynolds@gmail.com]" at bounding box center [299, 109] width 489 height 12
type input "MR SPONSOR TEST (MR SPONSOR TEST) [MR TEST, mvreynolds@gmail.com]"
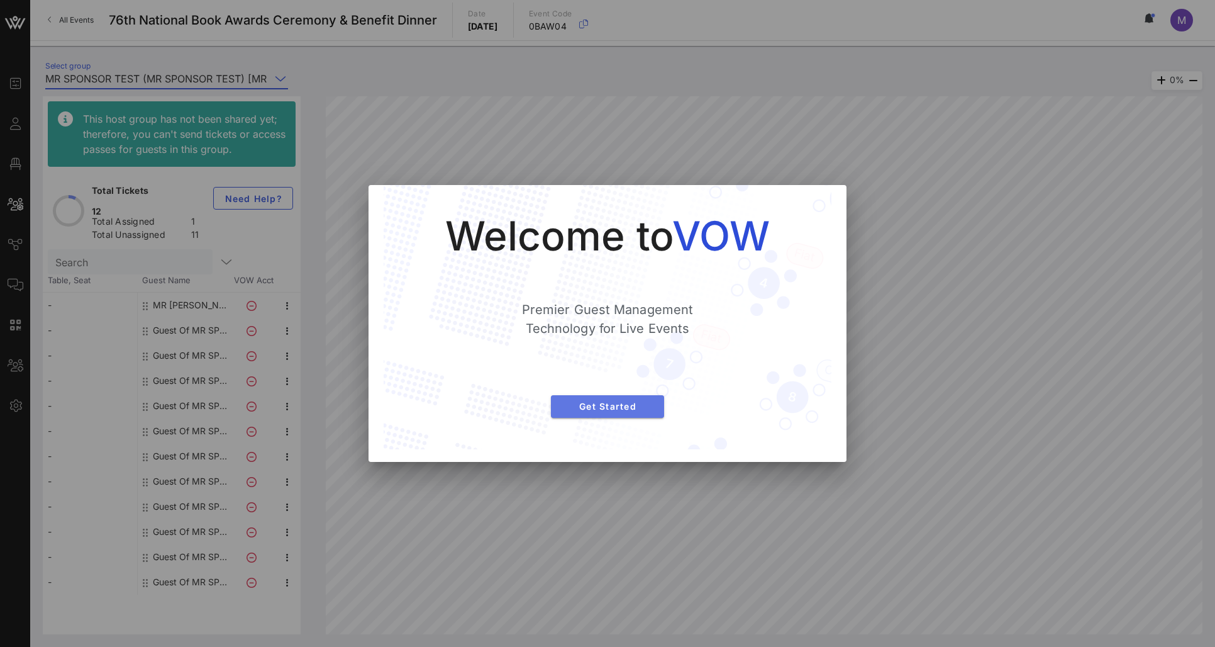
click at [649, 406] on span "Get Started" at bounding box center [607, 406] width 93 height 11
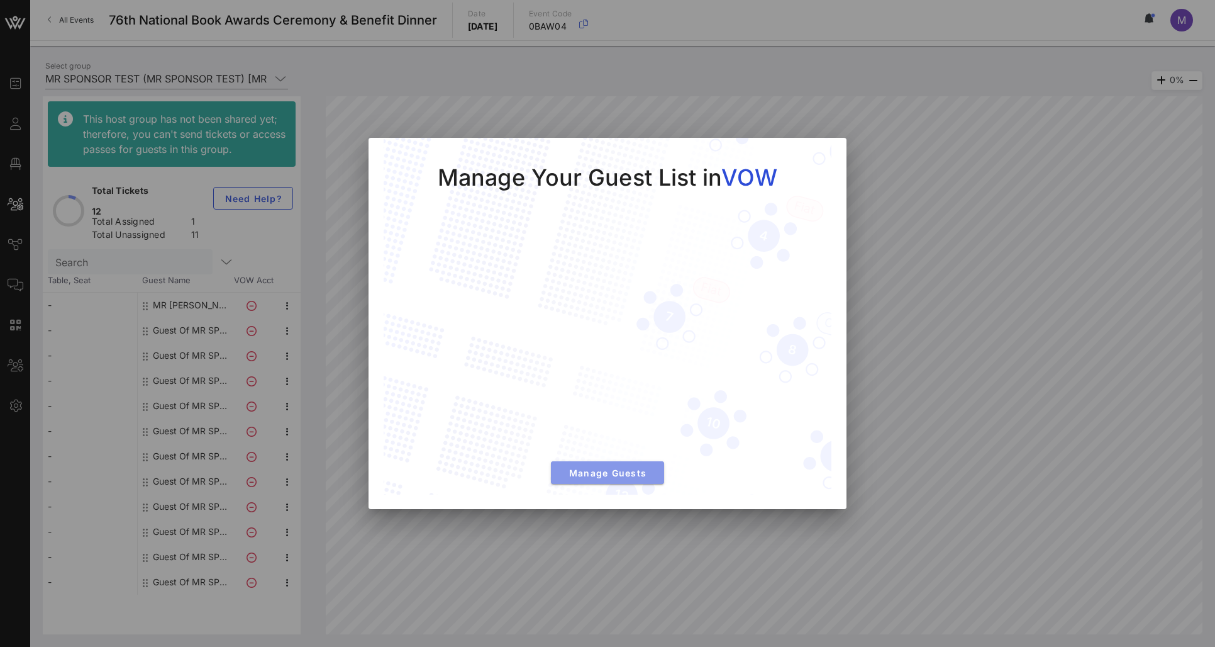
click at [640, 472] on span "Manage Guests" at bounding box center [607, 472] width 93 height 11
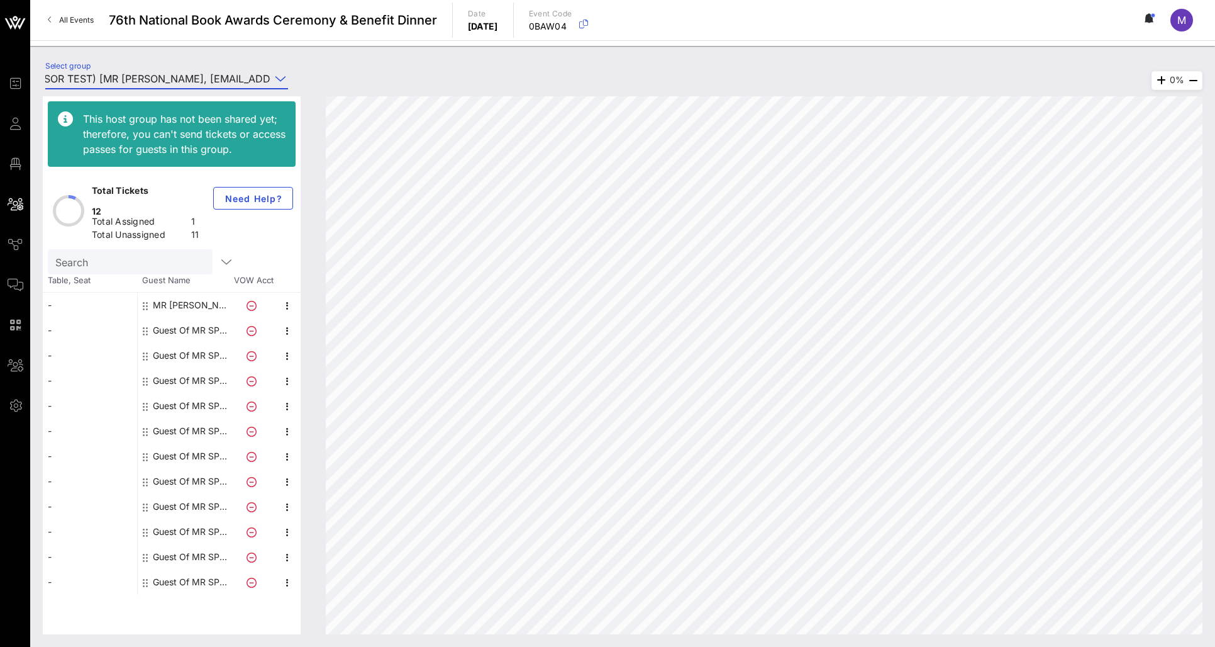
click at [211, 136] on div "This host group has not been shared yet; therefore, you can't send tickets or a…" at bounding box center [184, 133] width 203 height 45
drag, startPoint x: 99, startPoint y: 129, endPoint x: 253, endPoint y: 162, distance: 157.0
click at [253, 162] on div "This host group has not been shared yet; therefore, you can't send tickets or a…" at bounding box center [172, 133] width 248 height 65
click at [255, 149] on div "This host group has not been shared yet; therefore, you can't send tickets or a…" at bounding box center [184, 133] width 203 height 45
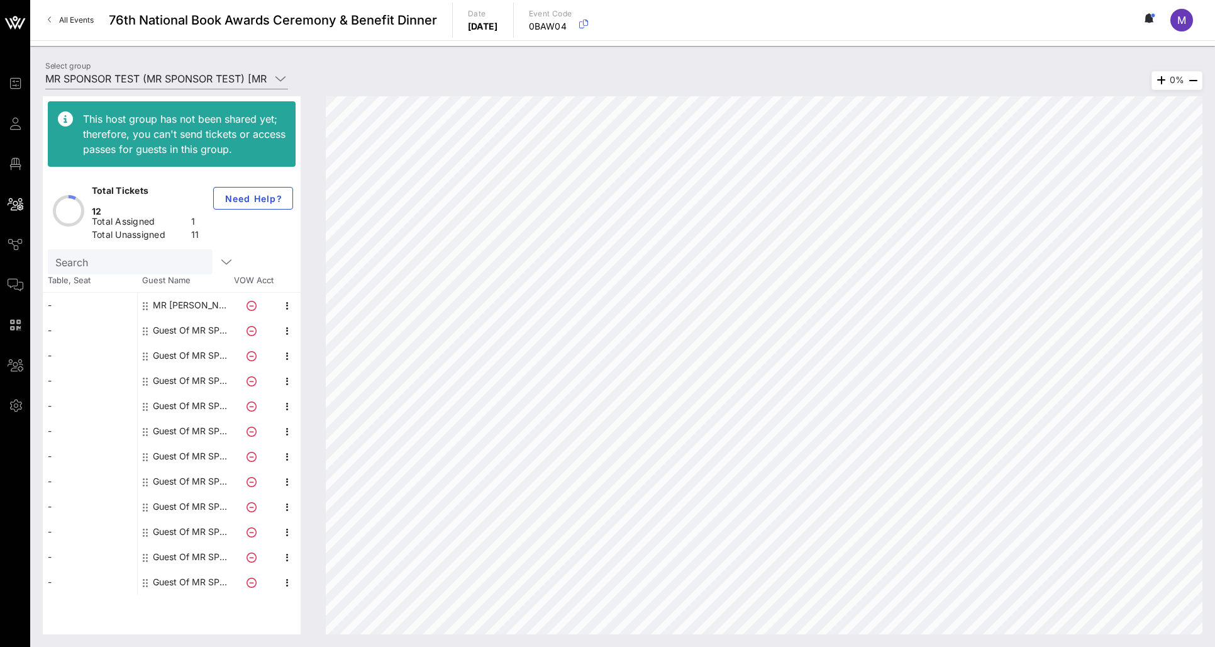
click at [179, 292] on div "MR TEST" at bounding box center [192, 304] width 79 height 25
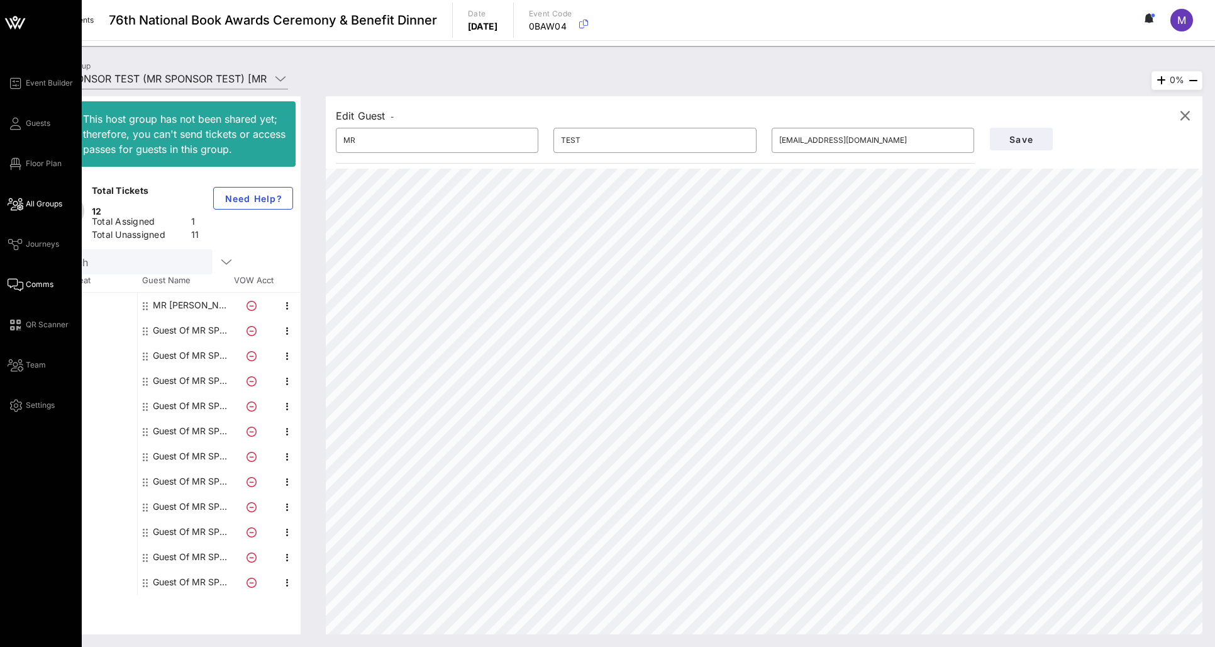
click at [35, 281] on span "Comms" at bounding box center [40, 284] width 28 height 11
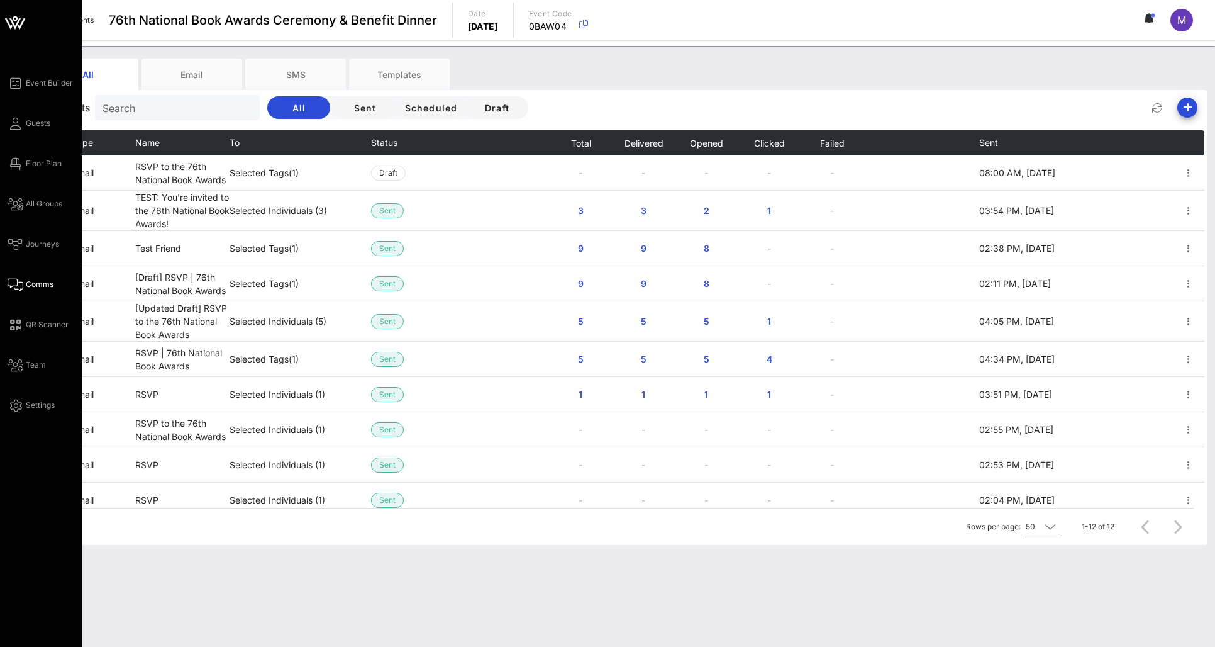
click at [43, 234] on div "Event Builder Guests Floor Plan All Groups Journeys Comms QR Scanner Team Setti…" at bounding box center [45, 243] width 74 height 337
click at [43, 240] on span "Journeys" at bounding box center [42, 243] width 33 height 11
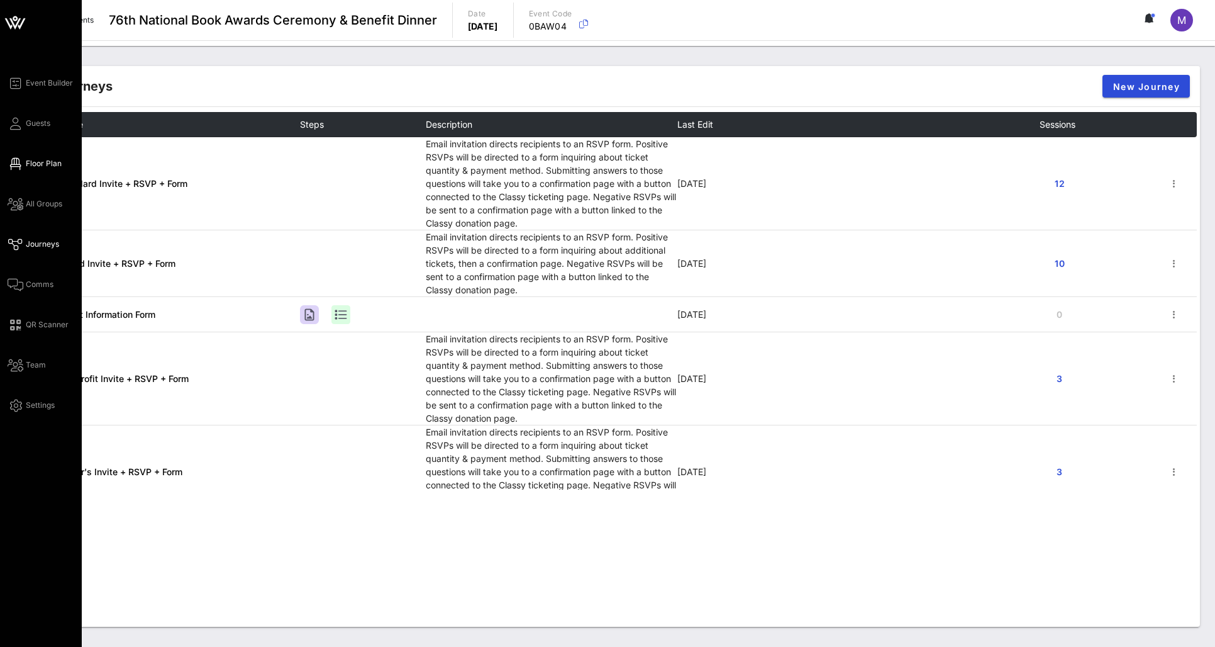
click at [42, 169] on link "Floor Plan" at bounding box center [35, 163] width 54 height 15
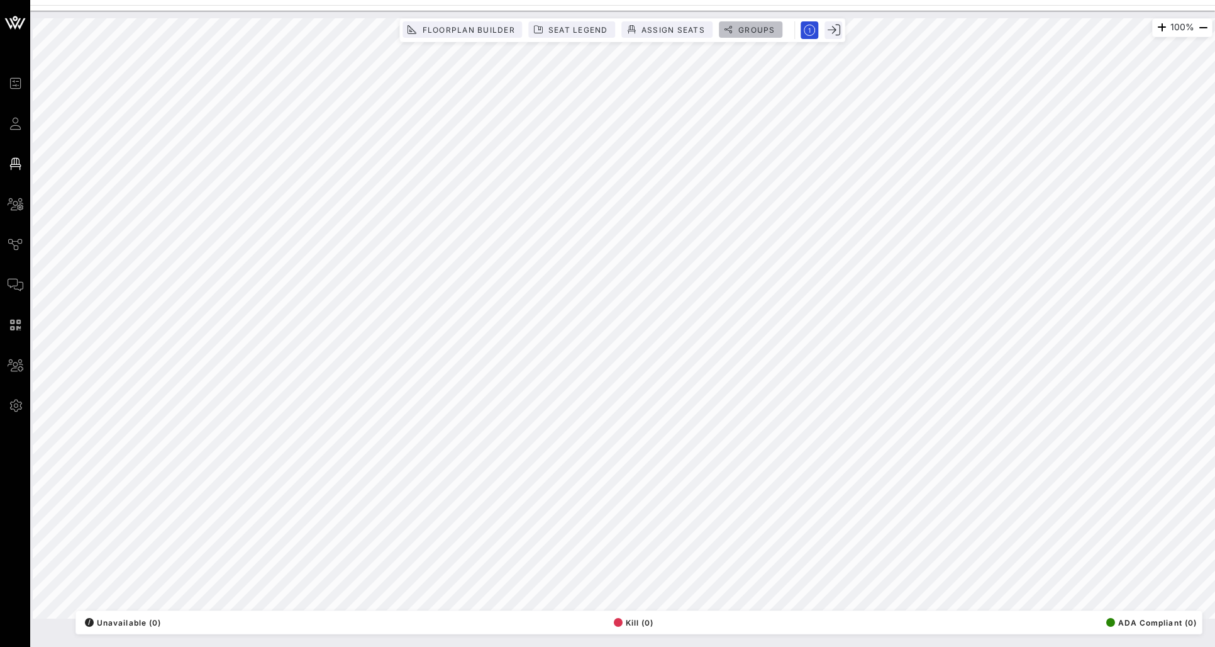
click at [760, 23] on button "Groups" at bounding box center [751, 29] width 64 height 16
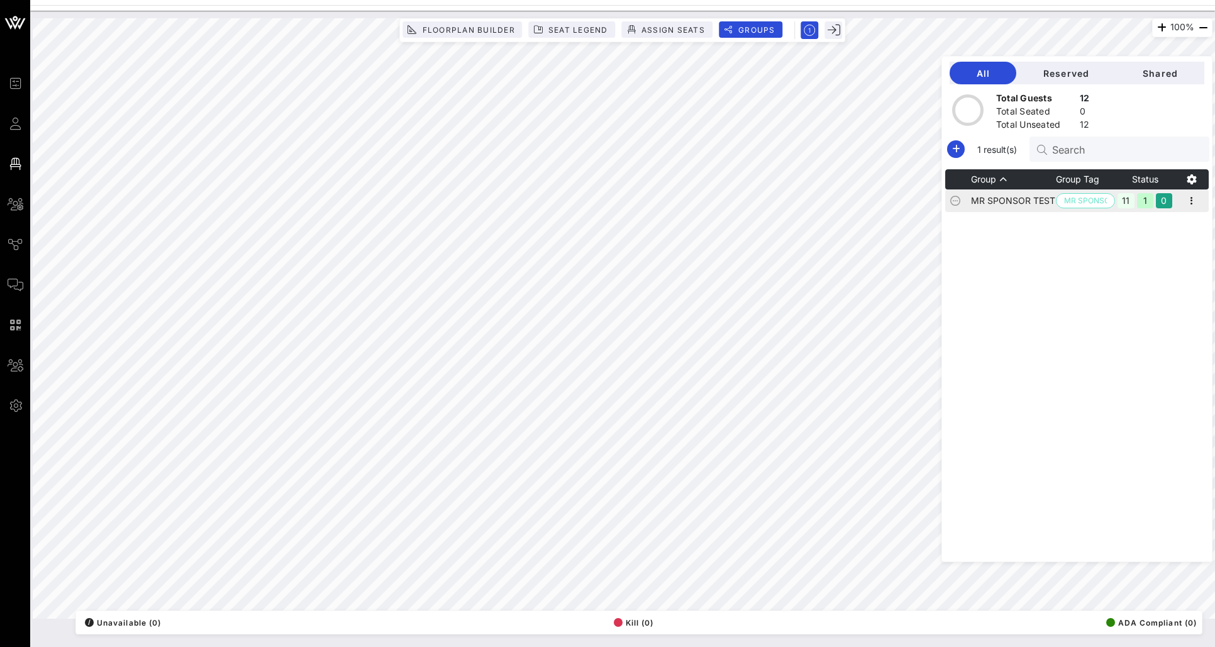
click at [1056, 199] on td "MR SPONSOR TEST" at bounding box center [1013, 200] width 85 height 23
click at [1122, 204] on icon "button" at bounding box center [1191, 200] width 15 height 15
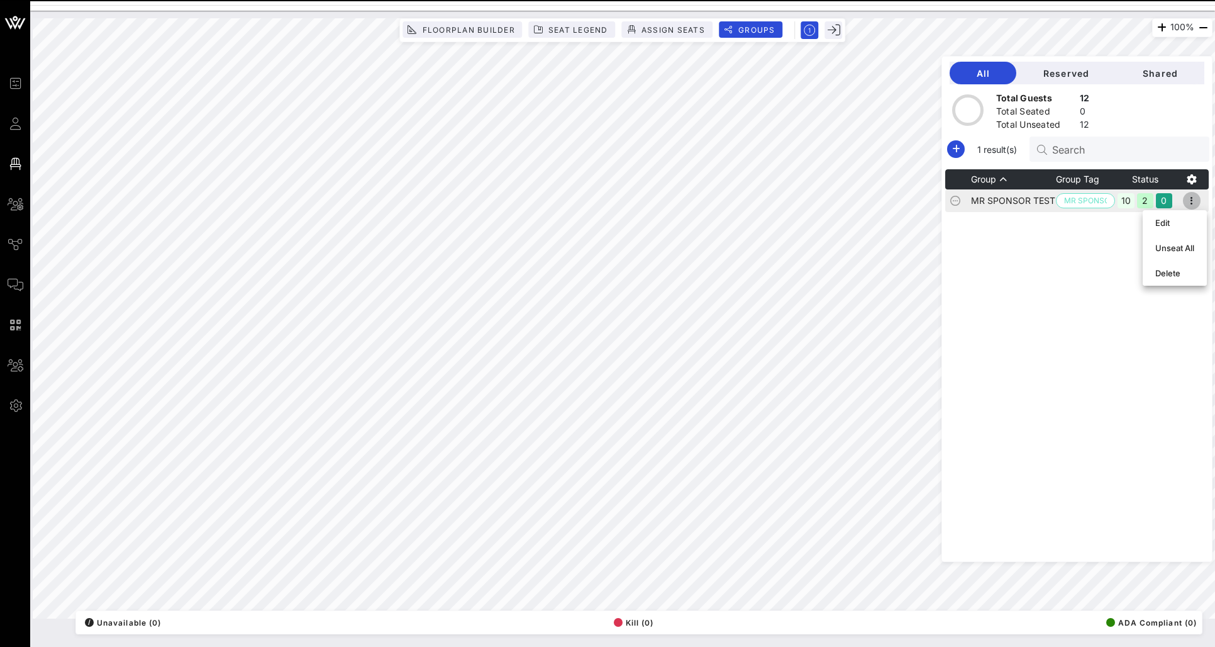
click at [1122, 204] on icon "button" at bounding box center [1191, 200] width 15 height 15
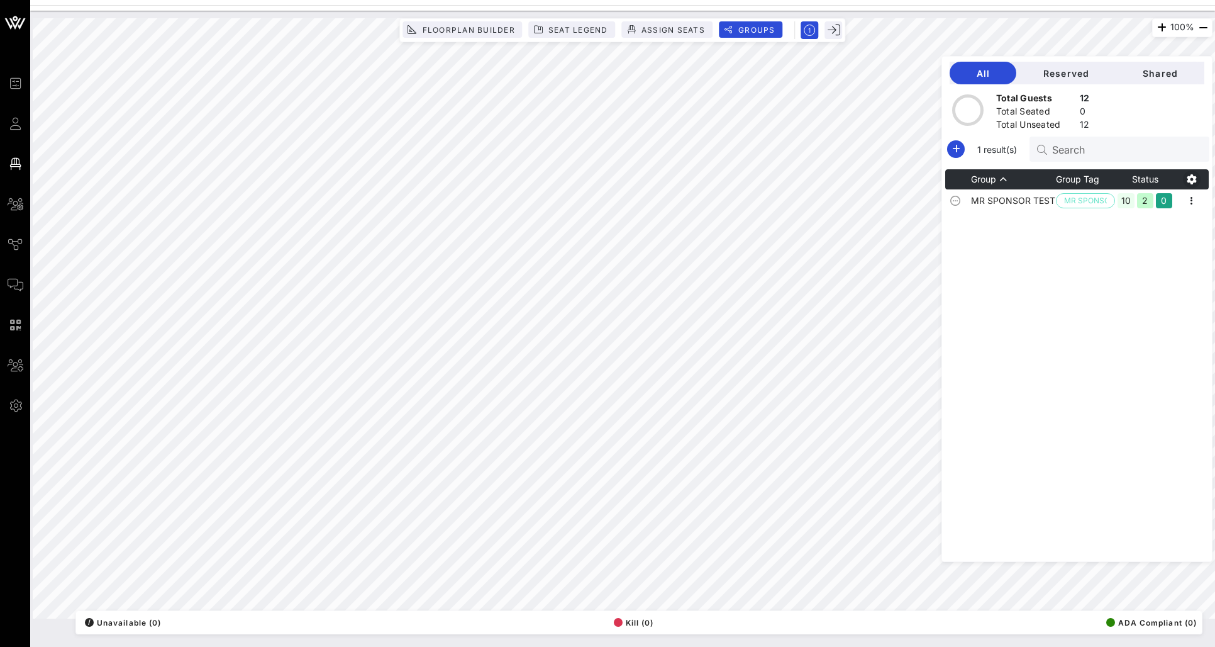
click at [1122, 178] on icon "button" at bounding box center [1191, 179] width 15 height 15
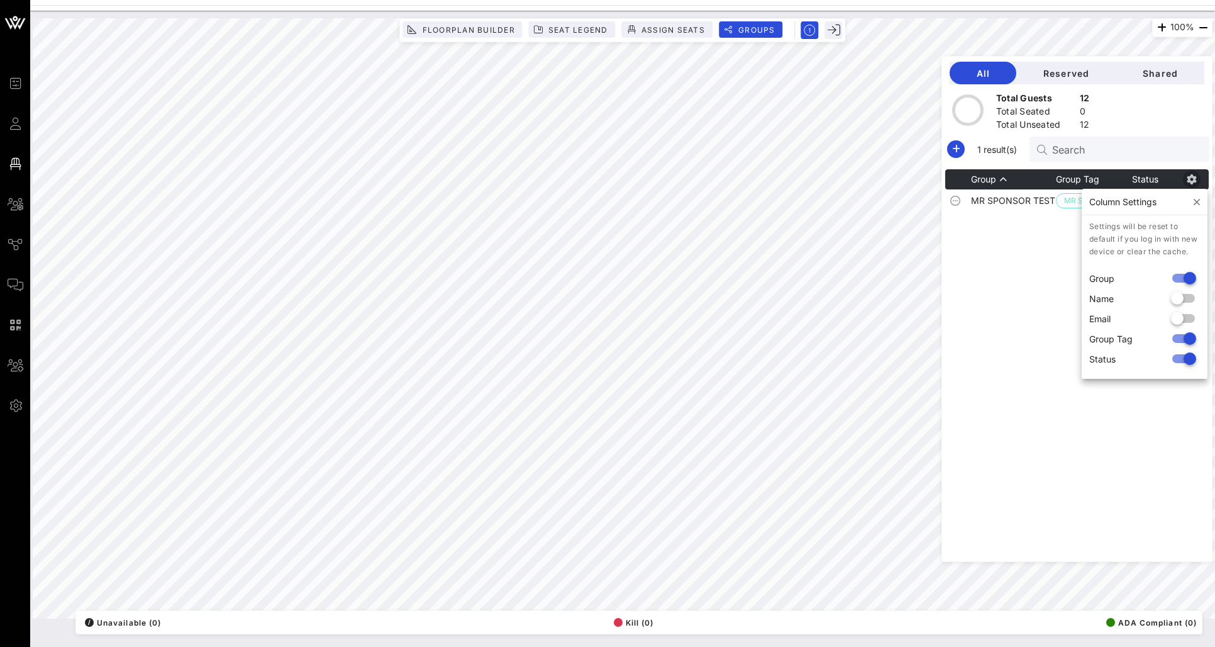
click at [1122, 178] on icon "button" at bounding box center [1191, 179] width 15 height 15
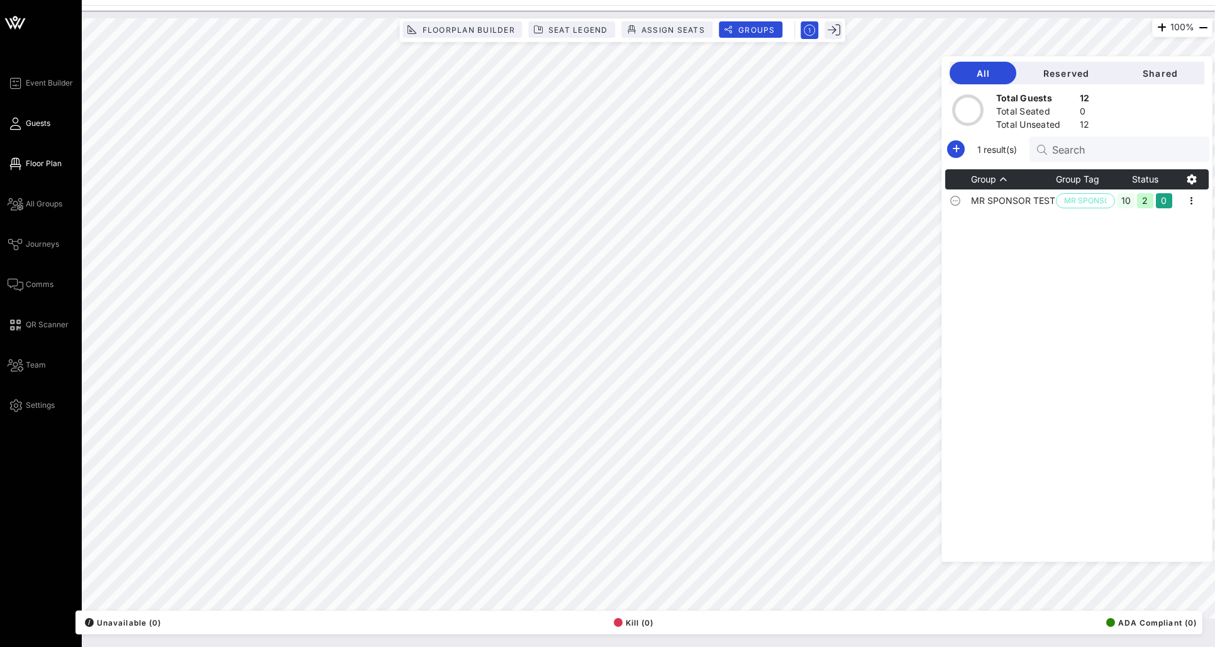
click at [38, 124] on span "Guests" at bounding box center [38, 123] width 25 height 11
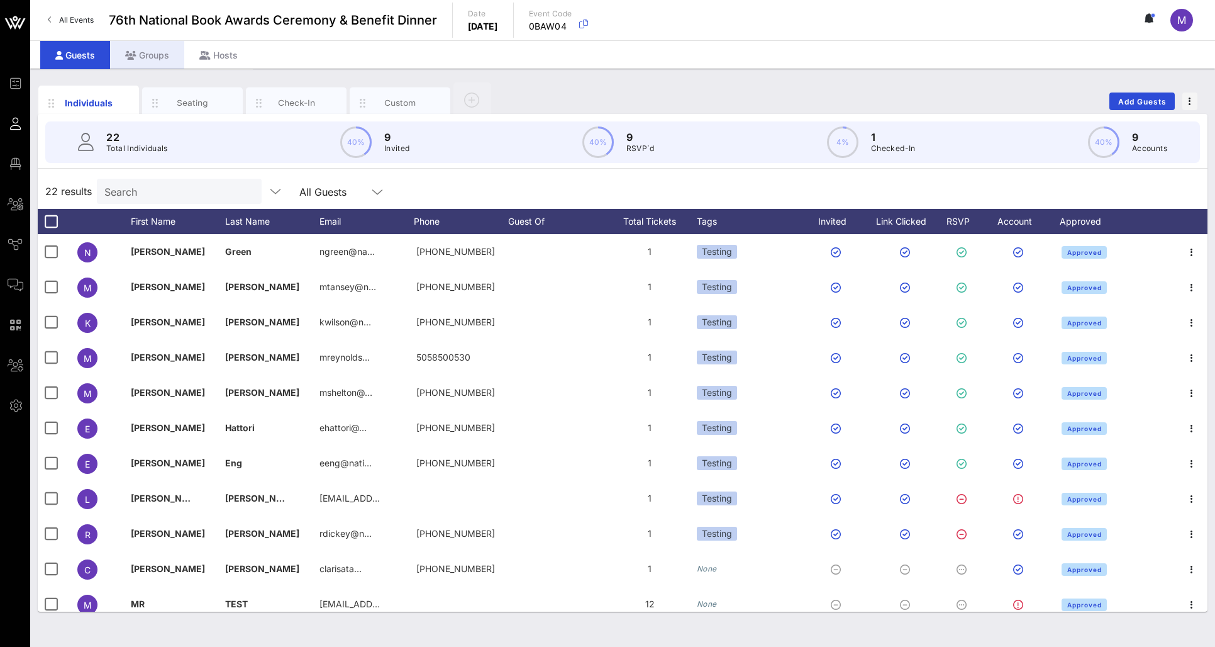
click at [162, 56] on div "Groups" at bounding box center [147, 55] width 74 height 28
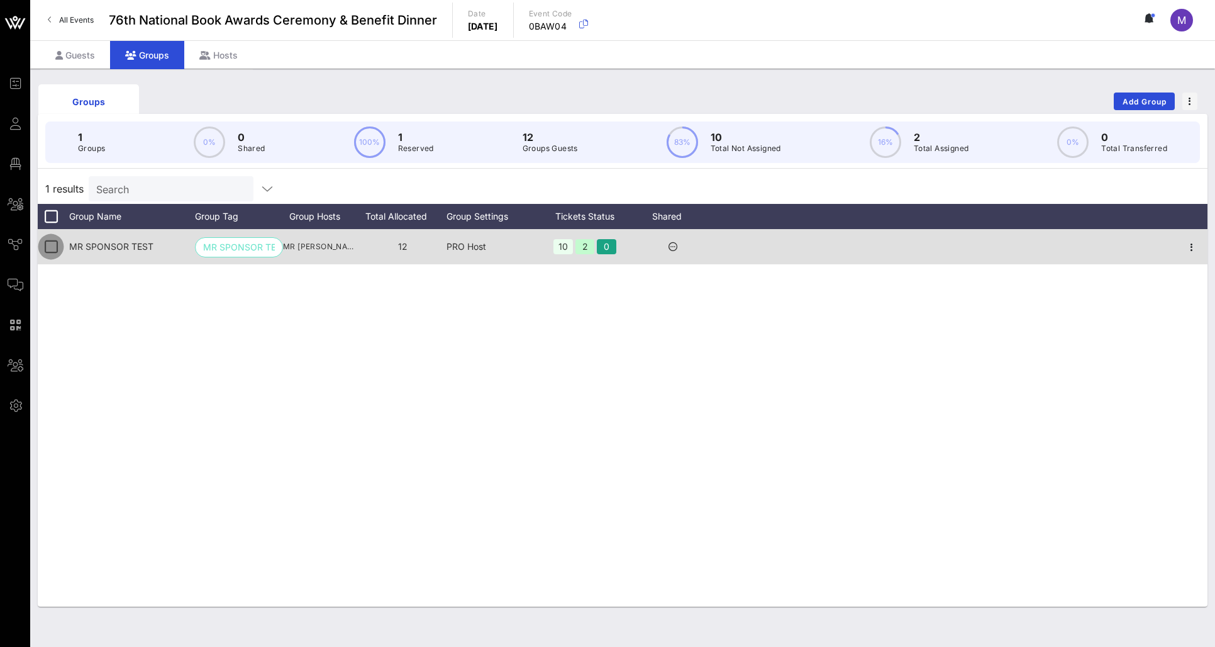
click at [45, 251] on div at bounding box center [50, 246] width 21 height 21
click at [1122, 245] on icon "button" at bounding box center [1191, 247] width 15 height 15
click at [964, 248] on div at bounding box center [943, 246] width 465 height 35
click at [670, 248] on icon at bounding box center [673, 246] width 9 height 9
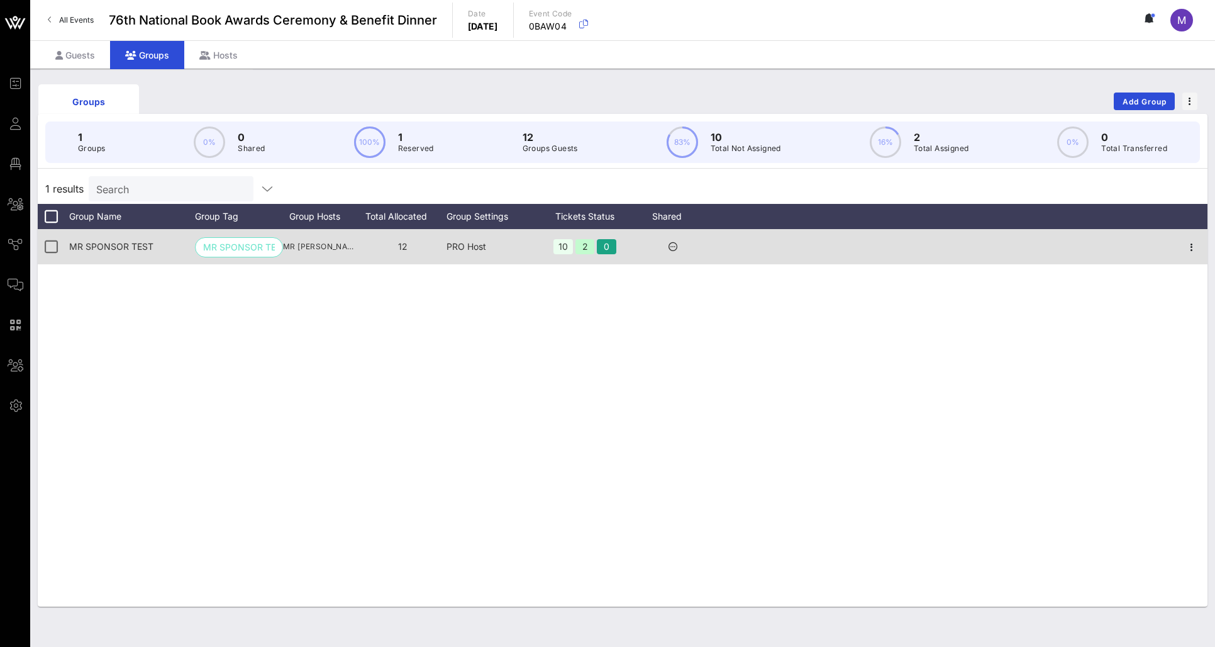
click at [670, 245] on icon at bounding box center [673, 246] width 9 height 9
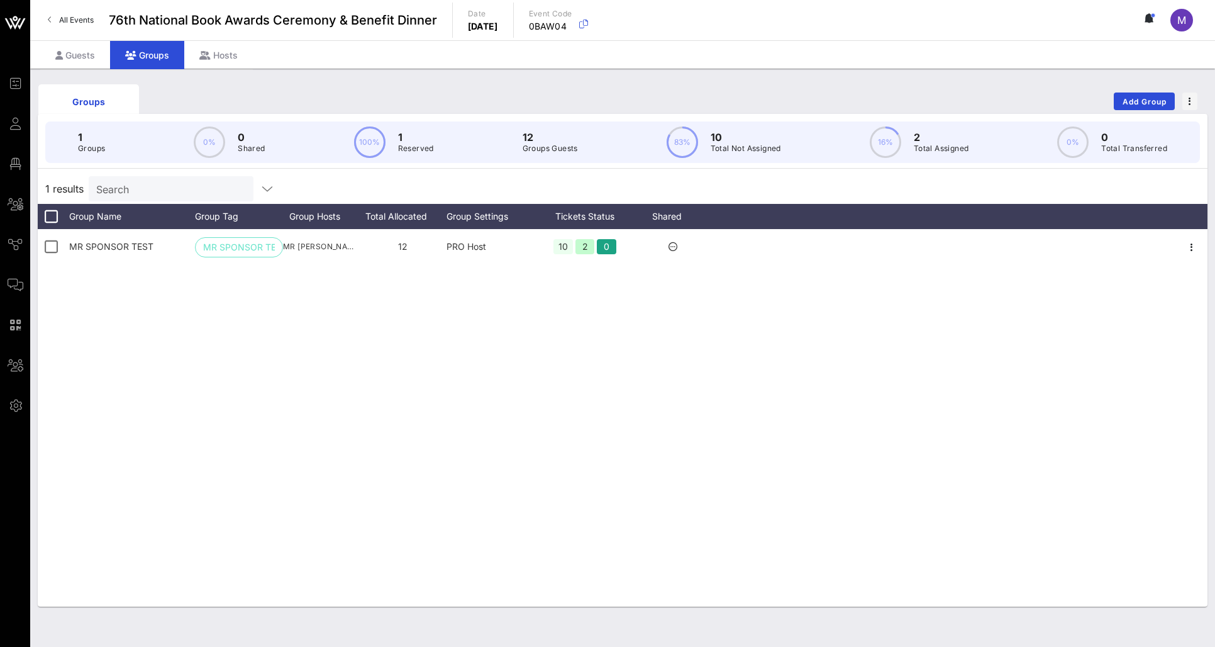
click at [716, 304] on div "MR SPONSOR TEST MR SPONSOR TEST MR TEST (mvreynolds@gmail.com) 12 PRO Host 10 2…" at bounding box center [623, 417] width 1170 height 377
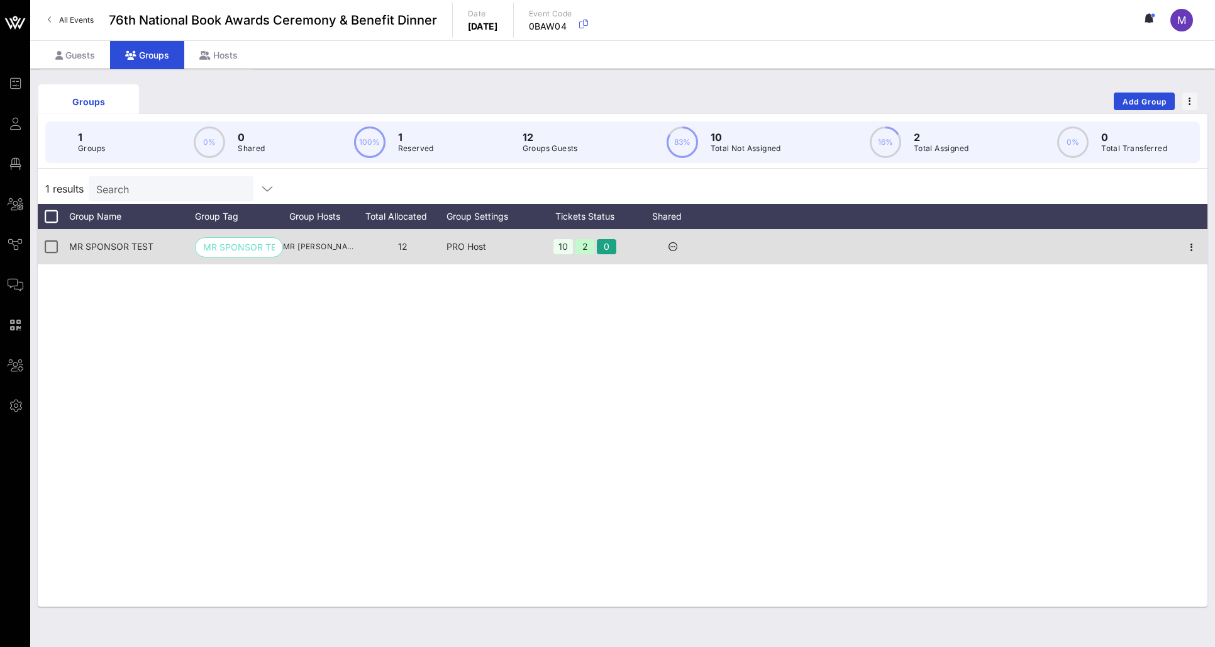
click at [672, 244] on icon at bounding box center [673, 246] width 9 height 9
click at [1122, 247] on icon "button" at bounding box center [1191, 247] width 15 height 15
click at [1122, 233] on div at bounding box center [1191, 246] width 31 height 35
click at [48, 247] on div at bounding box center [50, 246] width 21 height 21
click at [52, 252] on div at bounding box center [50, 246] width 21 height 21
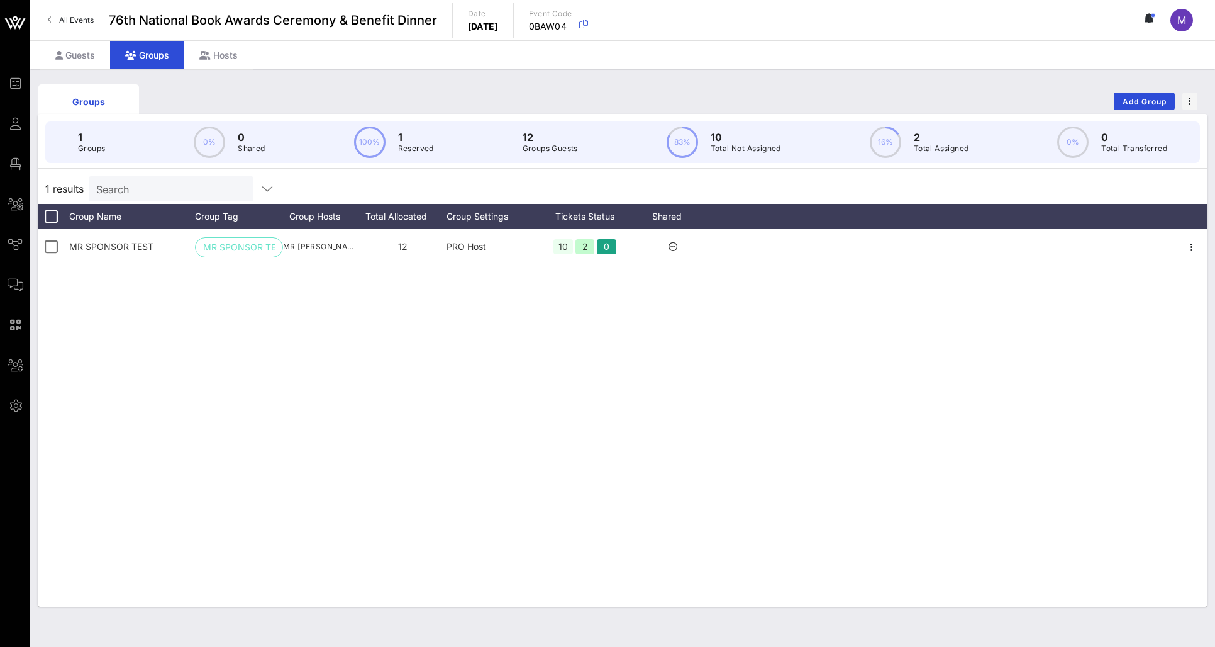
scroll to position [3, 0]
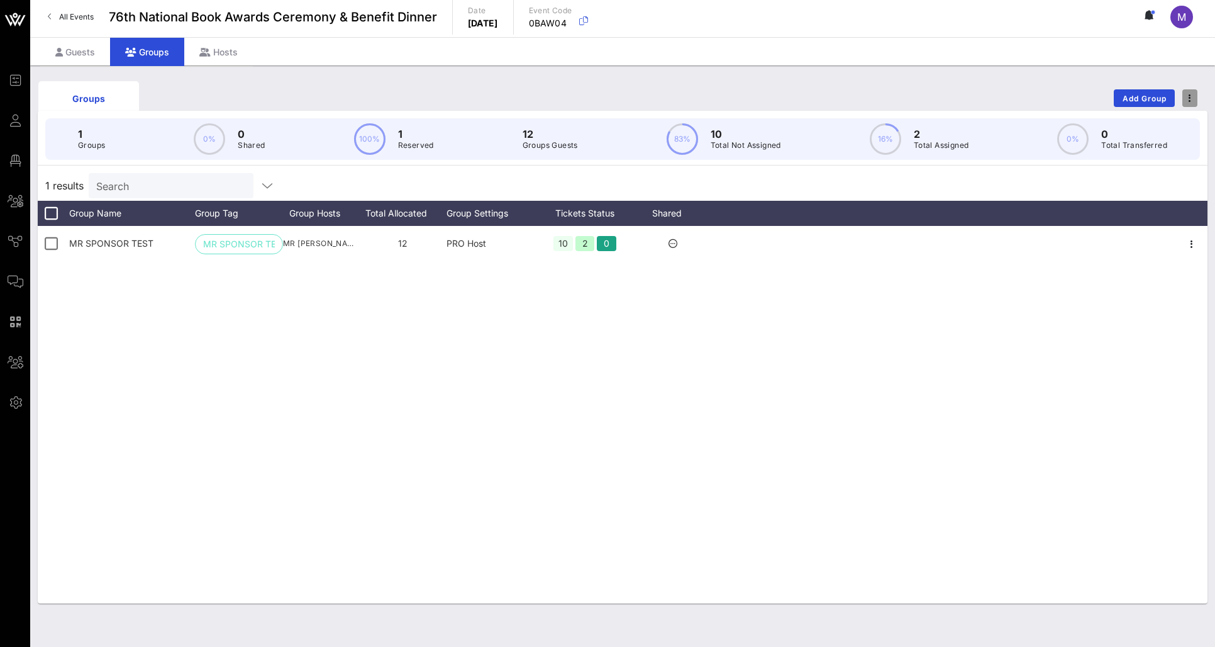
click at [1122, 96] on span "button" at bounding box center [1189, 98] width 15 height 9
click at [644, 297] on div "MR SPONSOR TEST MR SPONSOR TEST MR TEST (mvreynolds@gmail.com) 12 PRO Host 10 2…" at bounding box center [623, 414] width 1170 height 377
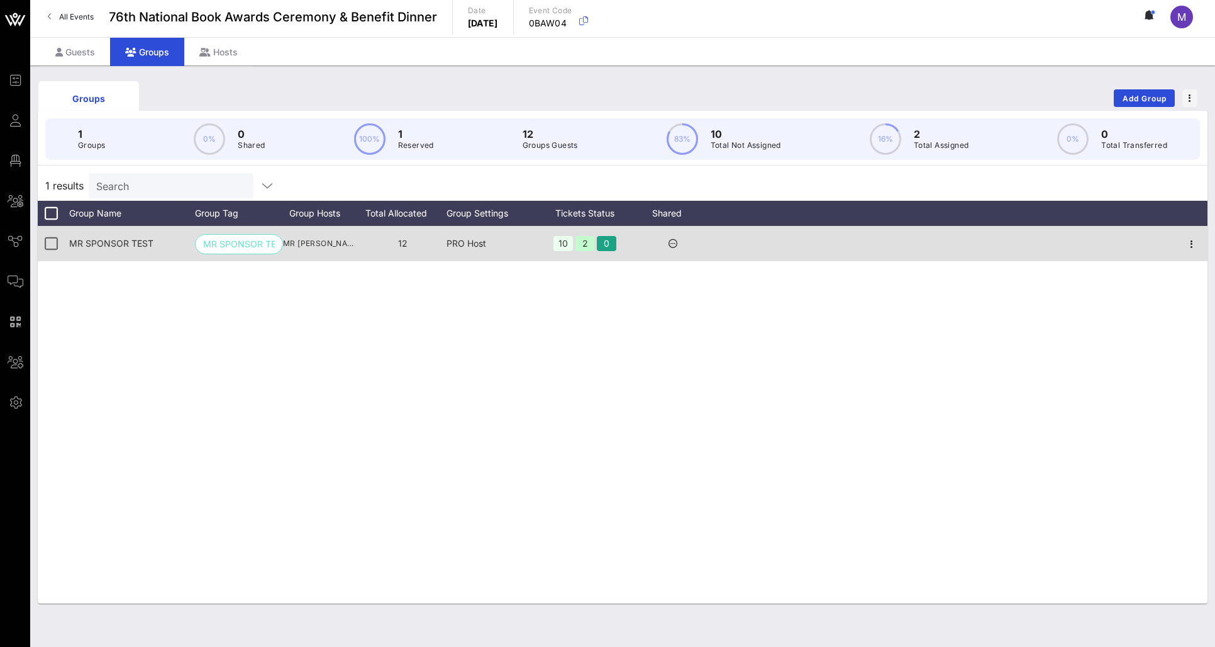
click at [674, 240] on icon at bounding box center [673, 243] width 9 height 9
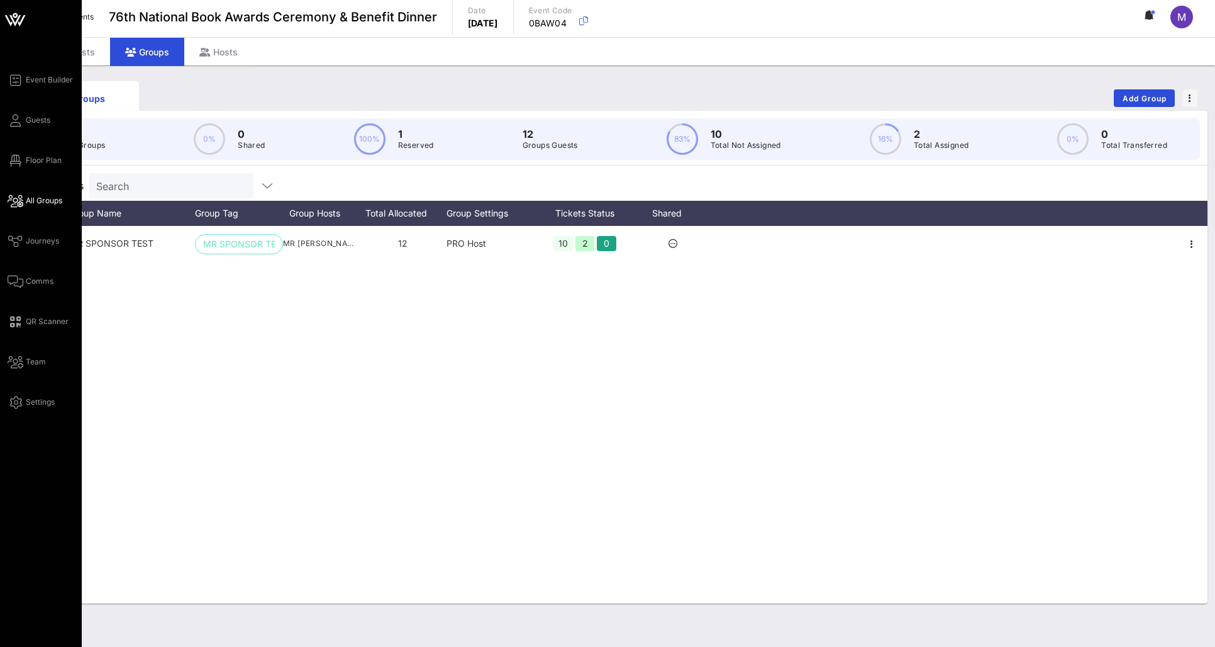
click at [18, 201] on icon at bounding box center [16, 201] width 16 height 2
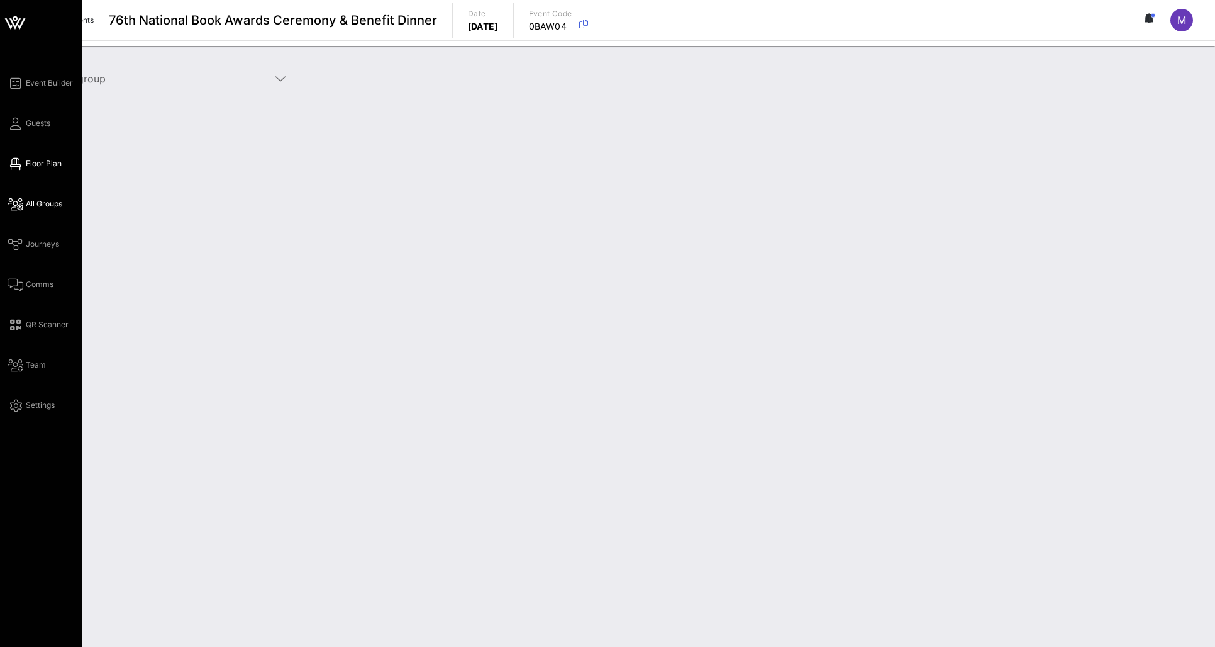
click at [48, 156] on link "Floor Plan" at bounding box center [35, 163] width 54 height 15
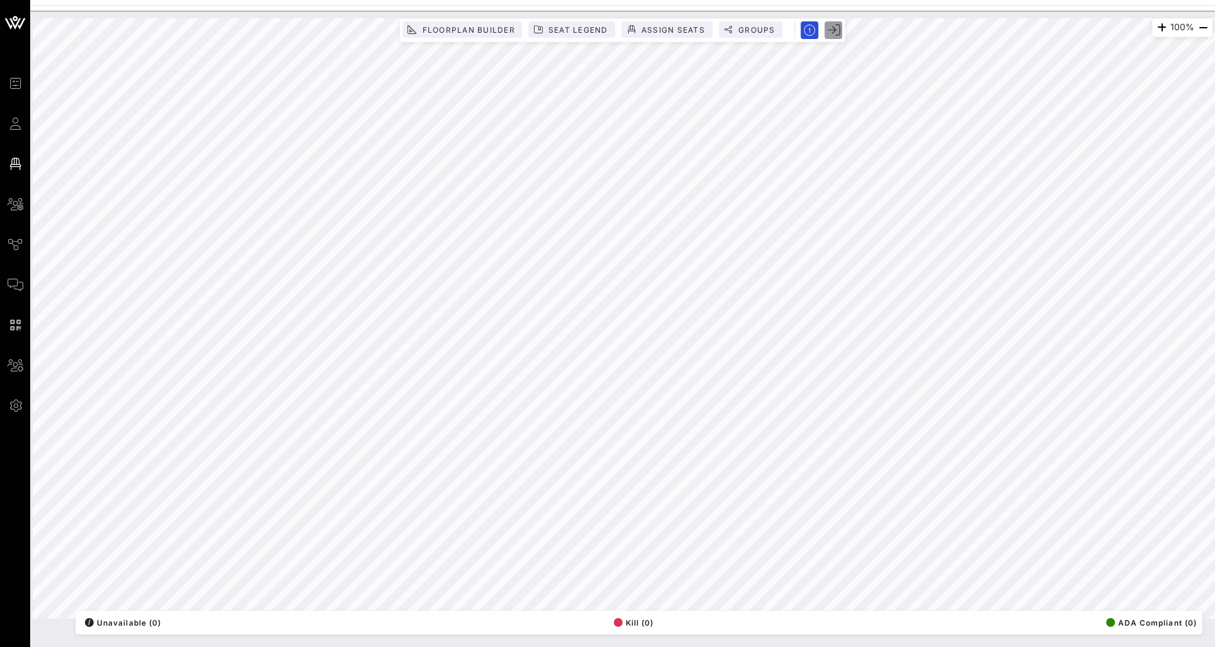
click at [835, 30] on icon "button" at bounding box center [834, 30] width 13 height 13
click at [832, 32] on icon "button" at bounding box center [834, 30] width 13 height 13
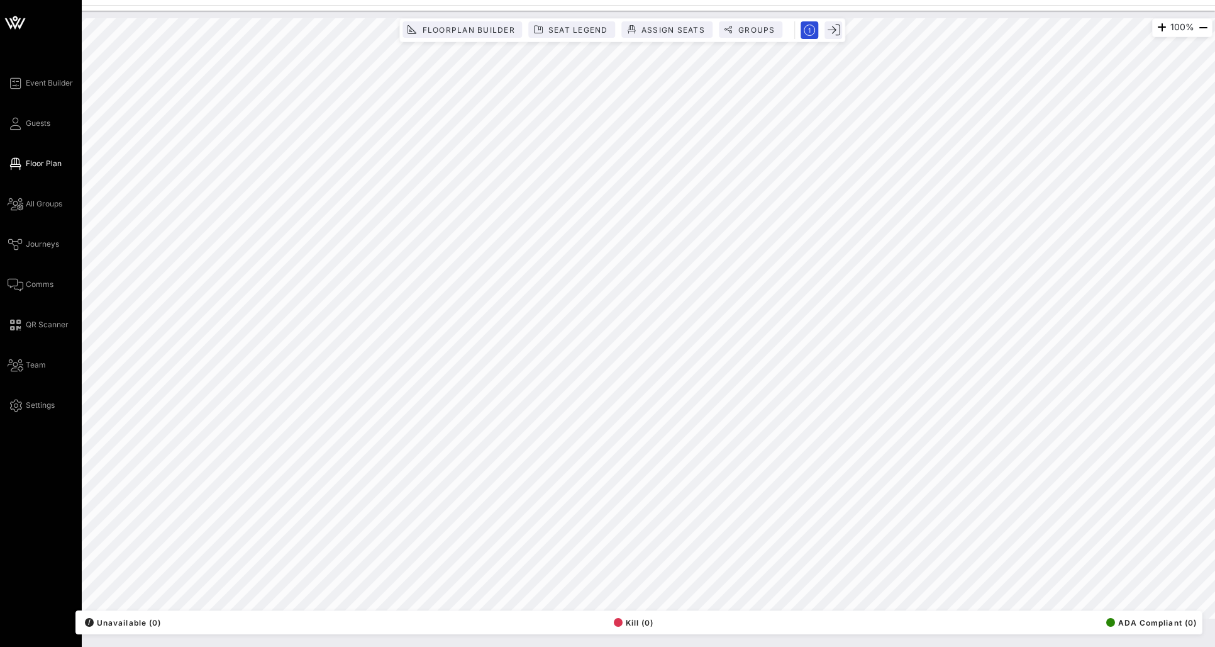
click at [23, 214] on div "Event Builder Guests Floor Plan All Groups Journeys Comms QR Scanner Team Setti…" at bounding box center [45, 243] width 74 height 337
click at [52, 207] on span "All Groups" at bounding box center [44, 203] width 36 height 11
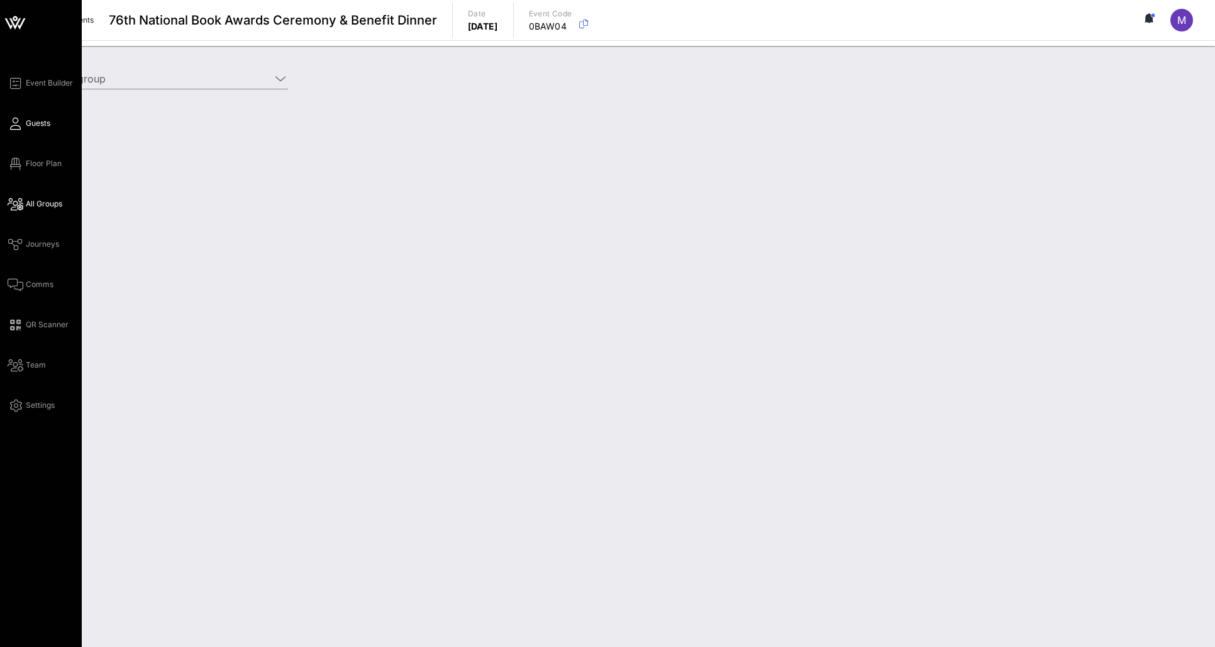
click at [47, 127] on span "Guests" at bounding box center [38, 123] width 25 height 11
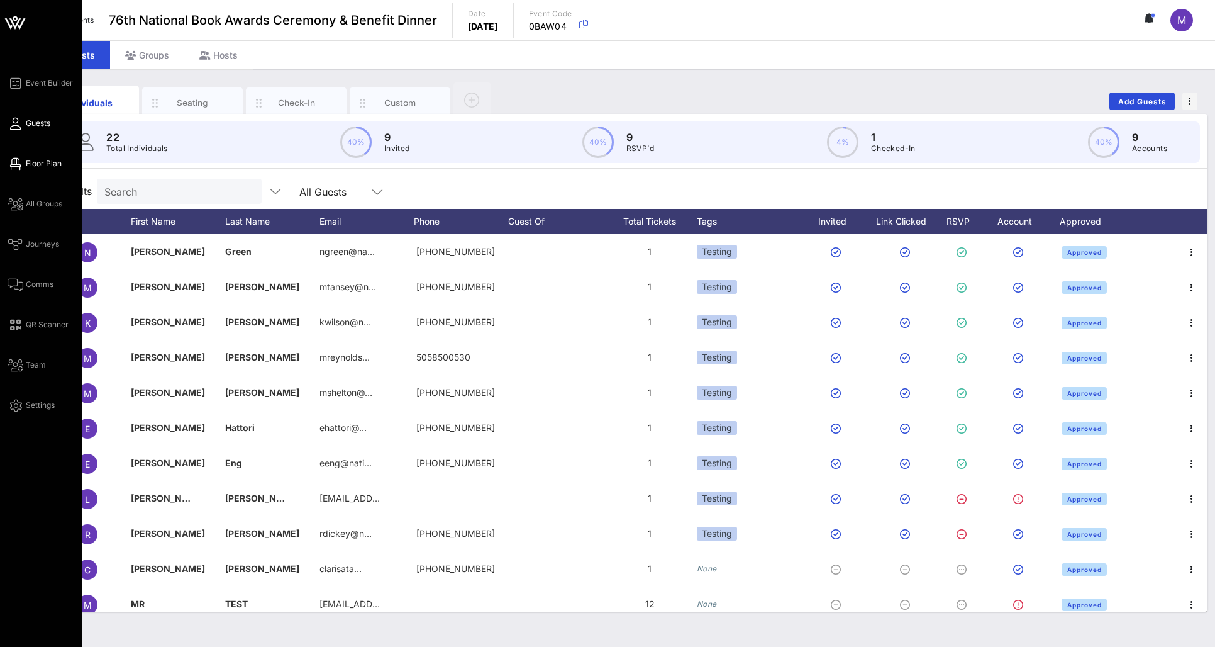
click at [45, 170] on link "Floor Plan" at bounding box center [35, 163] width 54 height 15
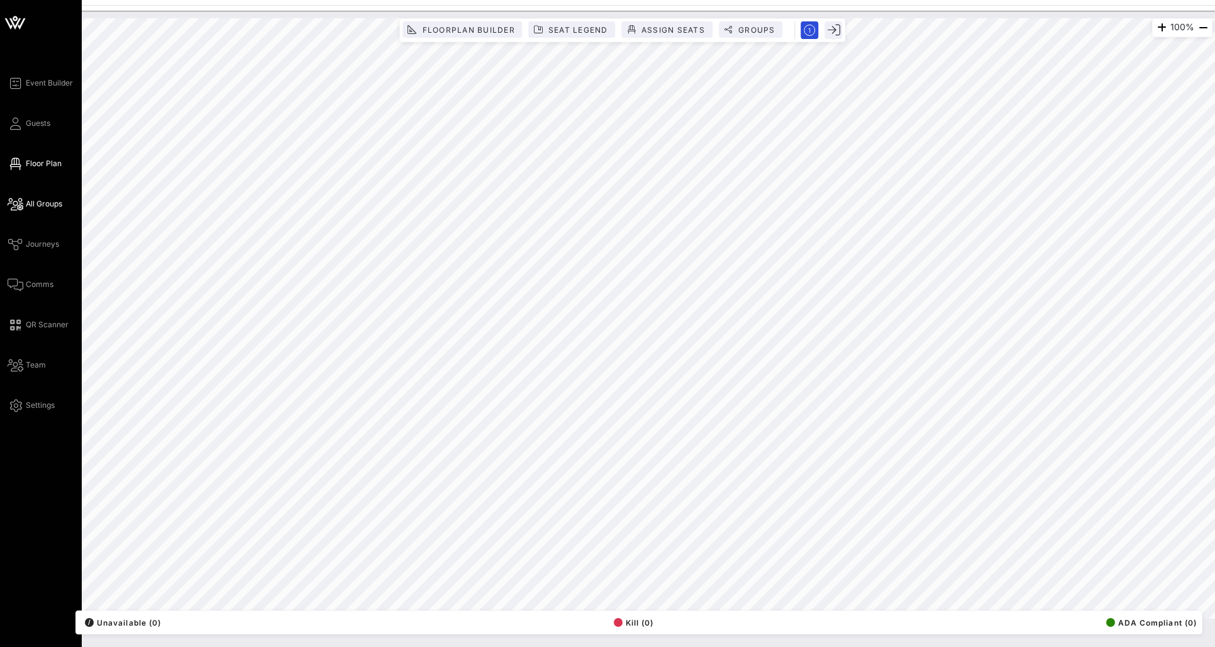
click at [45, 209] on link "All Groups" at bounding box center [35, 203] width 55 height 15
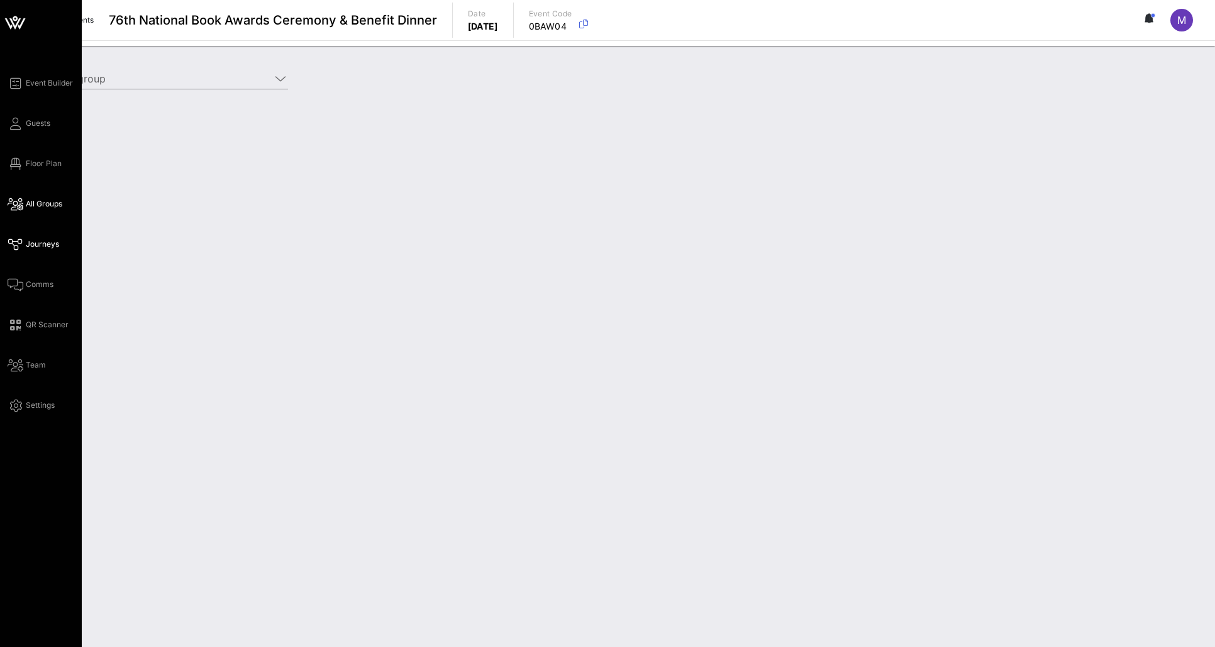
click at [44, 248] on span "Journeys" at bounding box center [42, 243] width 33 height 11
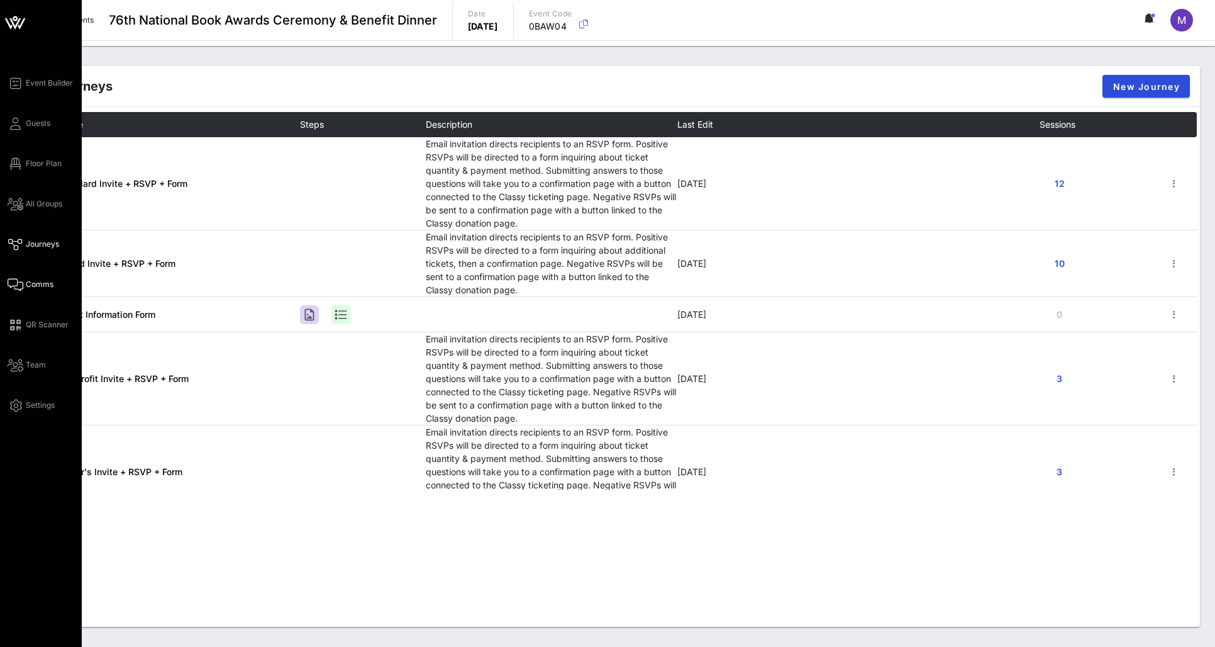
click at [39, 289] on span "Comms" at bounding box center [40, 284] width 28 height 11
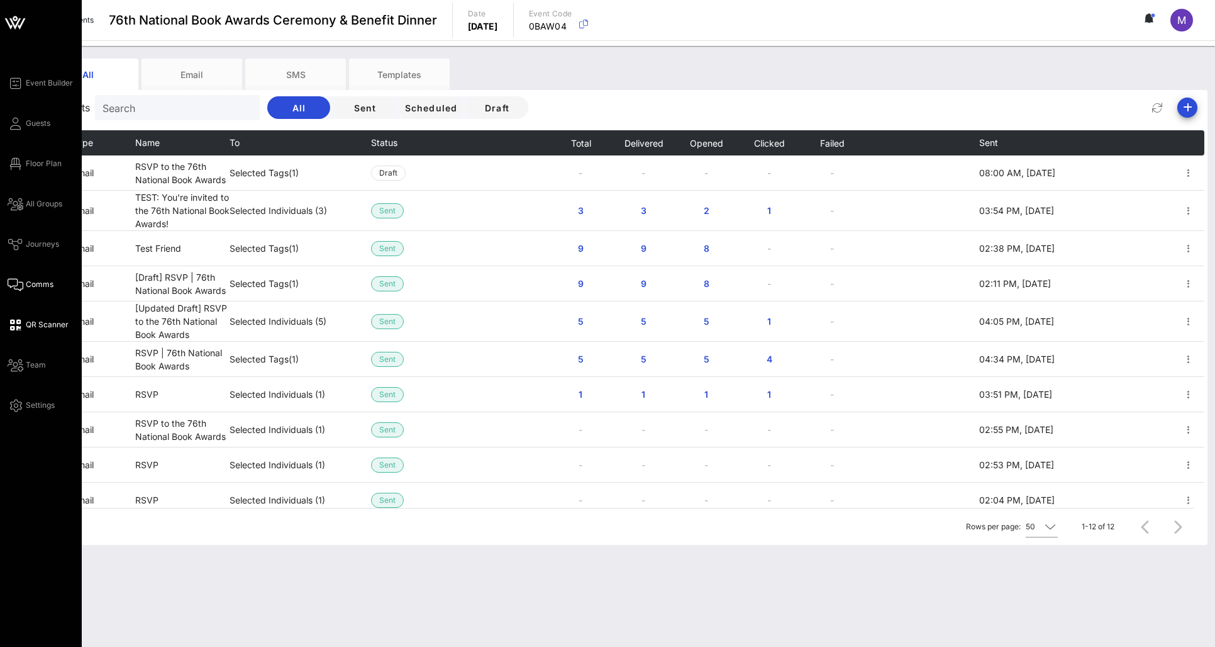
click at [38, 317] on link "QR Scanner" at bounding box center [38, 324] width 61 height 15
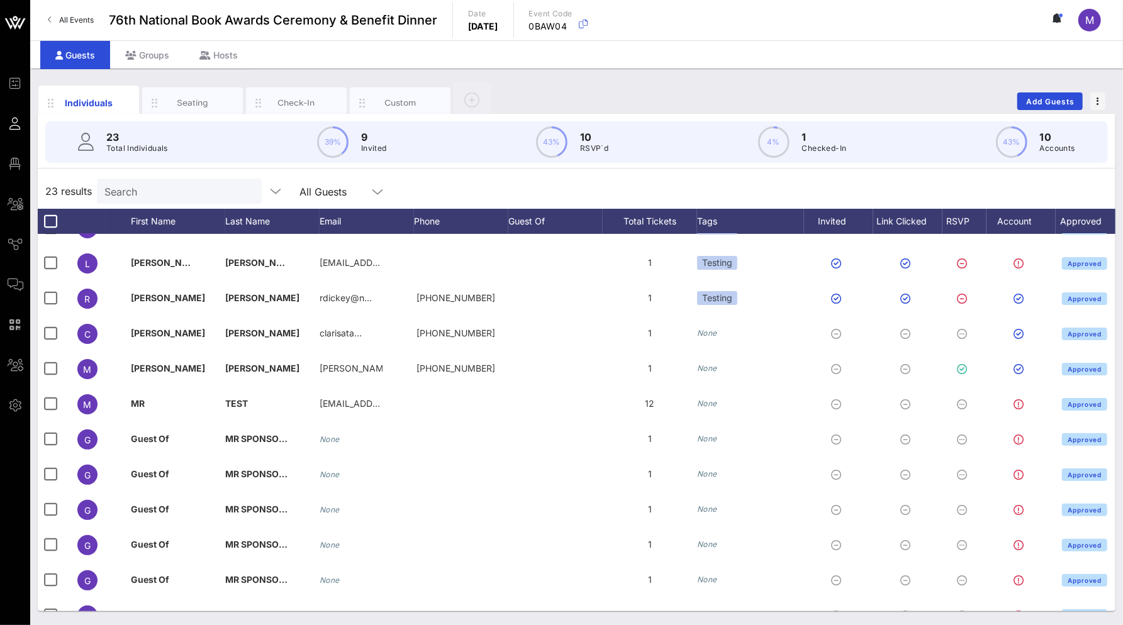
scroll to position [247, 0]
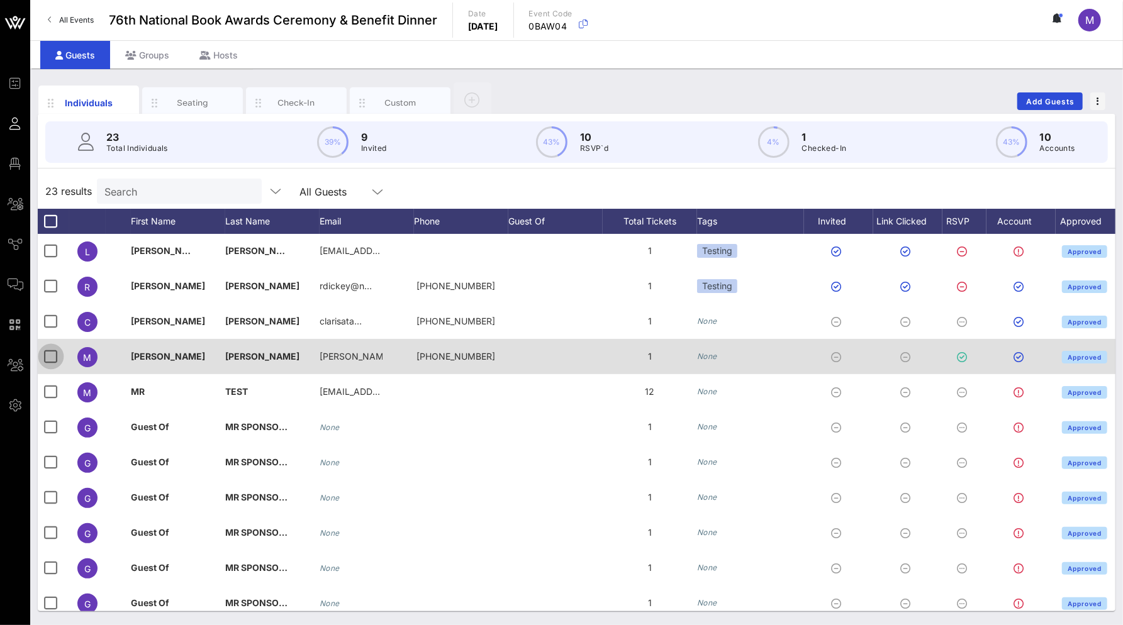
click at [57, 353] on div at bounding box center [50, 356] width 21 height 21
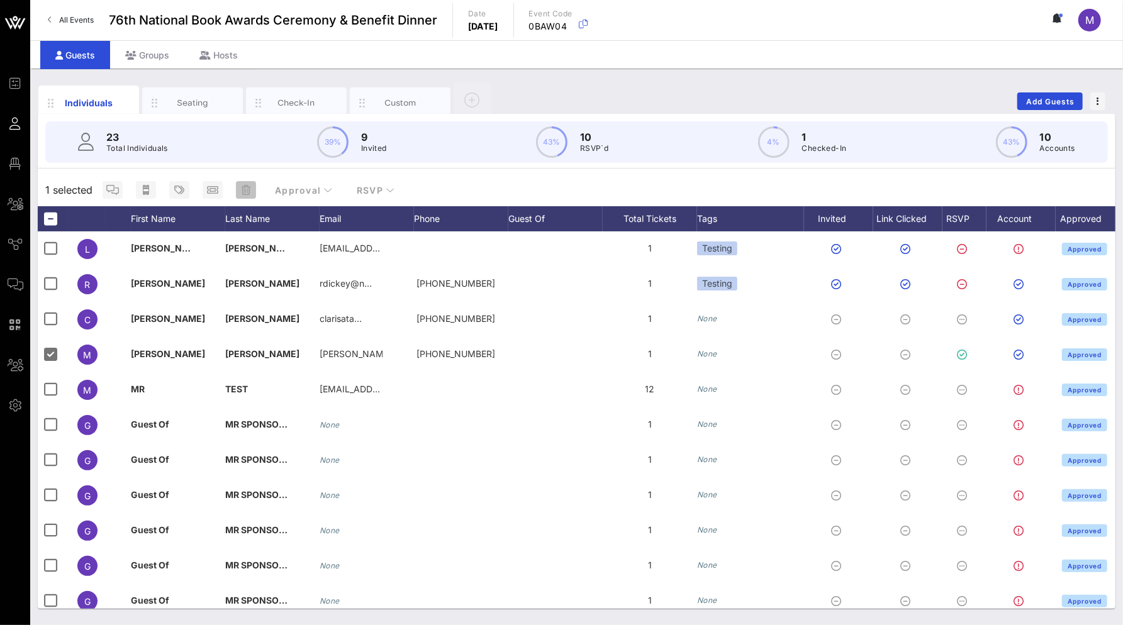
click at [243, 192] on icon "button" at bounding box center [246, 190] width 9 height 10
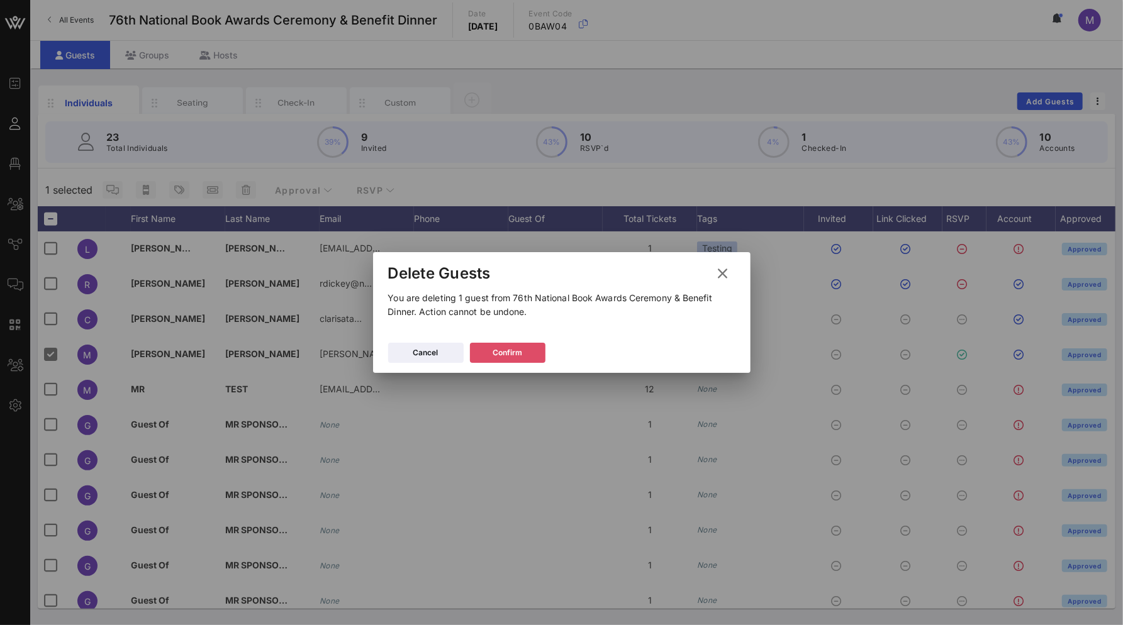
click at [537, 350] on button "Confirm" at bounding box center [507, 353] width 75 height 20
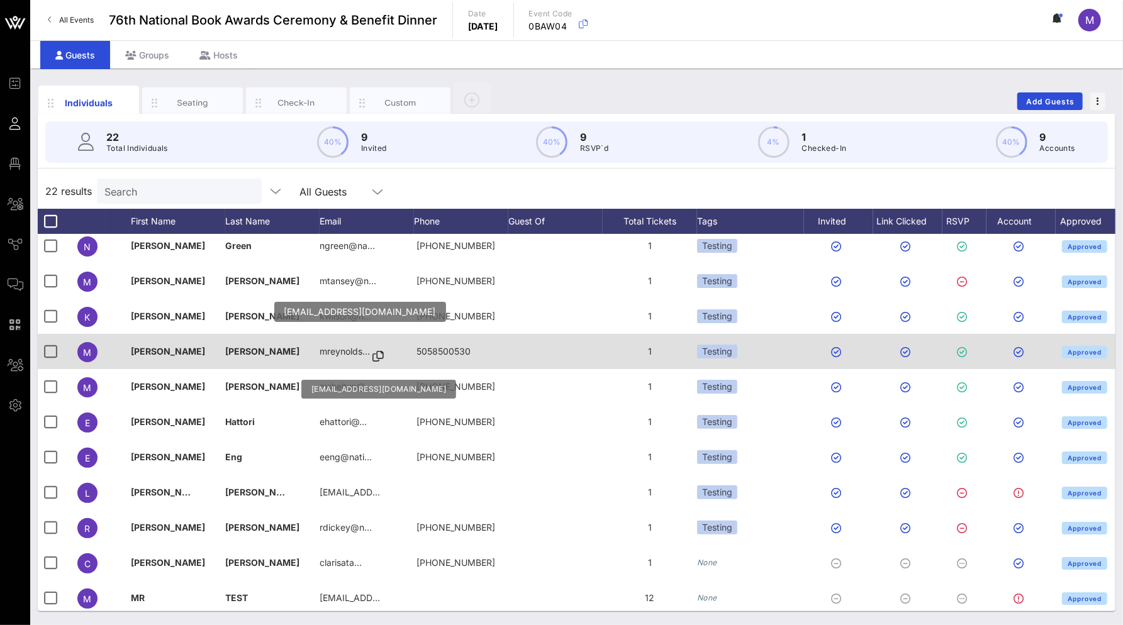
scroll to position [0, 0]
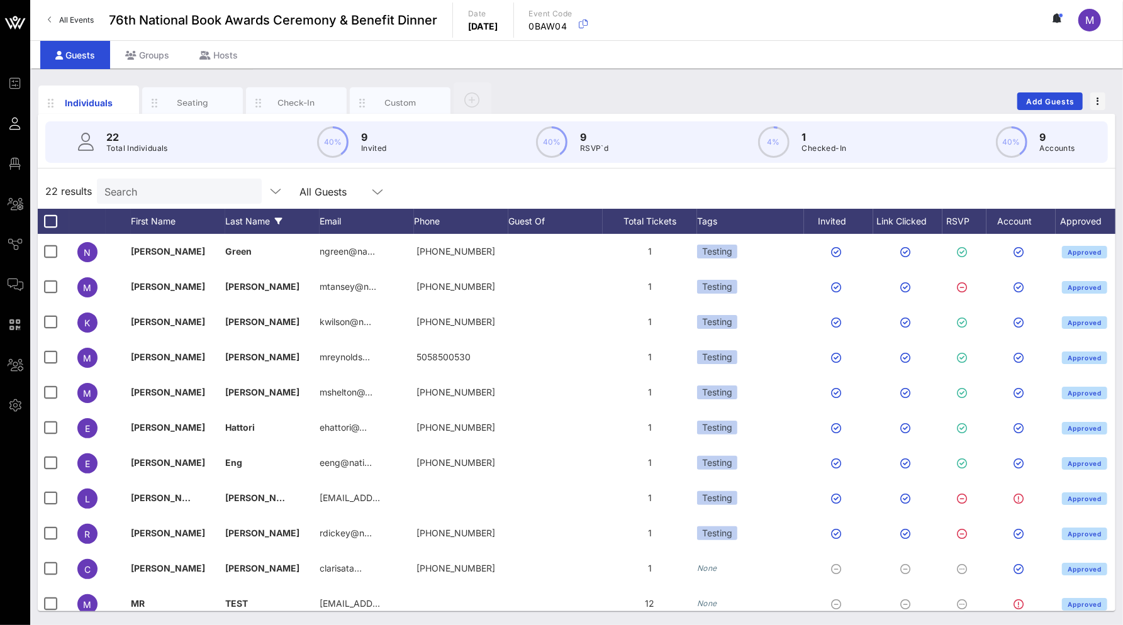
click at [253, 225] on div "Last Name" at bounding box center [272, 221] width 94 height 25
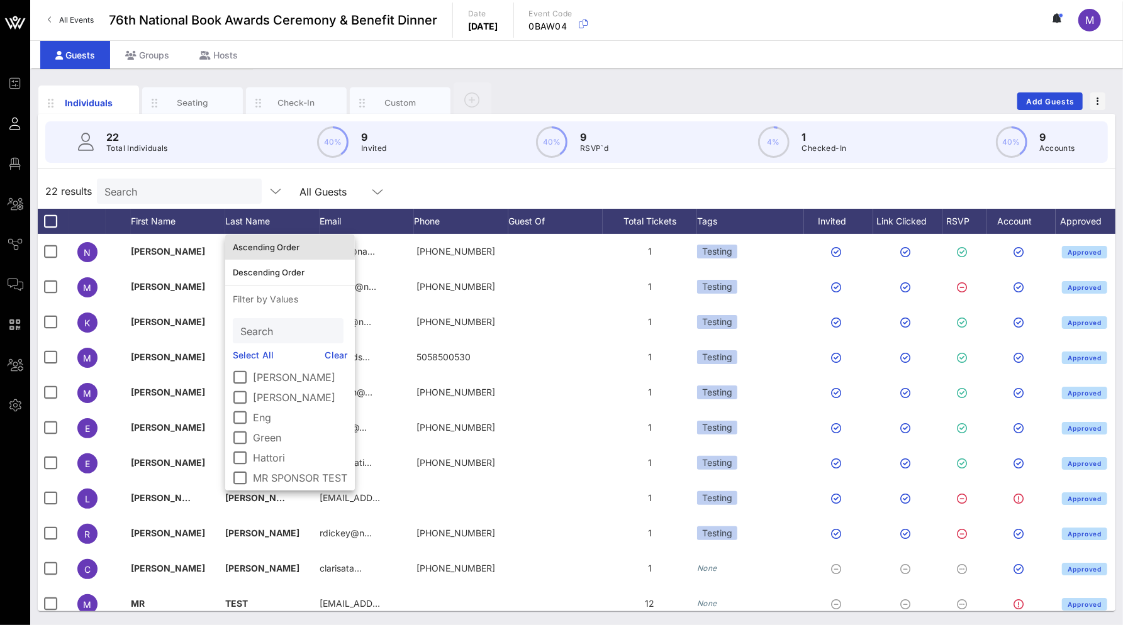
click at [276, 240] on div "Ascending Order" at bounding box center [290, 247] width 114 height 20
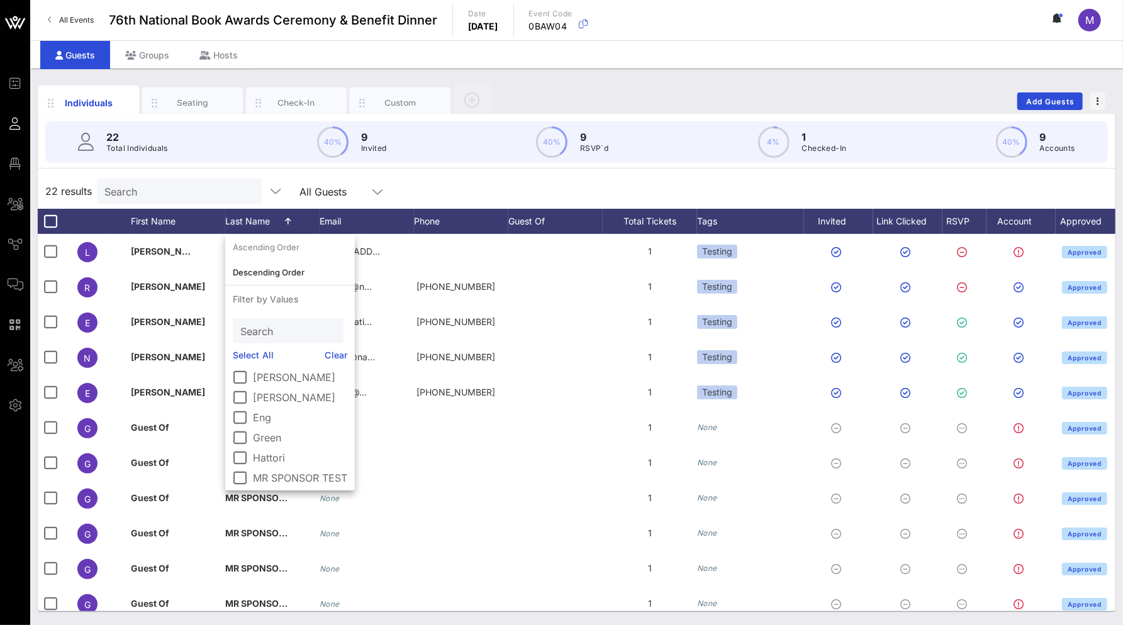
click at [456, 178] on div "22 results Search All Guests" at bounding box center [576, 191] width 1077 height 35
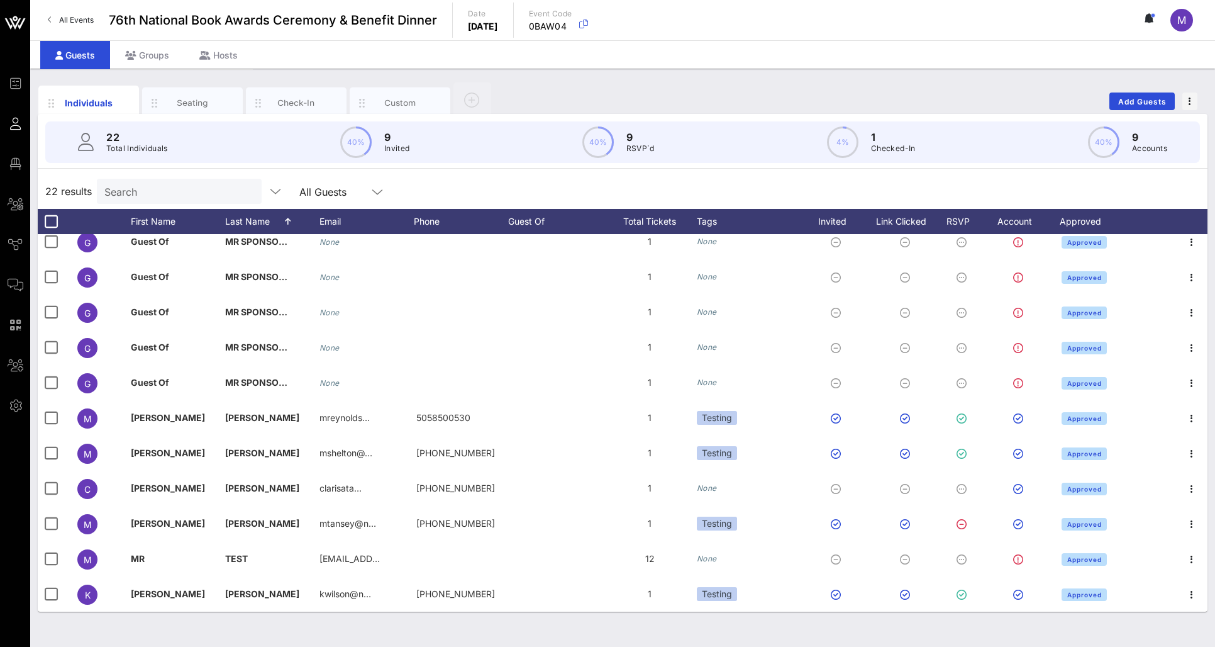
scroll to position [397, 0]
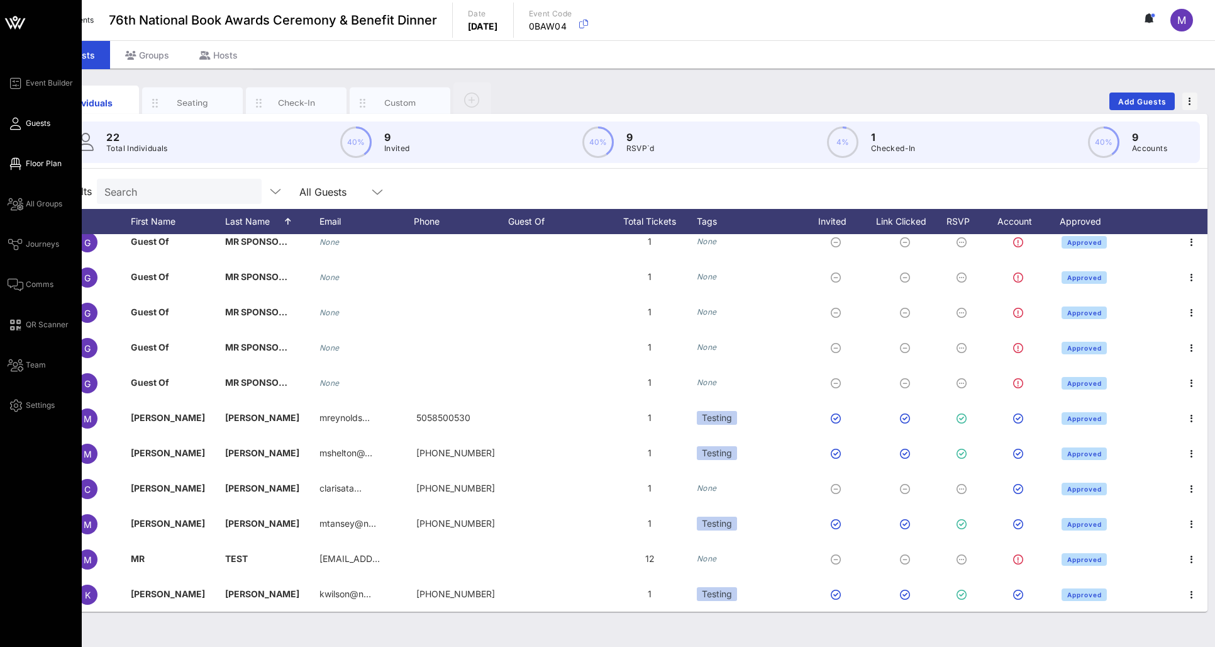
click at [41, 163] on span "Floor Plan" at bounding box center [44, 163] width 36 height 11
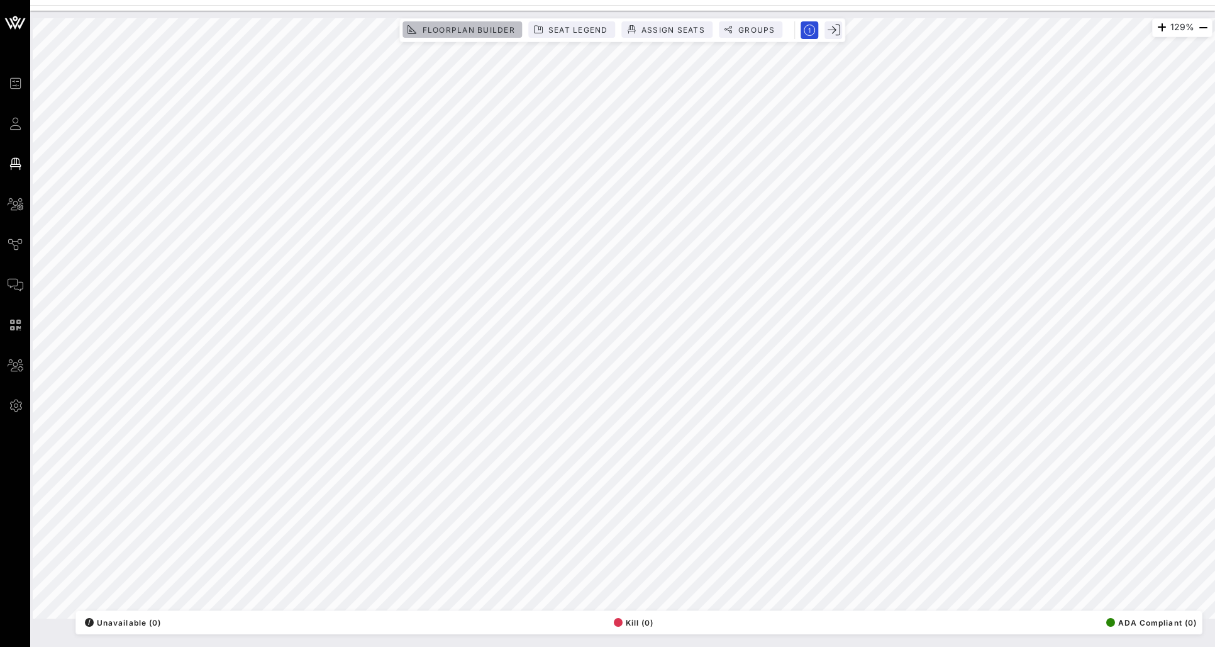
click at [475, 23] on button "Floorplan Builder" at bounding box center [462, 29] width 119 height 16
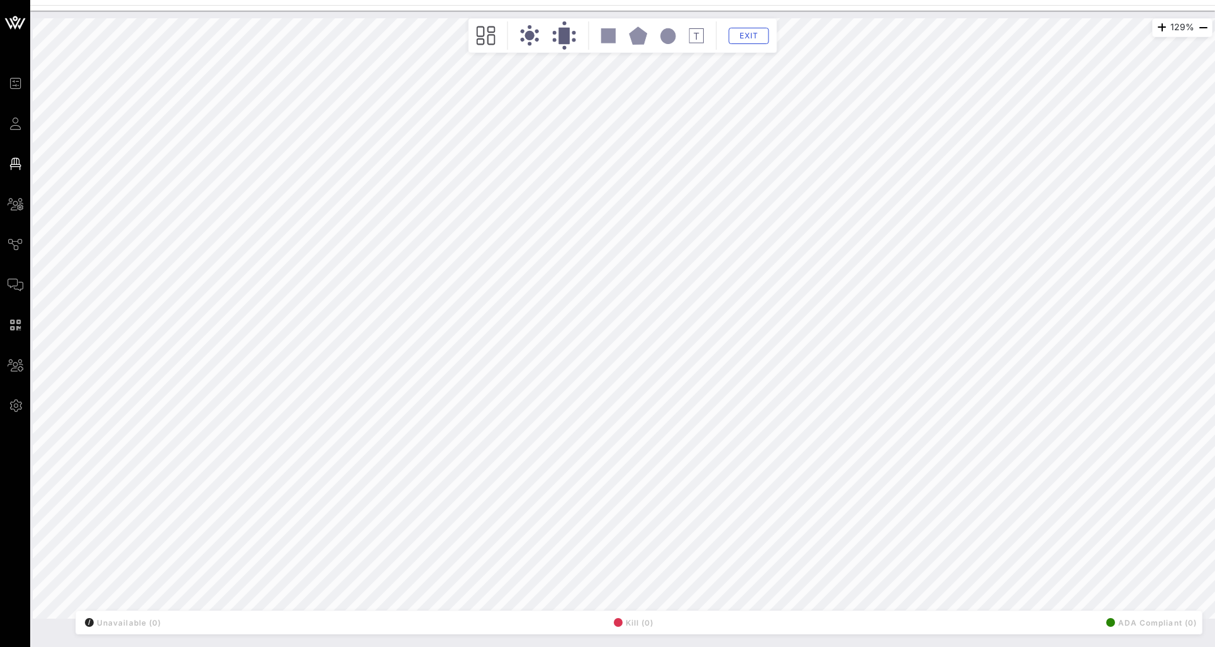
click at [538, 142] on div "129% Floorplan Builder Seat Legend Assign Seats Groups Exit All Reserved Shared…" at bounding box center [623, 318] width 1180 height 600
click at [515, 164] on div "129% Floorplan Builder Seat Legend Assign Seats Groups Exit All Reserved Shared…" at bounding box center [623, 318] width 1180 height 600
click at [567, 161] on div "13% Floorplan Builder Seat Legend Assign Seats Groups Exit All Reserved Shared …" at bounding box center [623, 318] width 1180 height 600
click at [537, 162] on div "13% Floorplan Builder Seat Legend Assign Seats Groups Exit All Reserved Shared …" at bounding box center [623, 318] width 1180 height 600
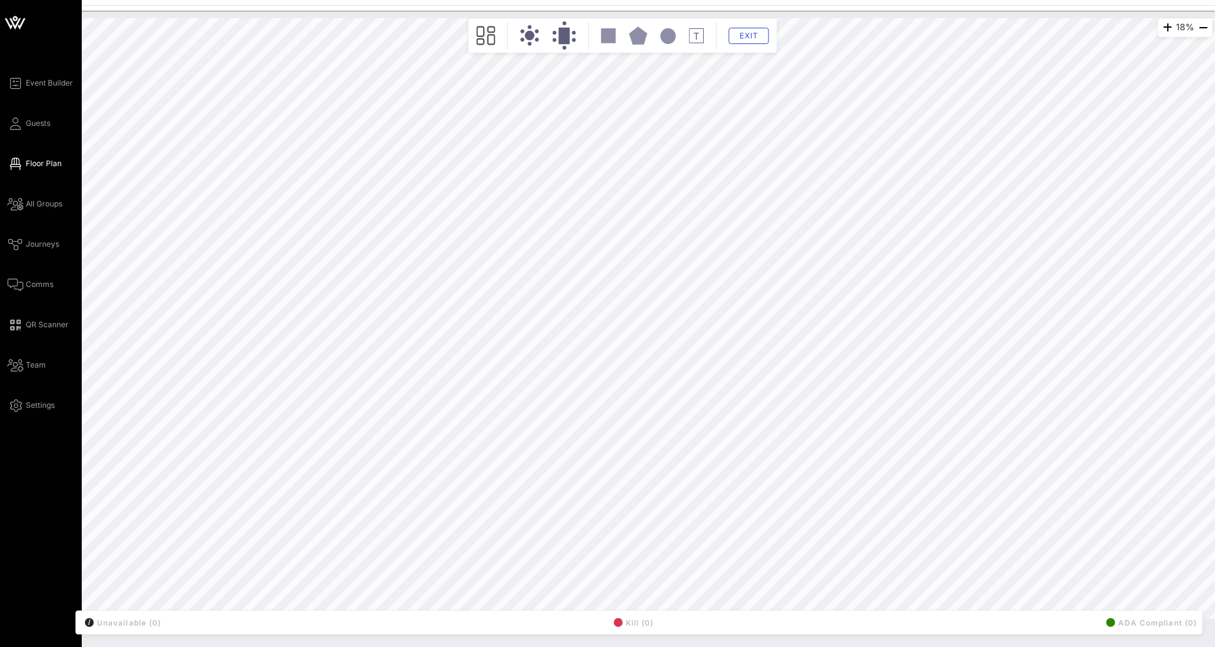
click at [50, 96] on div "Event Builder Guests Floor Plan All Groups Journeys Comms QR Scanner Team Setti…" at bounding box center [45, 243] width 74 height 337
click at [50, 88] on span "Event Builder" at bounding box center [49, 82] width 47 height 11
